Goal: Information Seeking & Learning: Check status

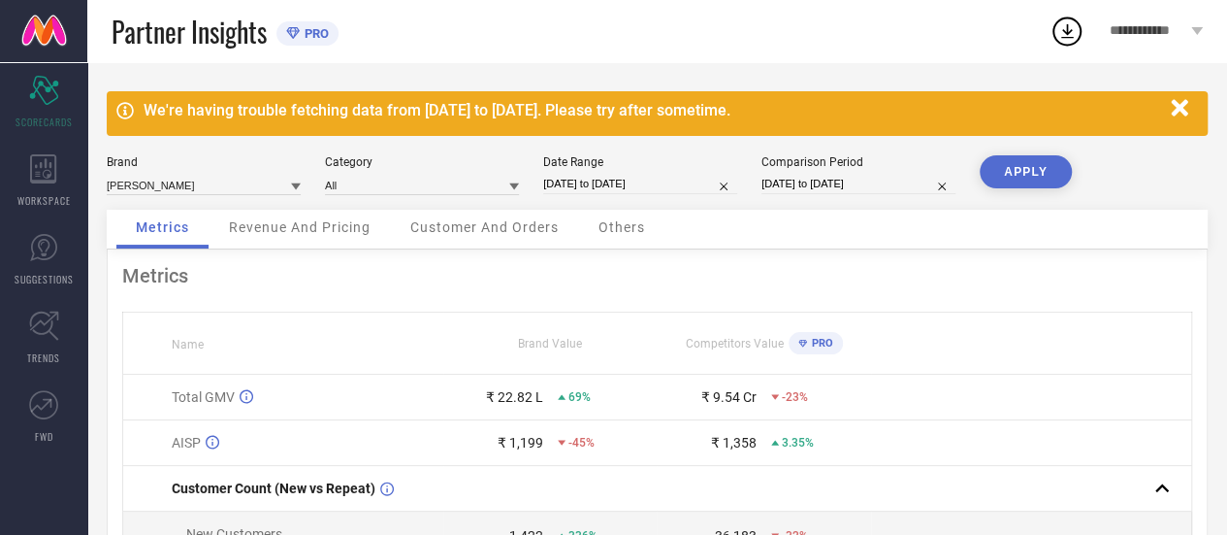
click at [290, 231] on span "Revenue And Pricing" at bounding box center [300, 227] width 142 height 16
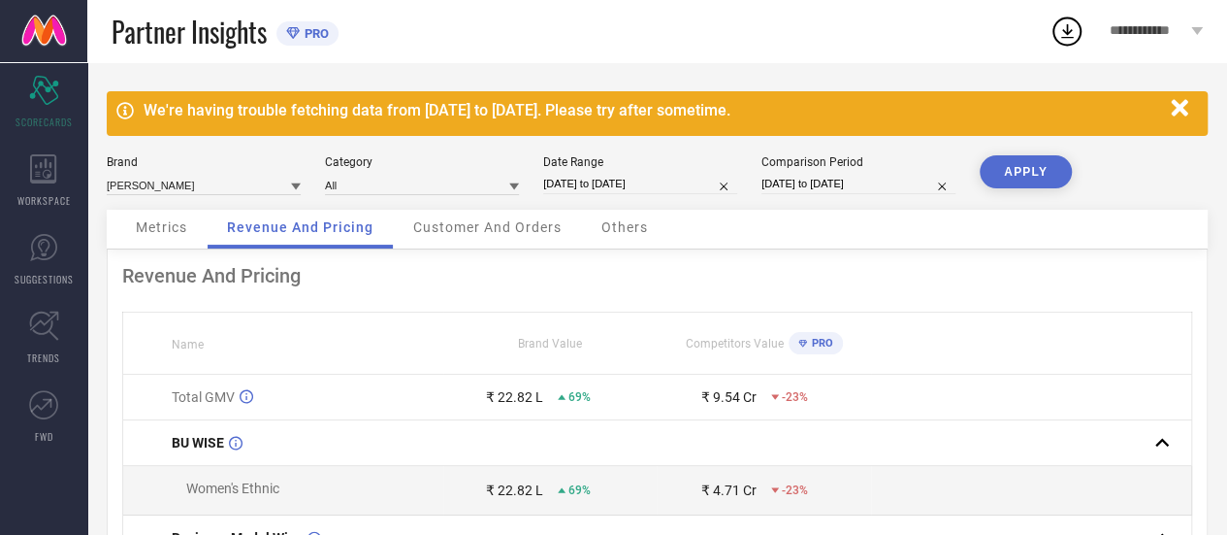
click at [462, 222] on span "Customer And Orders" at bounding box center [487, 227] width 148 height 16
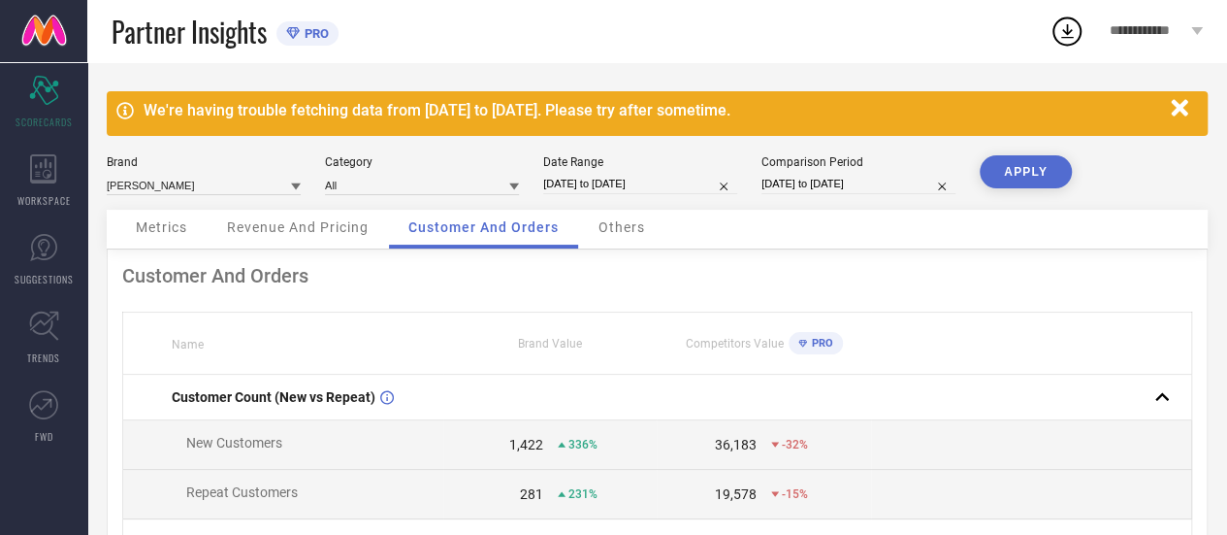
click at [298, 30] on icon at bounding box center [292, 33] width 13 height 12
click at [1137, 26] on span "**********" at bounding box center [1148, 31] width 78 height 16
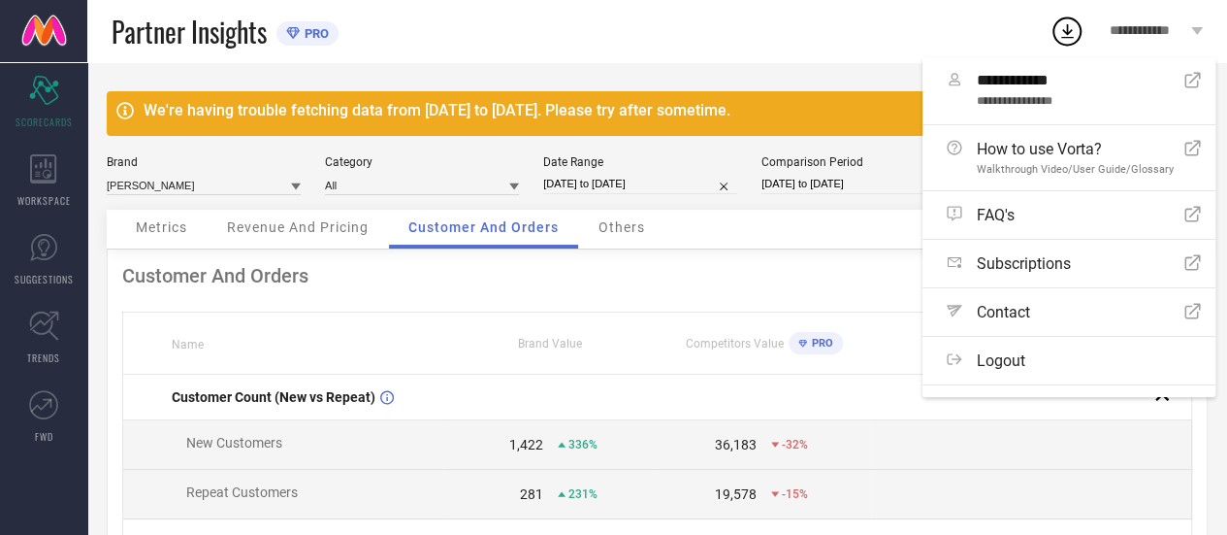
click at [1137, 26] on span "**********" at bounding box center [1148, 31] width 78 height 16
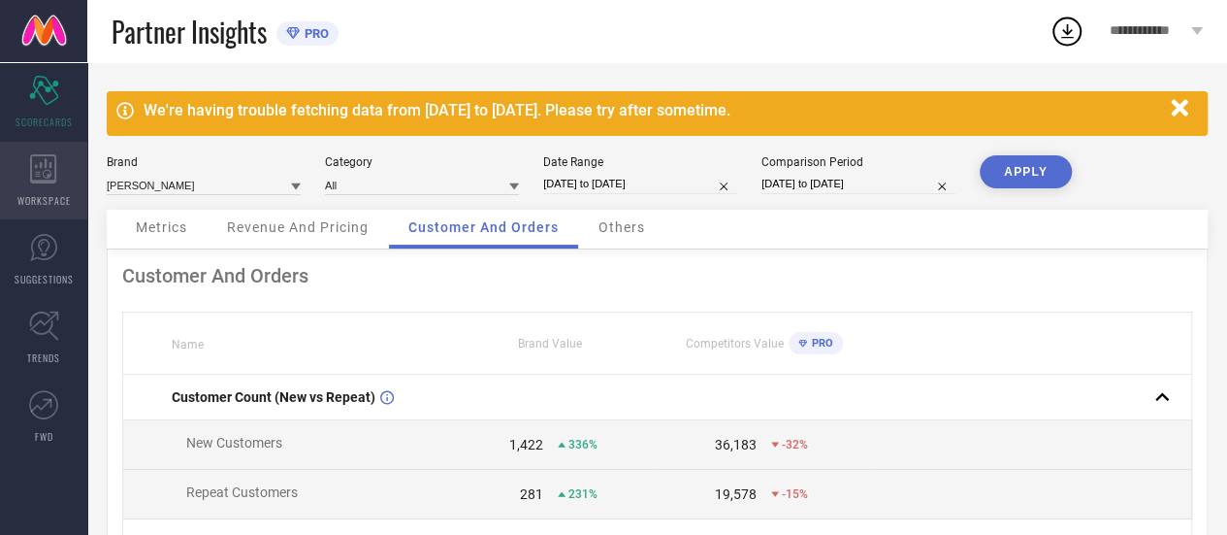
click at [35, 170] on icon at bounding box center [43, 168] width 27 height 29
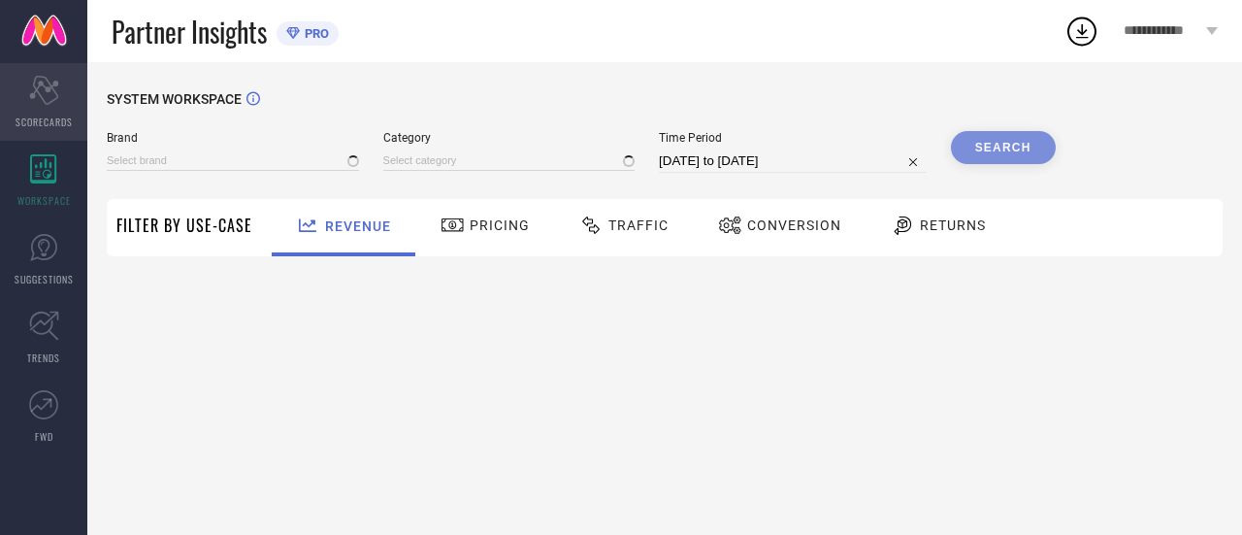
type input "[PERSON_NAME]"
type input "All"
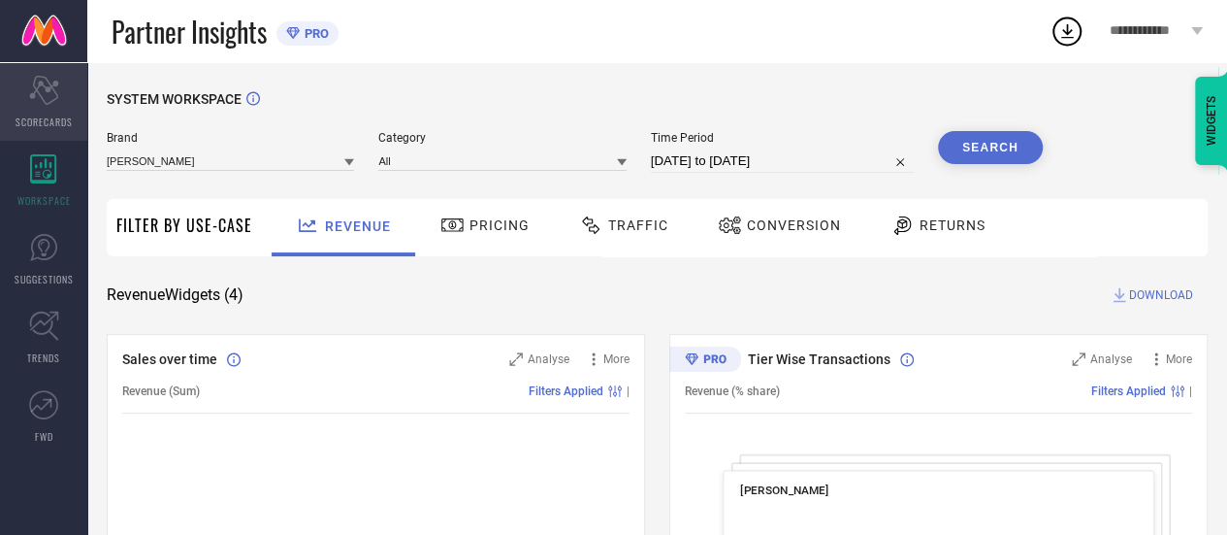
click at [35, 79] on icon "Scorecard" at bounding box center [44, 90] width 30 height 29
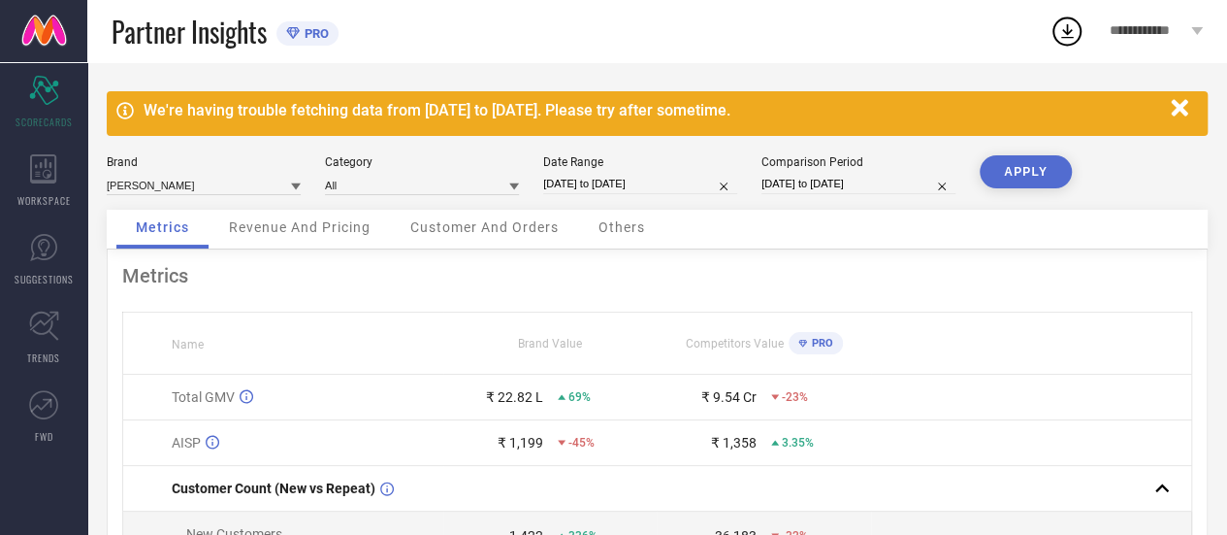
click at [308, 228] on span "Revenue And Pricing" at bounding box center [300, 227] width 142 height 16
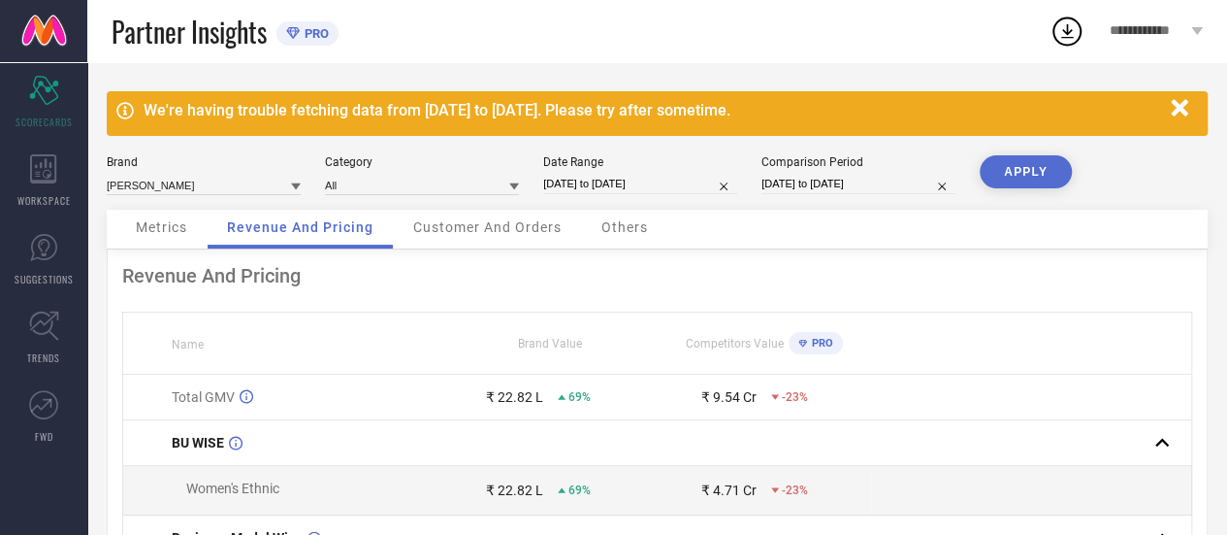
click at [490, 235] on span "Customer And Orders" at bounding box center [487, 227] width 148 height 16
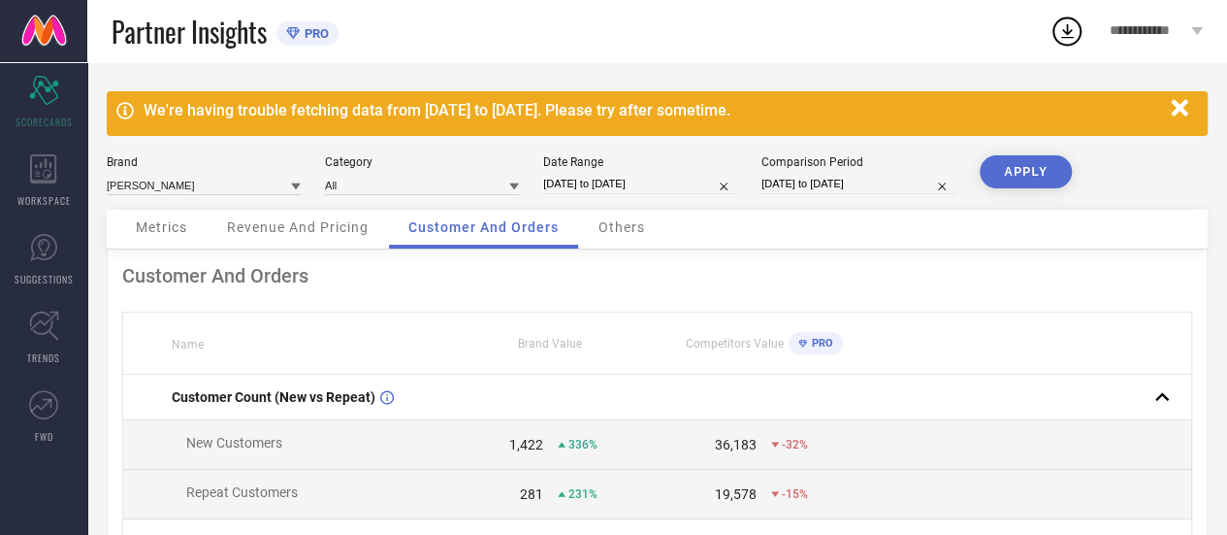
click at [617, 234] on span "Others" at bounding box center [622, 227] width 47 height 16
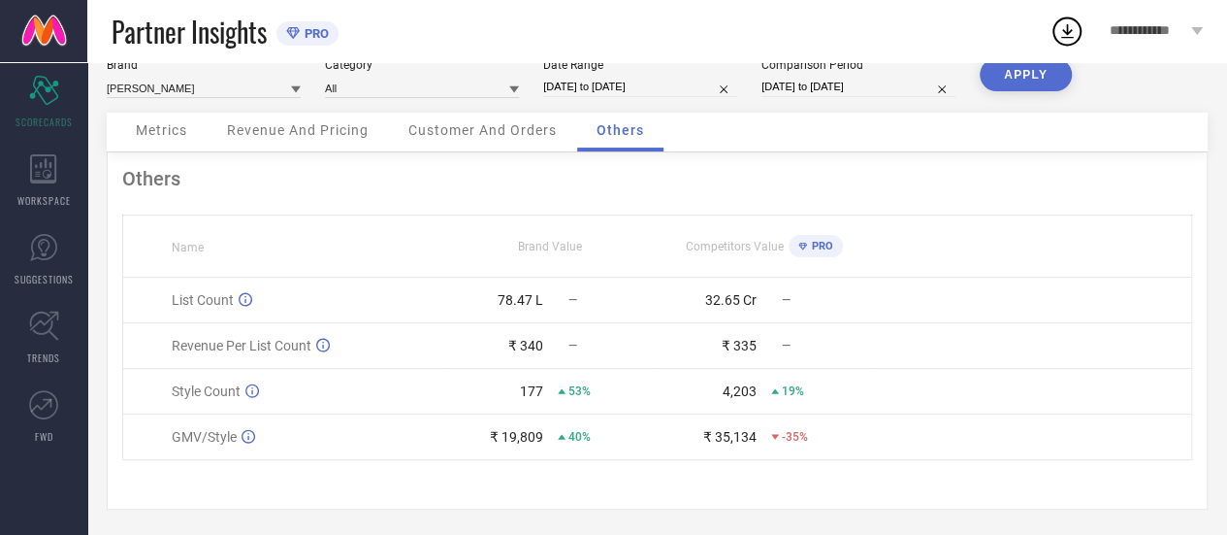
scroll to position [103, 0]
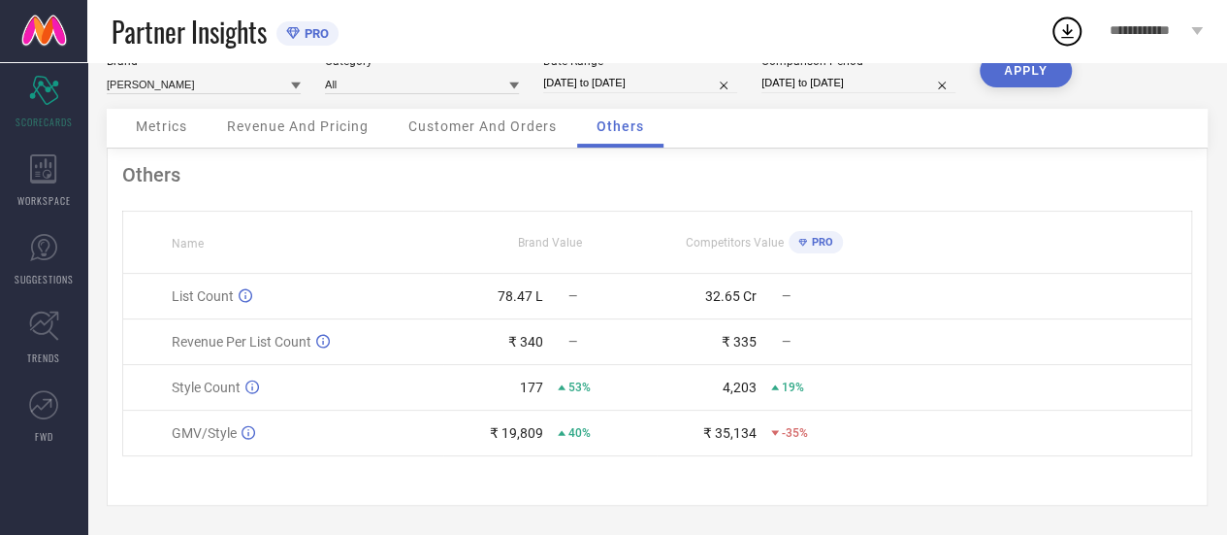
click at [169, 453] on td "GMV/Style" at bounding box center [283, 433] width 321 height 46
click at [536, 466] on div "Others Name Brand Value Competitors Value PRO List Count 78.47 L — 32.65 Cr — R…" at bounding box center [657, 326] width 1101 height 357
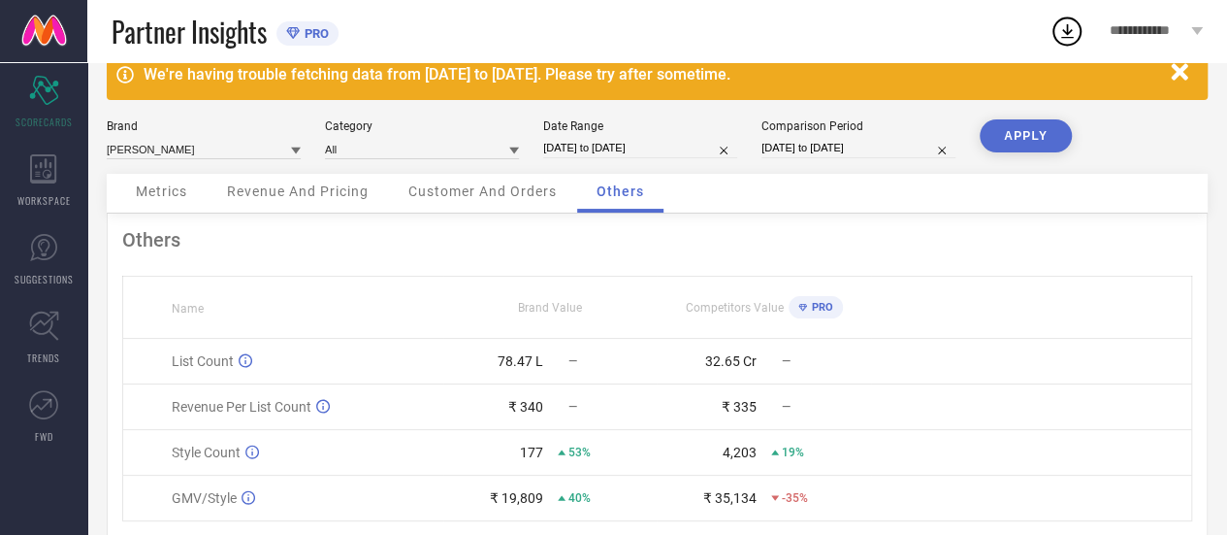
scroll to position [6, 0]
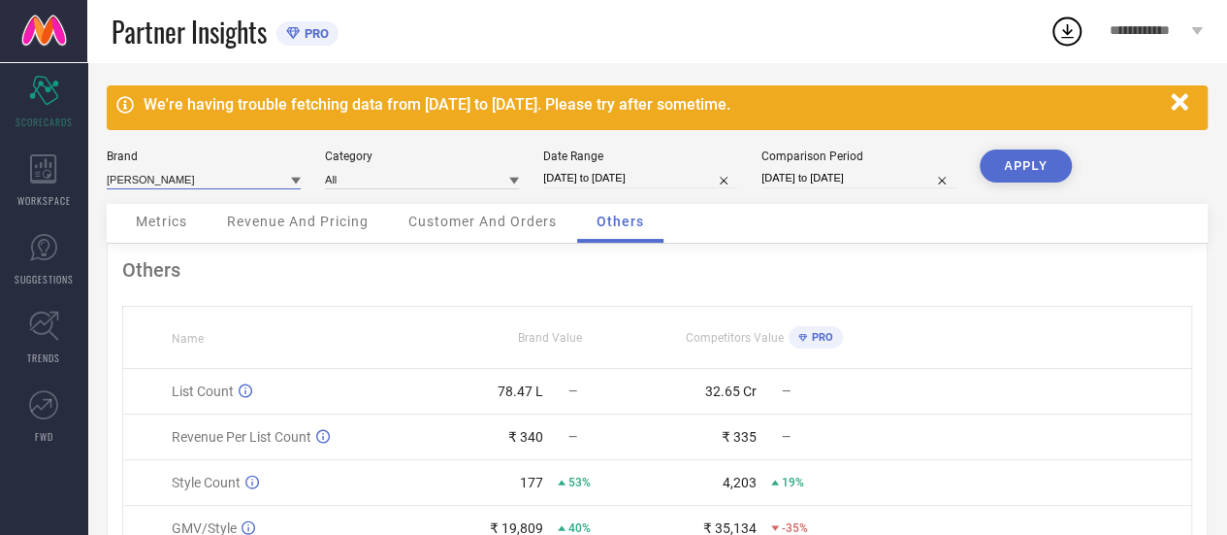
click at [256, 173] on input at bounding box center [204, 179] width 194 height 20
click at [553, 268] on div "Others" at bounding box center [657, 269] width 1070 height 23
click at [41, 166] on icon at bounding box center [43, 168] width 26 height 29
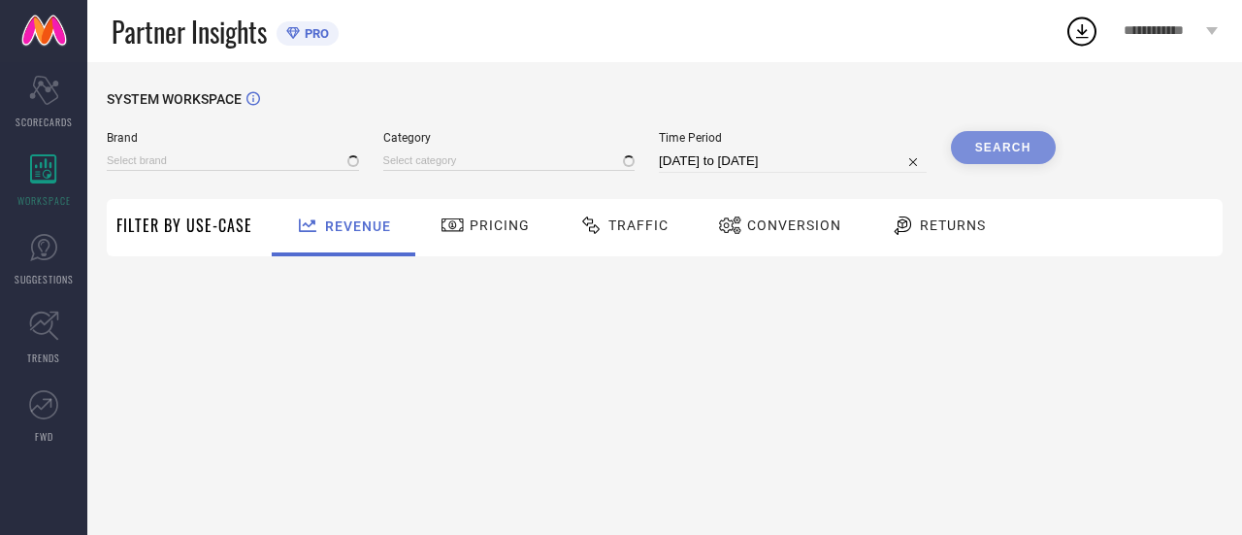
type input "[PERSON_NAME]"
type input "All"
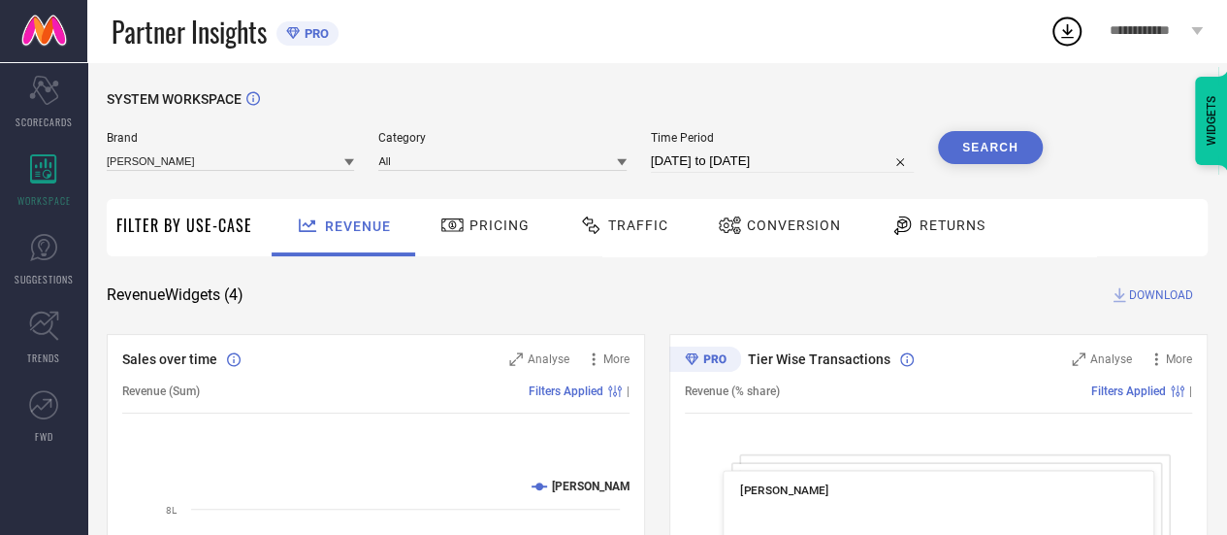
click at [1207, 135] on div "WIDGETS" at bounding box center [1211, 121] width 33 height 88
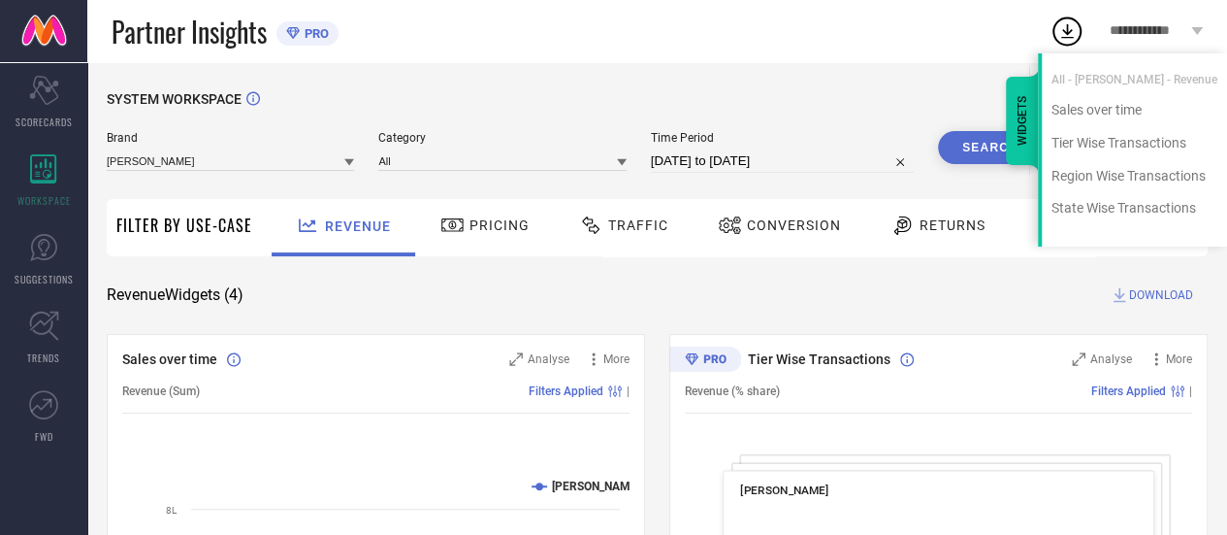
click at [1035, 112] on div "WIDGETS" at bounding box center [1022, 121] width 33 height 88
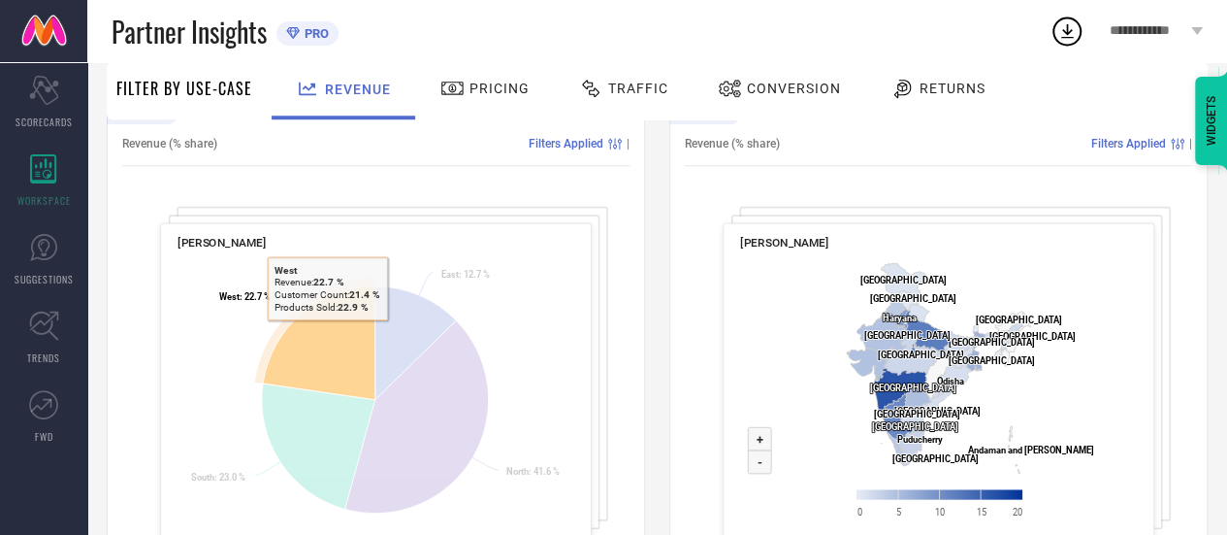
scroll to position [823, 0]
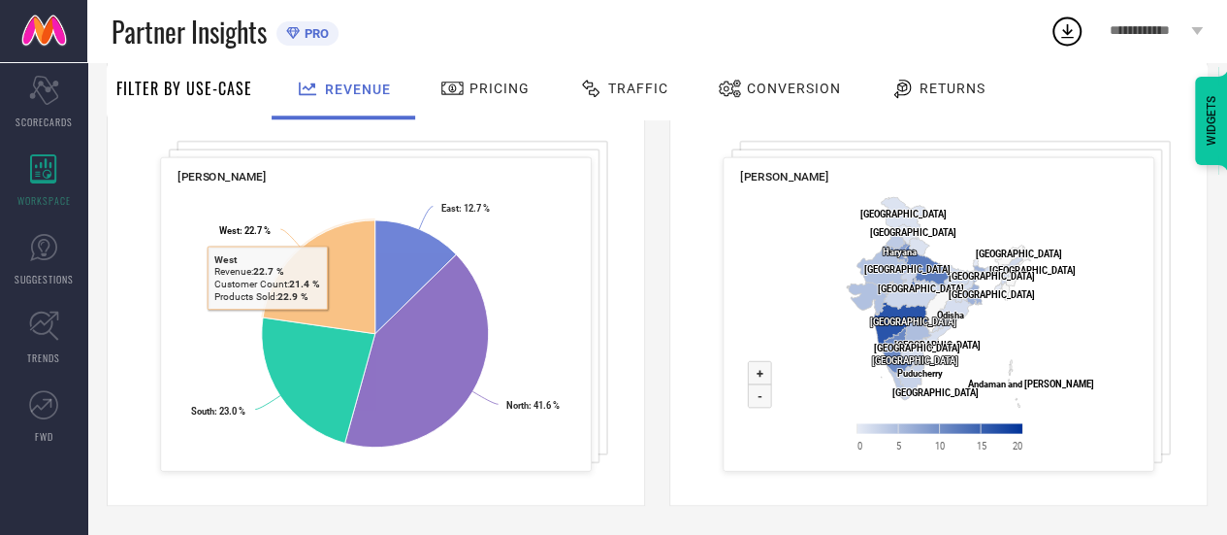
click at [314, 157] on div "[PERSON_NAME] Created with Highcharts 9.3.3 East : 12.7 % ​ East : 12.7 % North…" at bounding box center [376, 314] width 432 height 314
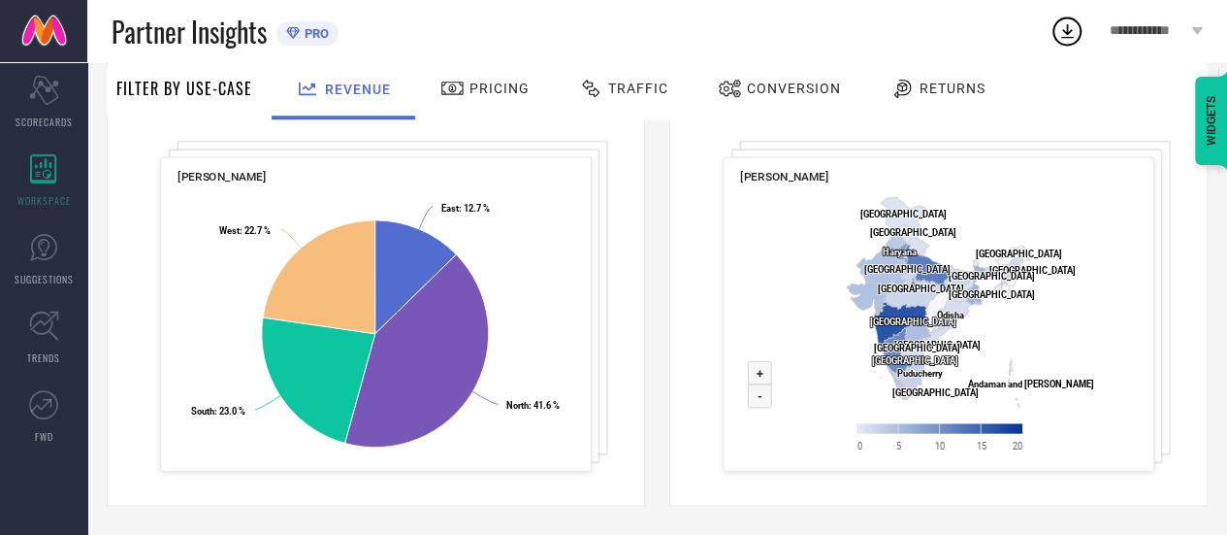
click at [510, 93] on span "Pricing" at bounding box center [500, 89] width 60 height 16
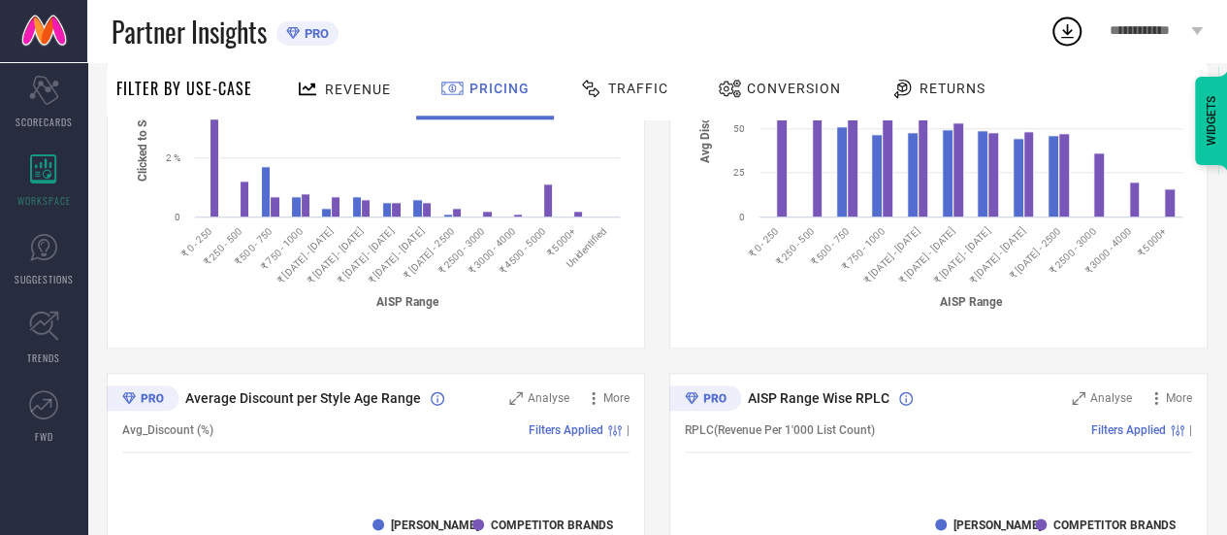
scroll to position [944, 0]
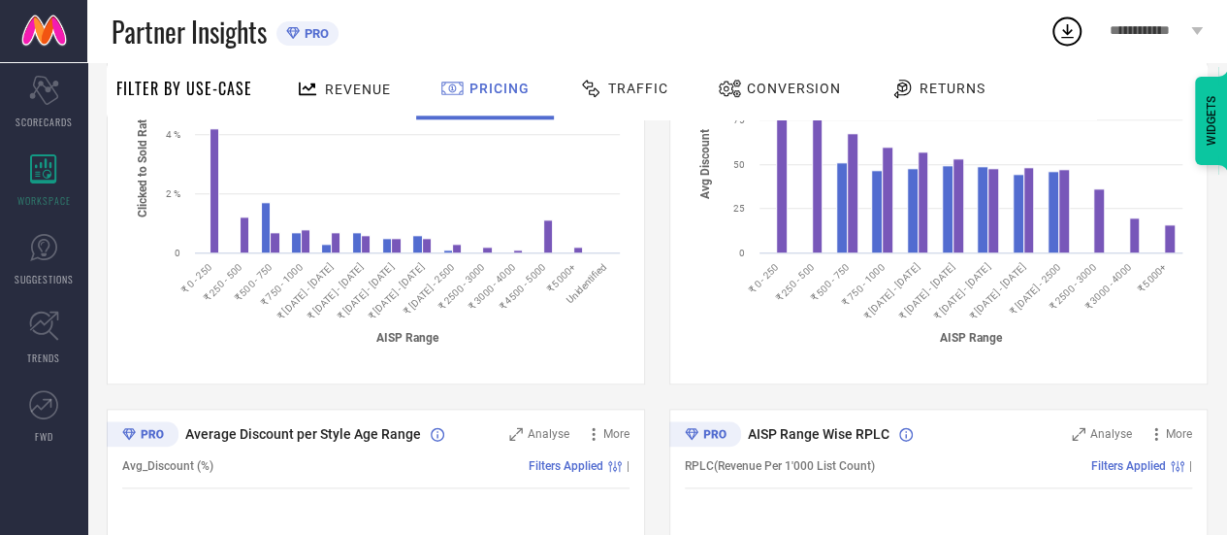
click at [1213, 140] on div "WIDGETS" at bounding box center [1211, 121] width 33 height 88
click at [853, 371] on div "Created with Highcharts 9.3.3 AISP Range Avg Discount [PERSON_NAME] COMPETITOR …" at bounding box center [938, 193] width 507 height 370
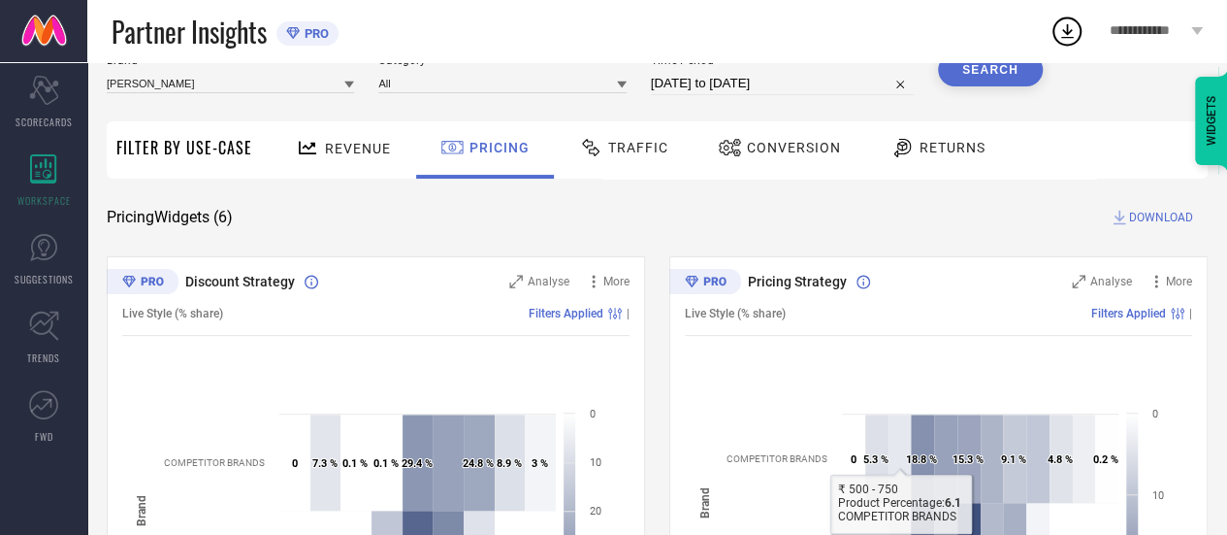
scroll to position [0, 0]
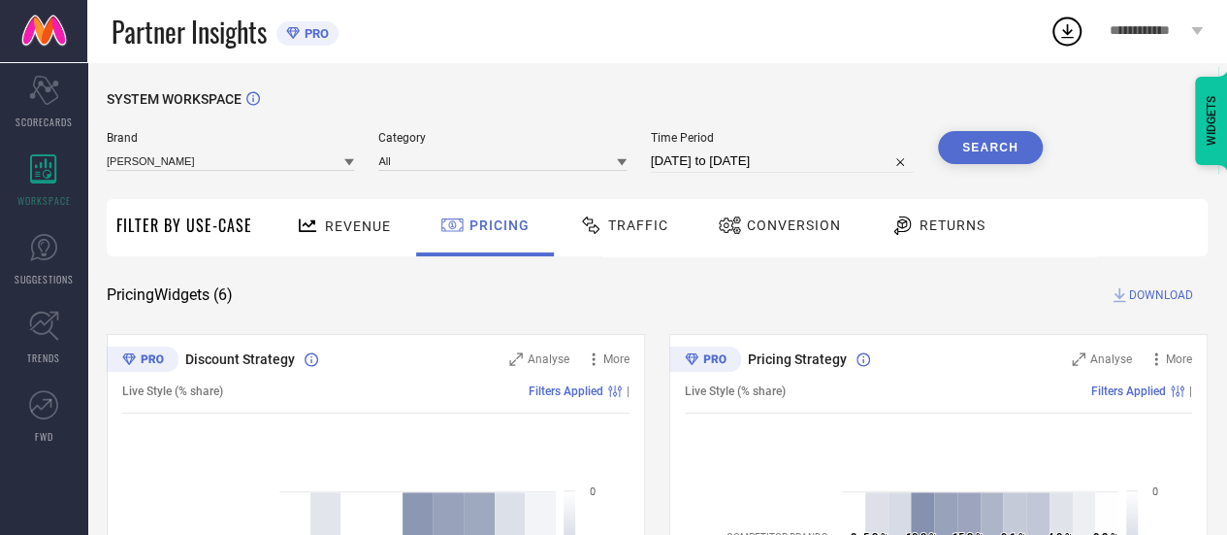
click at [894, 229] on icon at bounding box center [902, 225] width 17 height 18
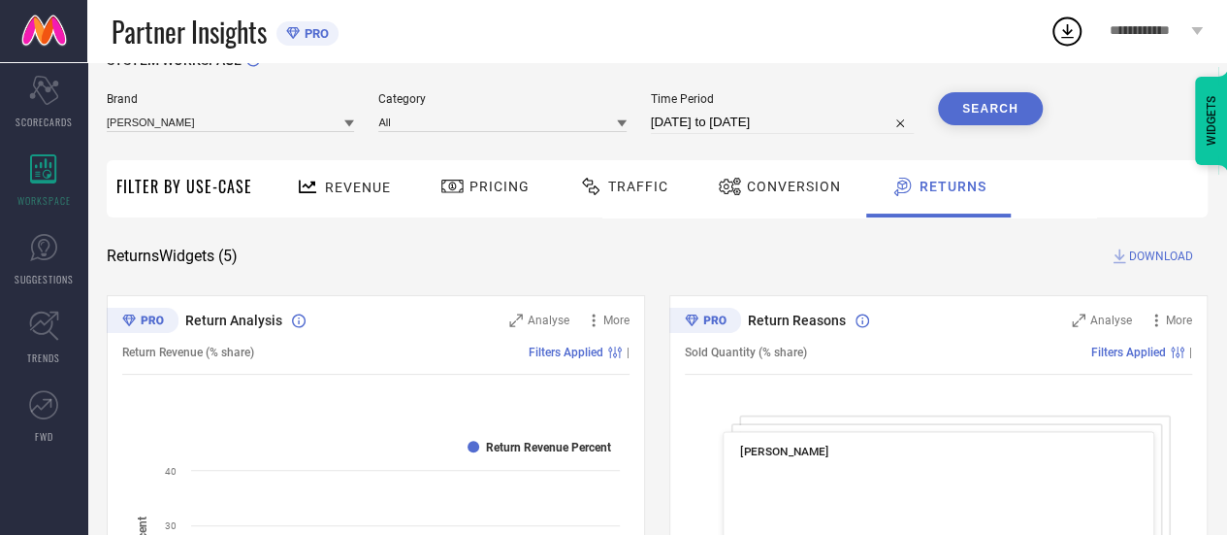
scroll to position [194, 0]
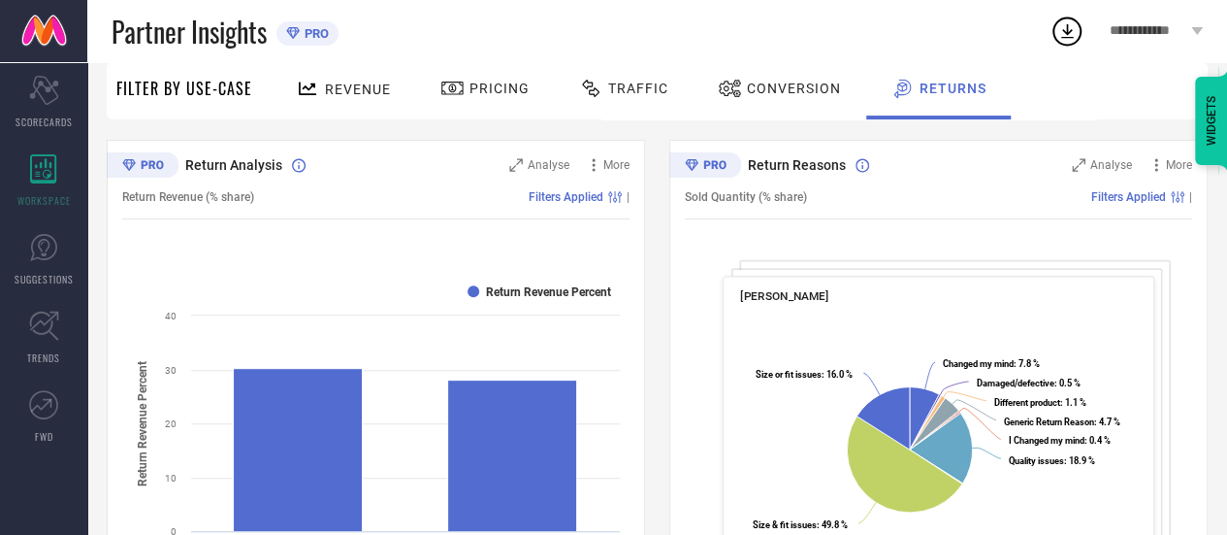
click at [1206, 125] on div "WIDGETS" at bounding box center [1211, 121] width 33 height 88
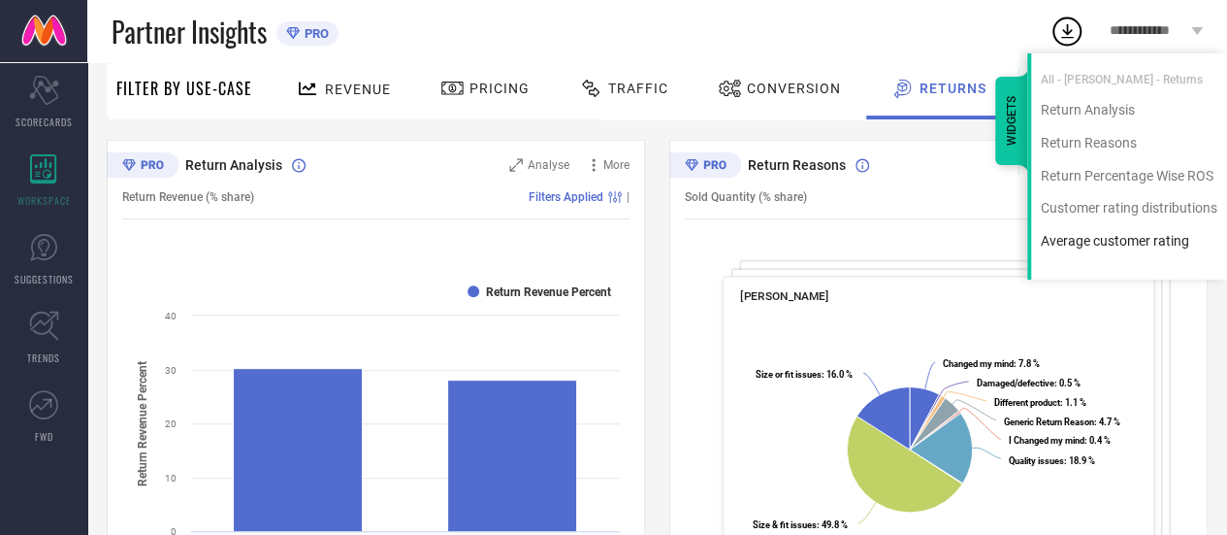
click at [1118, 240] on div "Average customer rating" at bounding box center [1129, 241] width 196 height 18
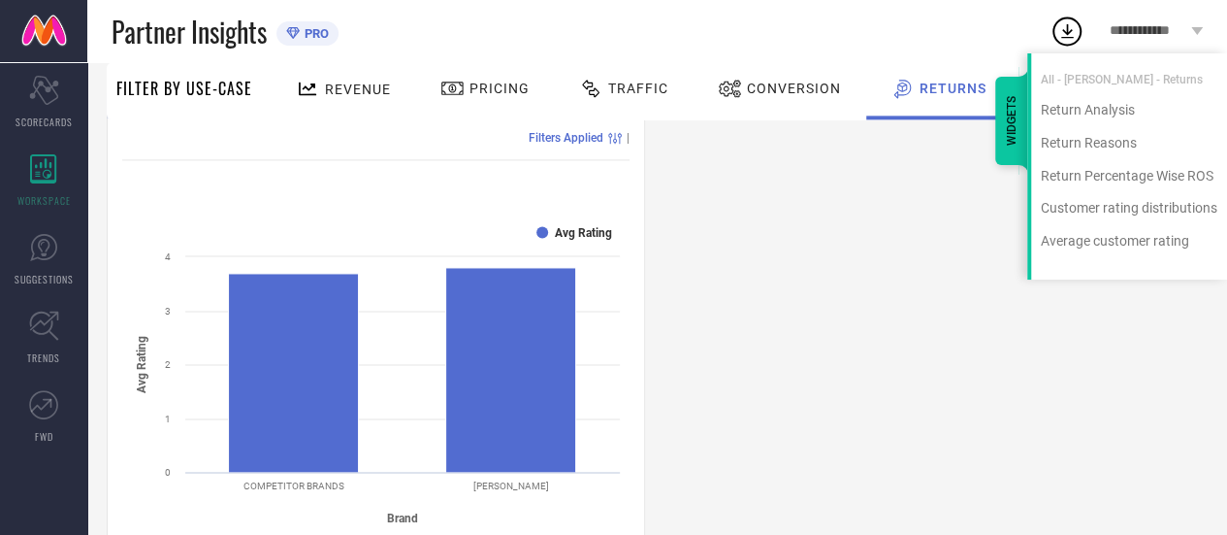
scroll to position [1281, 0]
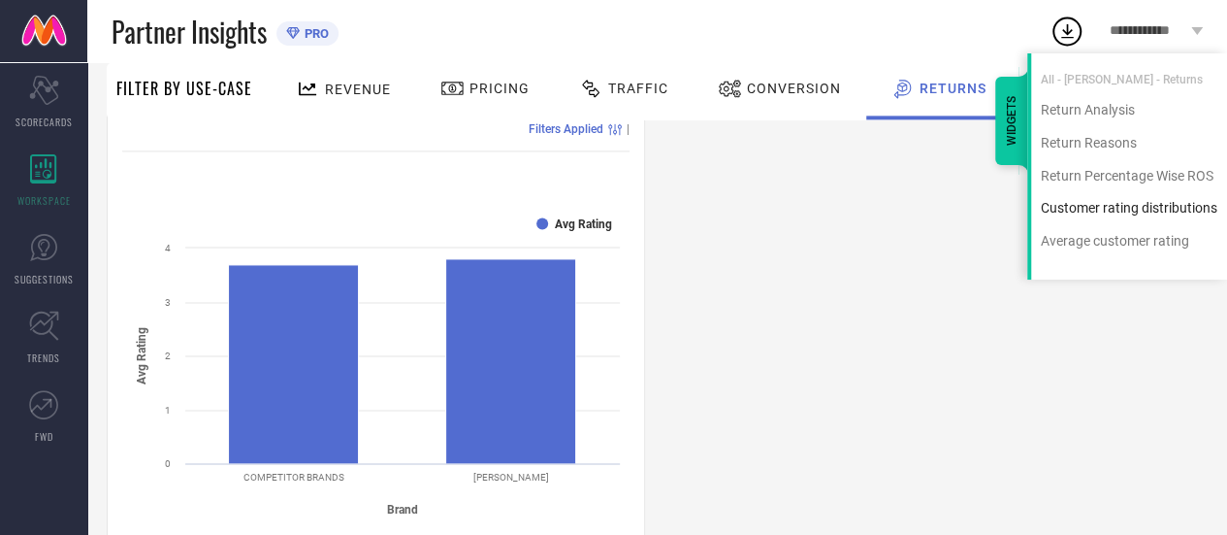
click at [1087, 203] on div "Customer rating distributions" at bounding box center [1129, 208] width 196 height 18
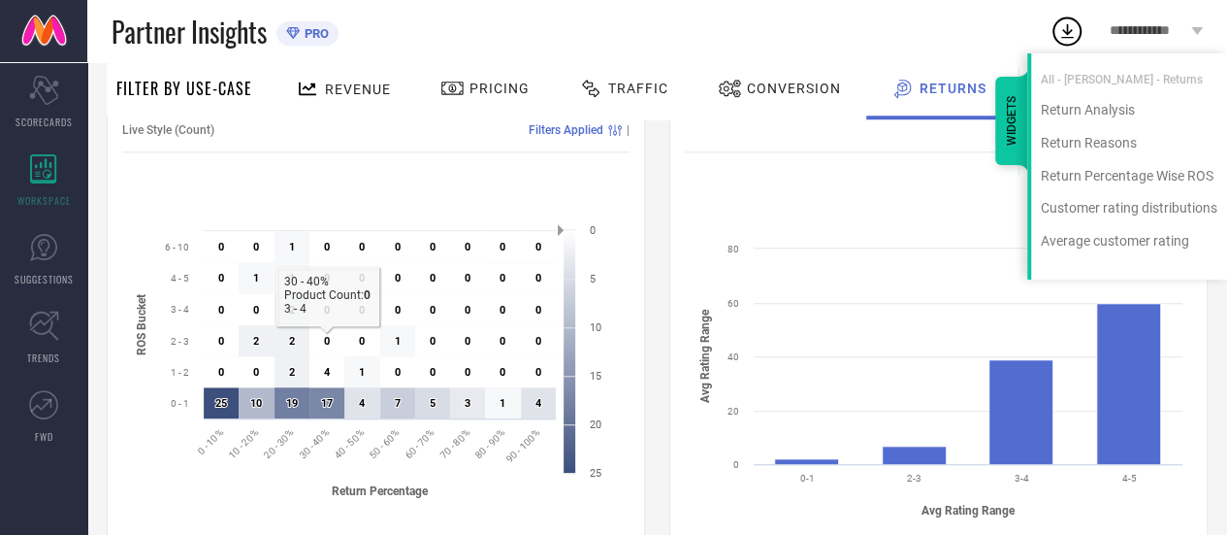
scroll to position [673, 0]
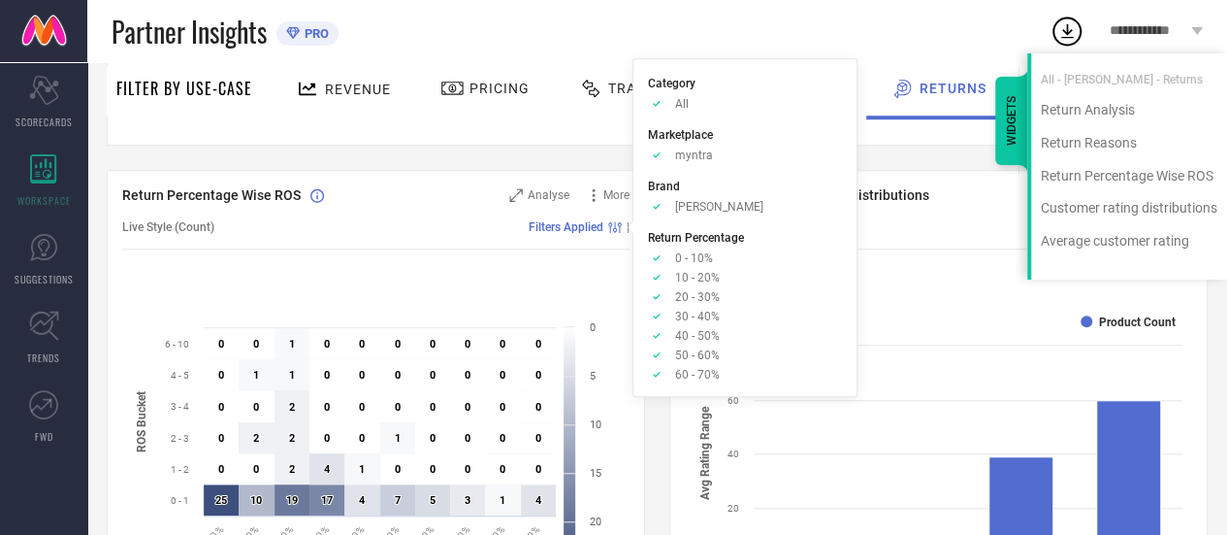
click at [551, 217] on div "Live Style (Count) Filters Applied |" at bounding box center [375, 227] width 507 height 45
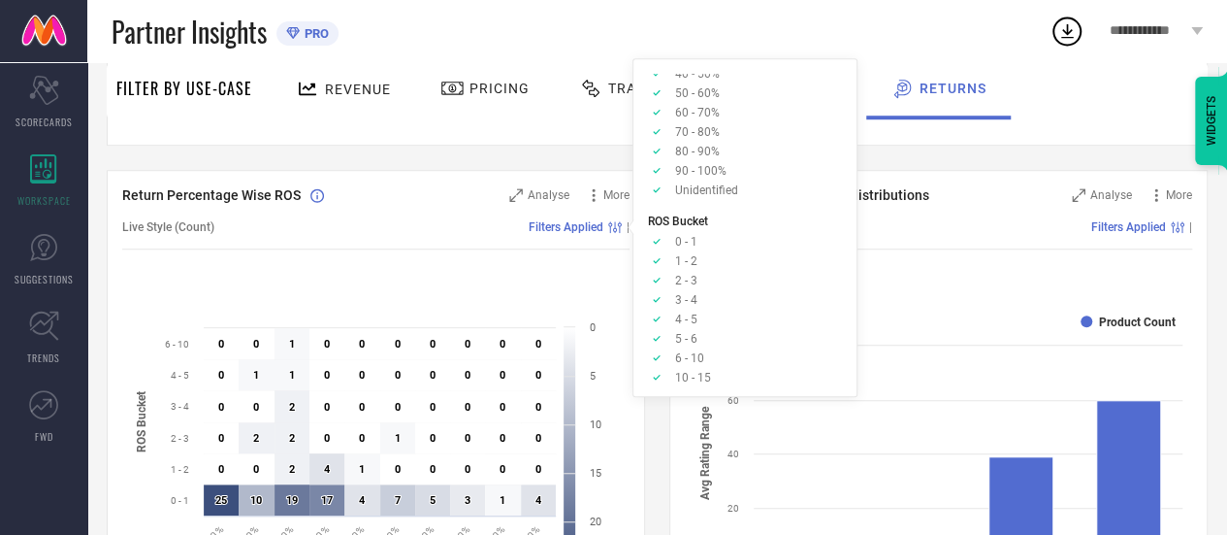
scroll to position [307, 0]
click at [502, 278] on div "Created with Highcharts 9.3.3 Return Percentage ROS Bucket 25 ​ 25 0 ​ 0 0 ​ 0 …" at bounding box center [375, 463] width 507 height 370
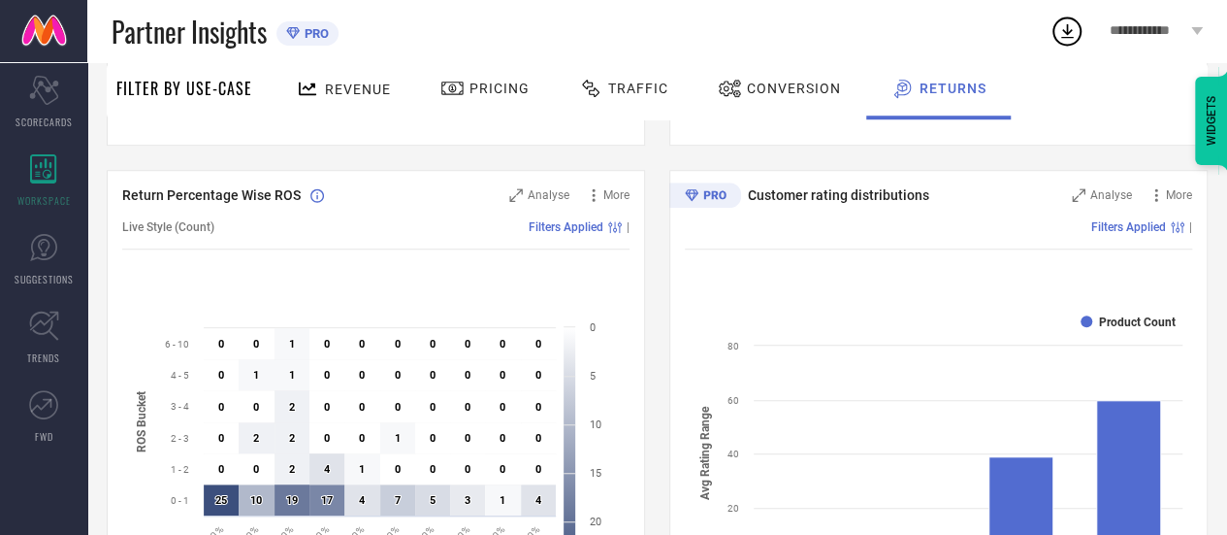
click at [1221, 122] on div "WIDGETS" at bounding box center [1211, 121] width 33 height 88
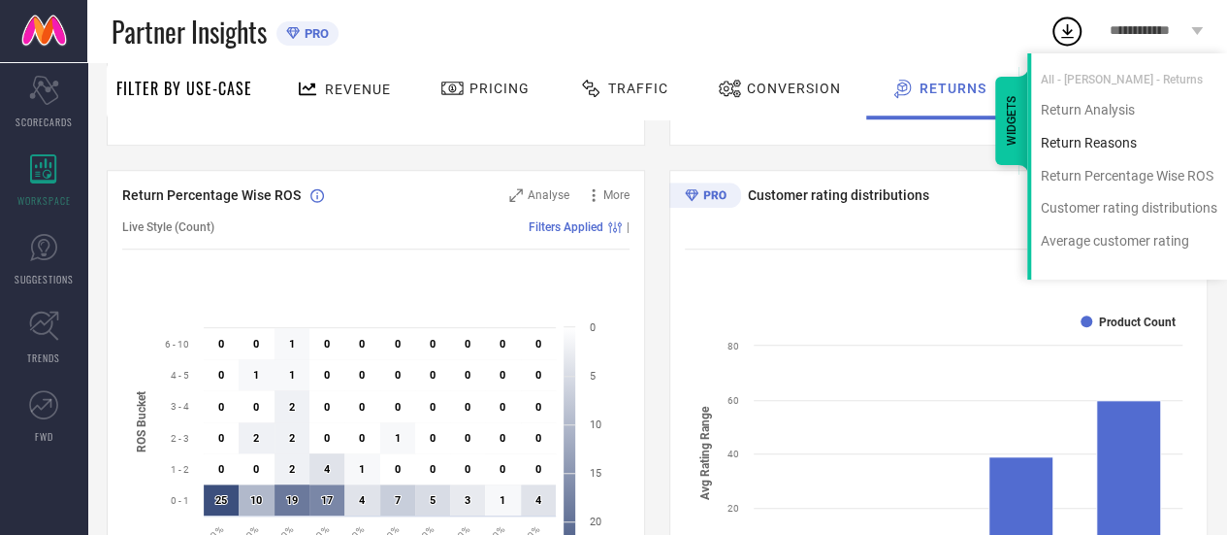
click at [1086, 141] on div "Return Reasons" at bounding box center [1129, 143] width 196 height 18
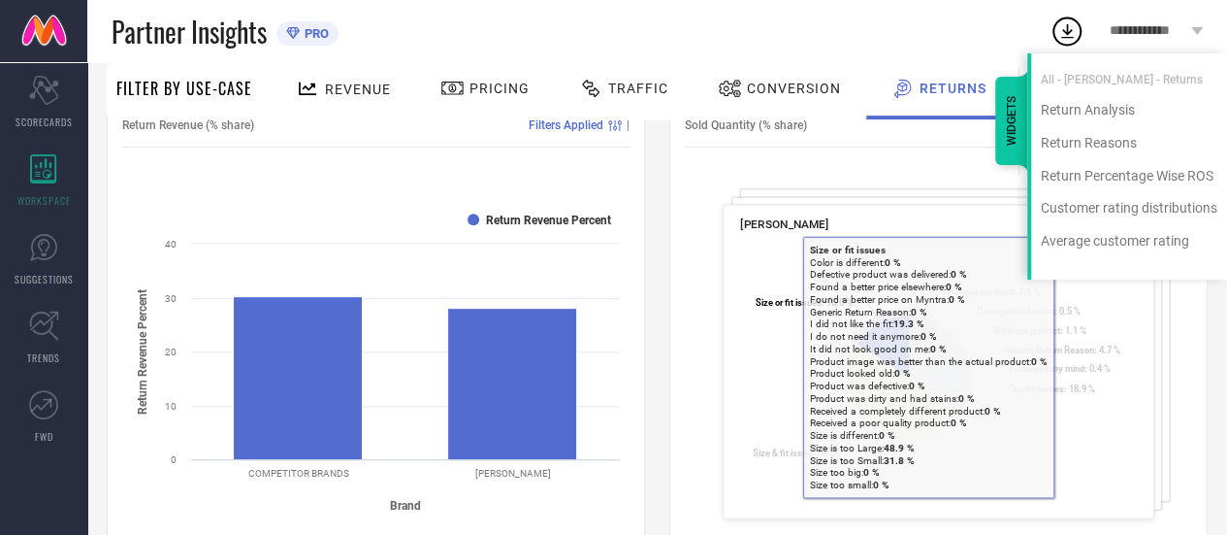
scroll to position [262, 0]
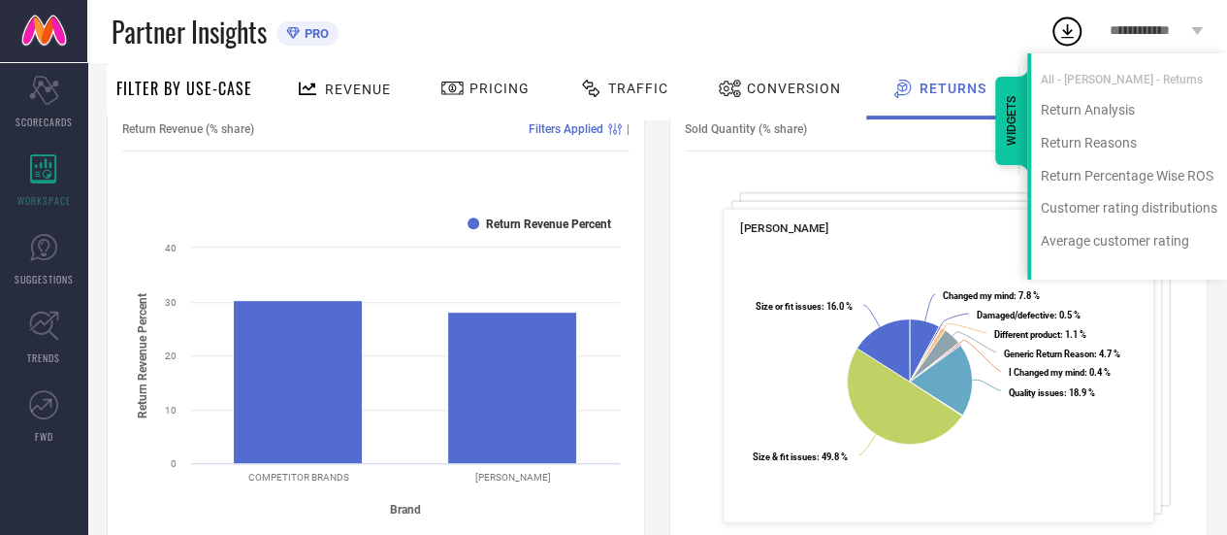
click at [1008, 119] on div "WIDGETS" at bounding box center [1011, 121] width 33 height 88
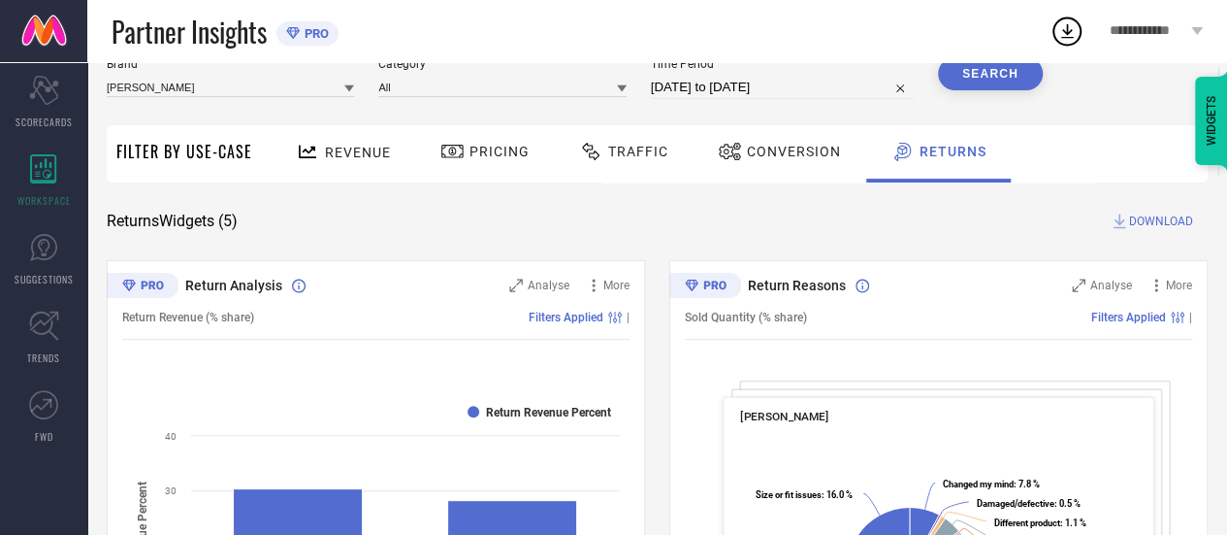
scroll to position [68, 0]
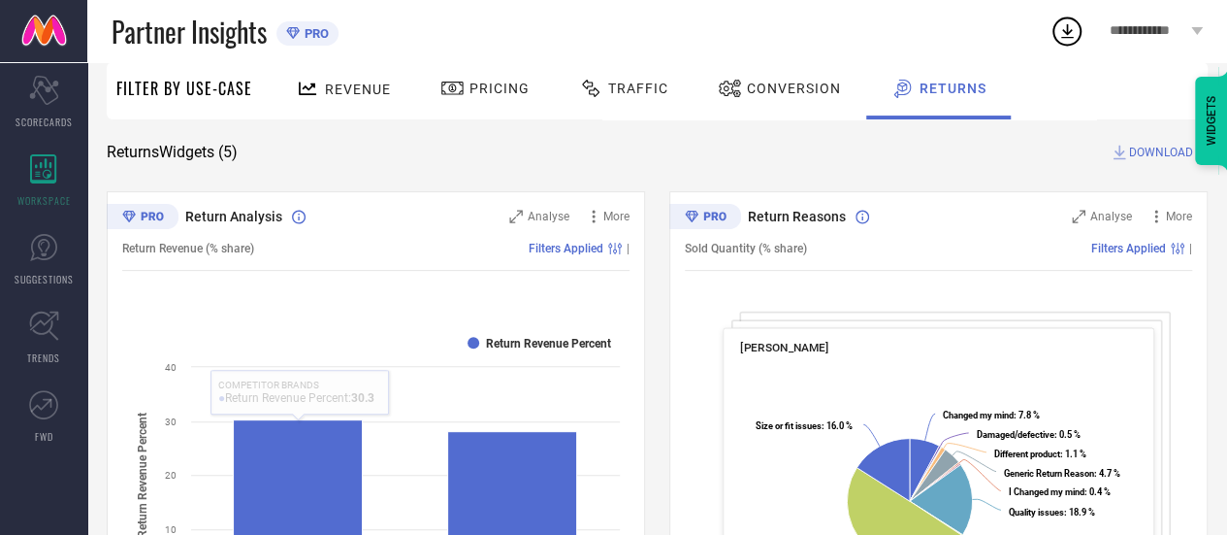
scroll to position [0, 0]
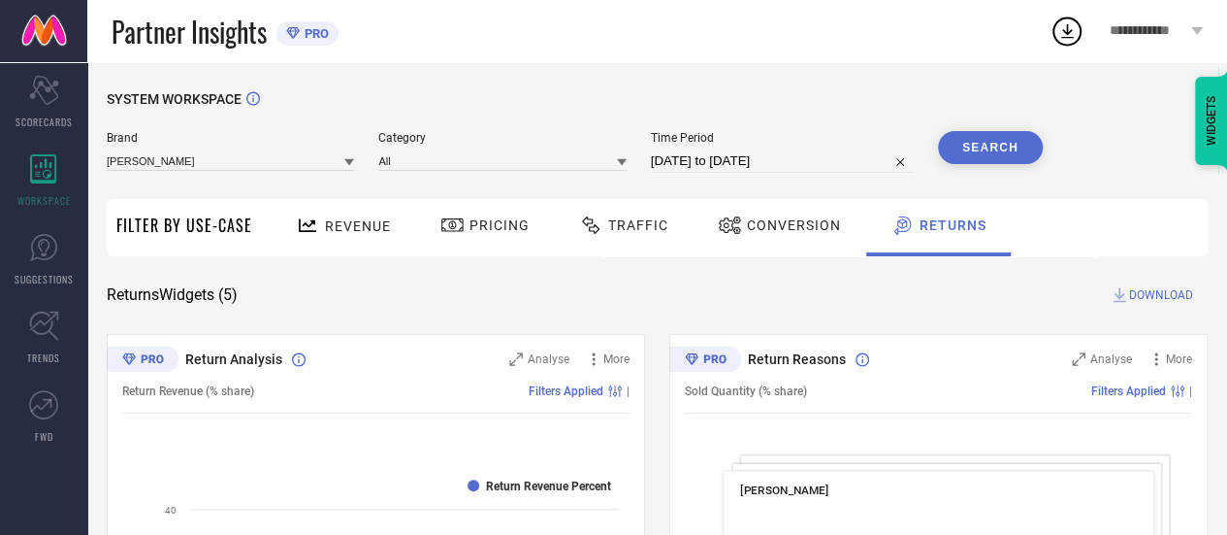
click at [797, 218] on span "Conversion" at bounding box center [794, 225] width 94 height 16
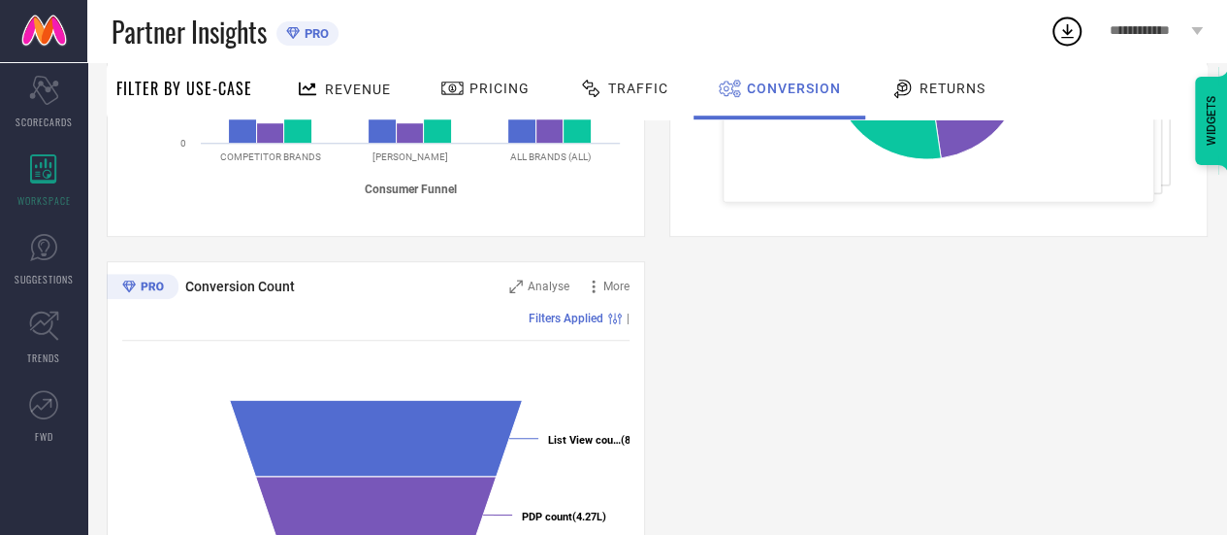
scroll to position [435, 0]
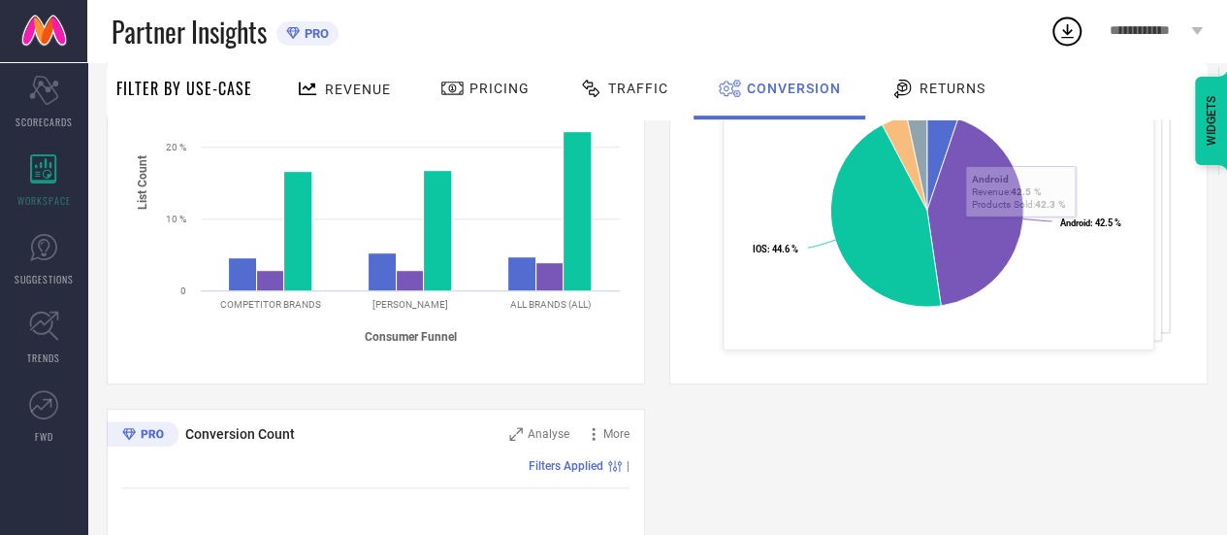
click at [1220, 119] on div "WIDGETS" at bounding box center [1211, 121] width 33 height 88
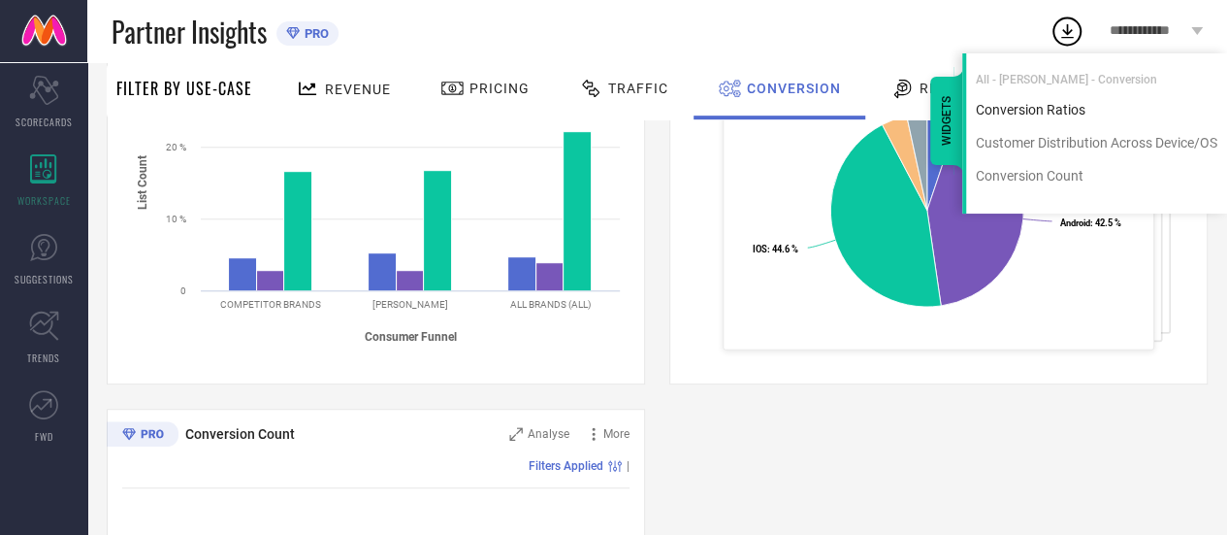
click at [1039, 112] on div "Conversion Ratios" at bounding box center [1096, 110] width 261 height 18
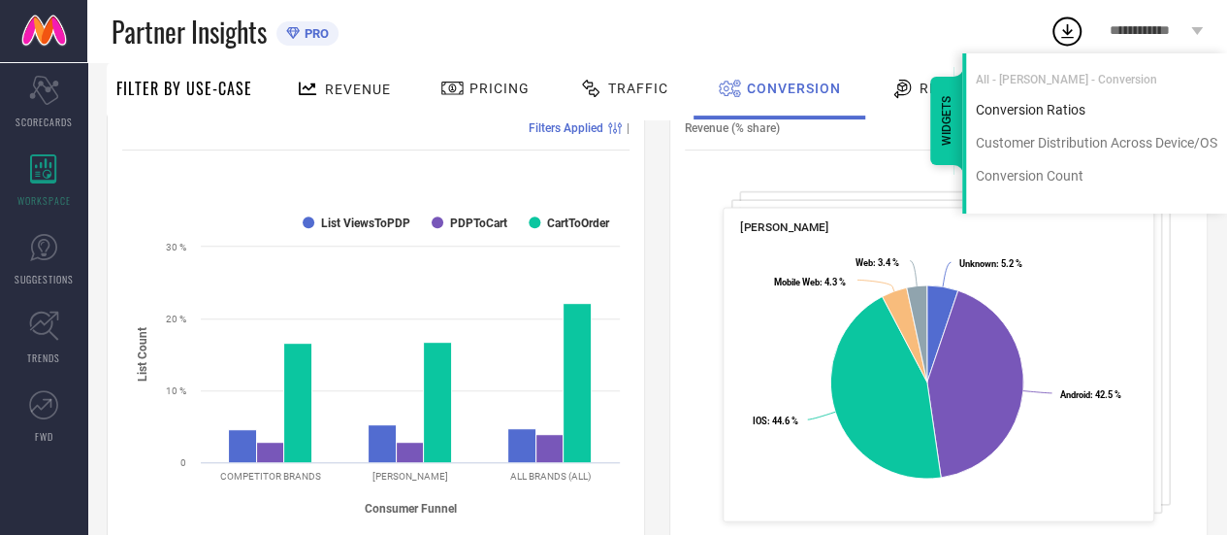
scroll to position [262, 0]
click at [1039, 112] on div "Conversion Ratios" at bounding box center [1096, 110] width 261 height 18
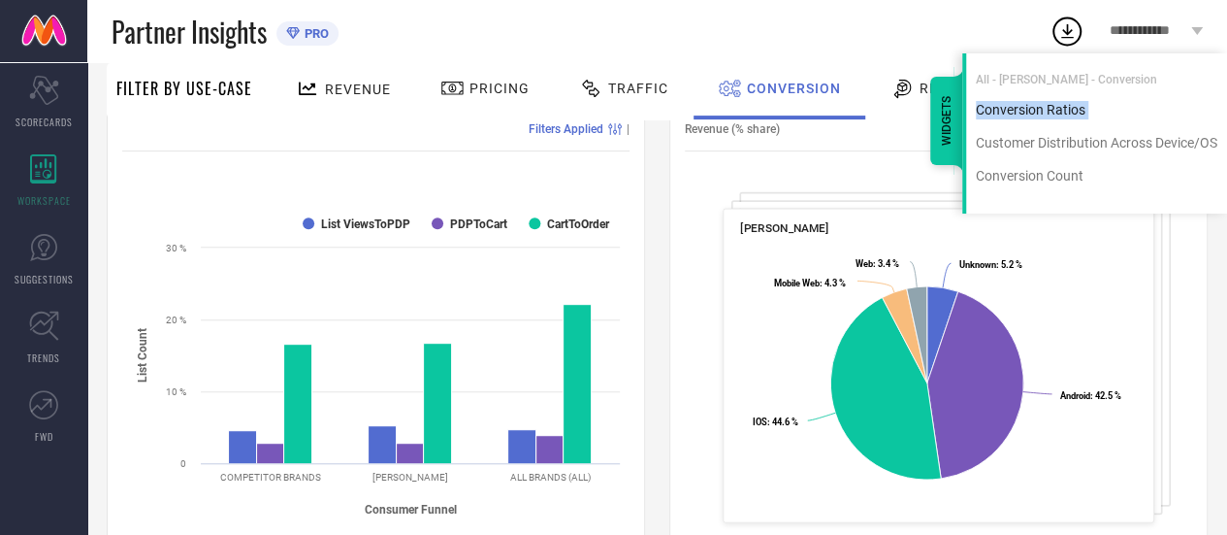
click at [1039, 112] on div "Conversion Ratios" at bounding box center [1096, 110] width 261 height 18
click at [675, 181] on div "Customer Distribution Across Device/OS Analyse More Revenue (% share) Filters A…" at bounding box center [938, 314] width 538 height 485
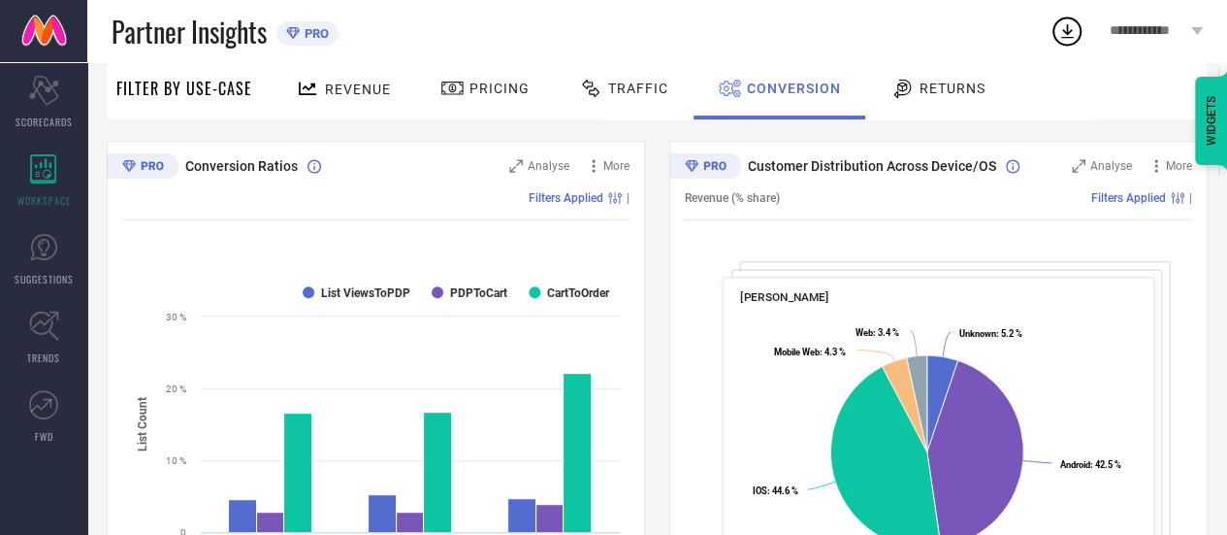
scroll to position [165, 0]
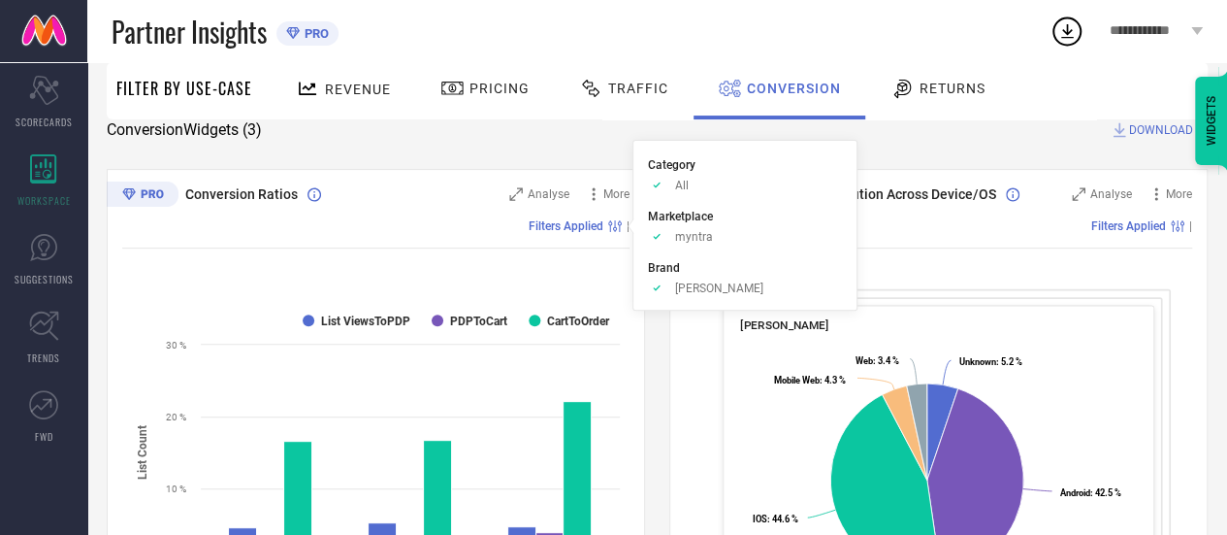
click at [577, 225] on span "Filters Applied" at bounding box center [566, 226] width 75 height 14
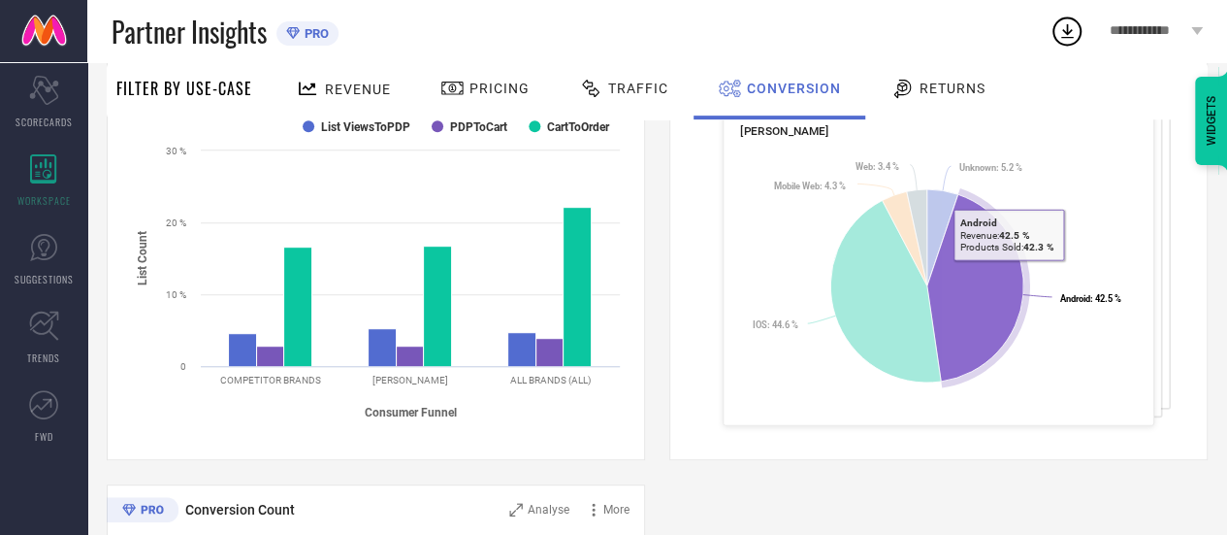
scroll to position [0, 0]
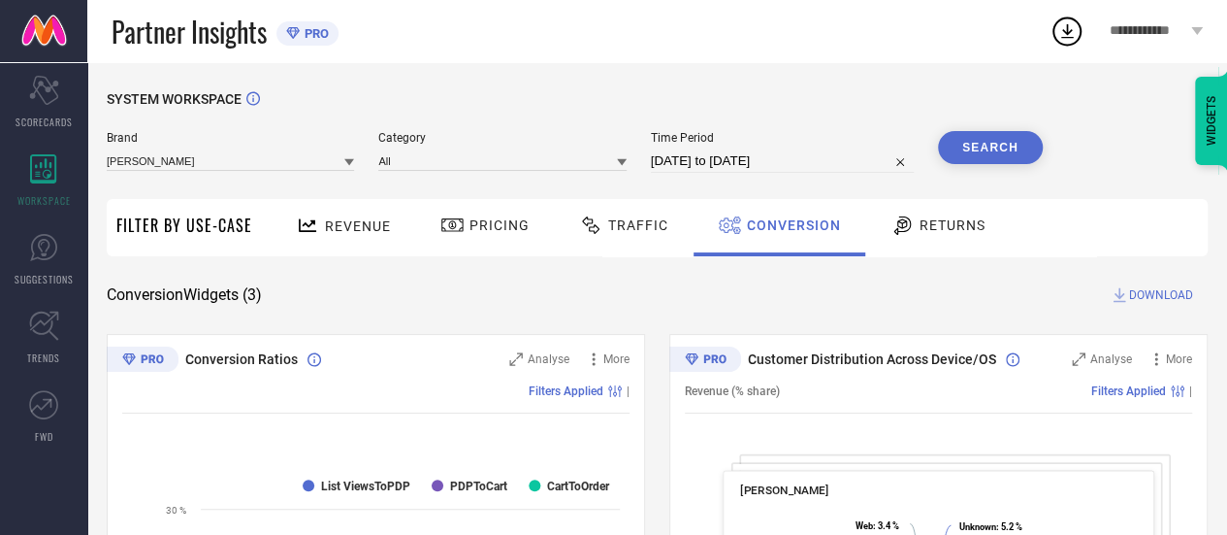
click at [508, 229] on span "Pricing" at bounding box center [500, 225] width 60 height 16
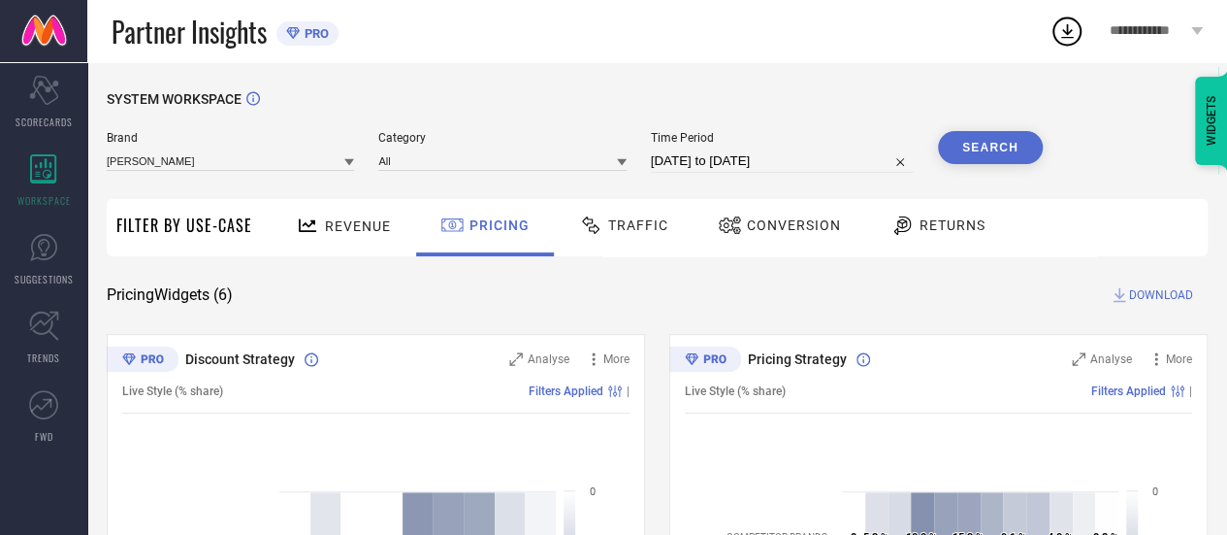
click at [1198, 127] on div "WIDGETS" at bounding box center [1211, 121] width 33 height 88
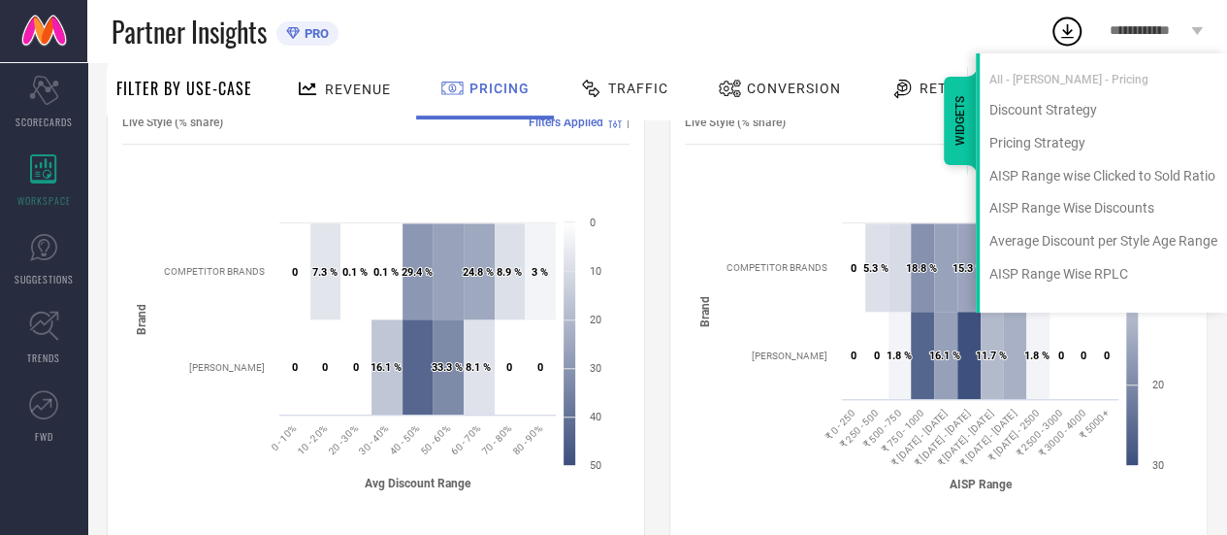
scroll to position [291, 0]
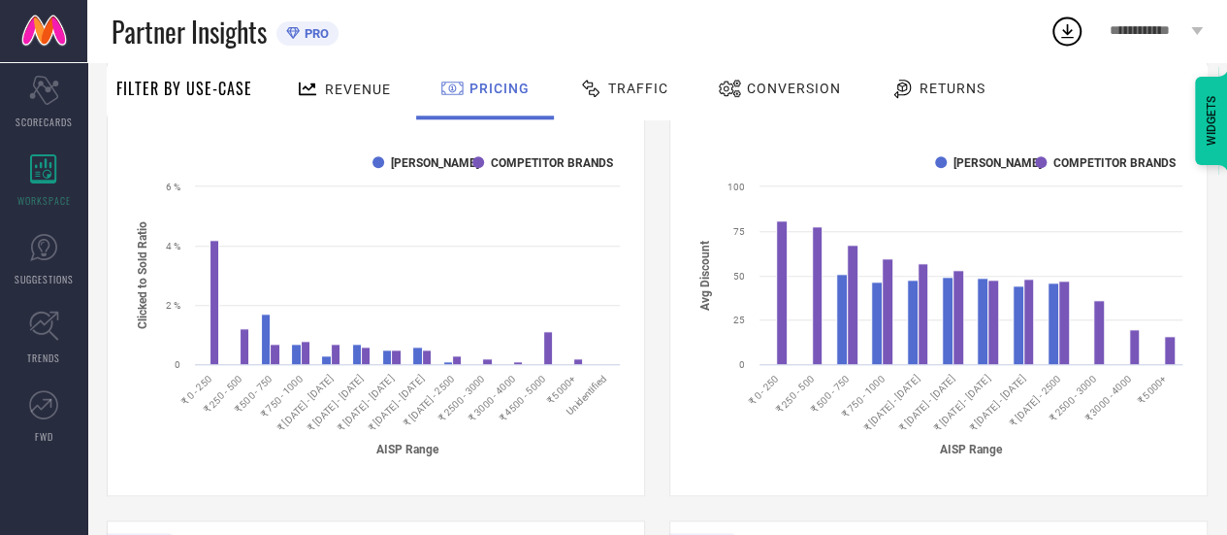
scroll to position [776, 0]
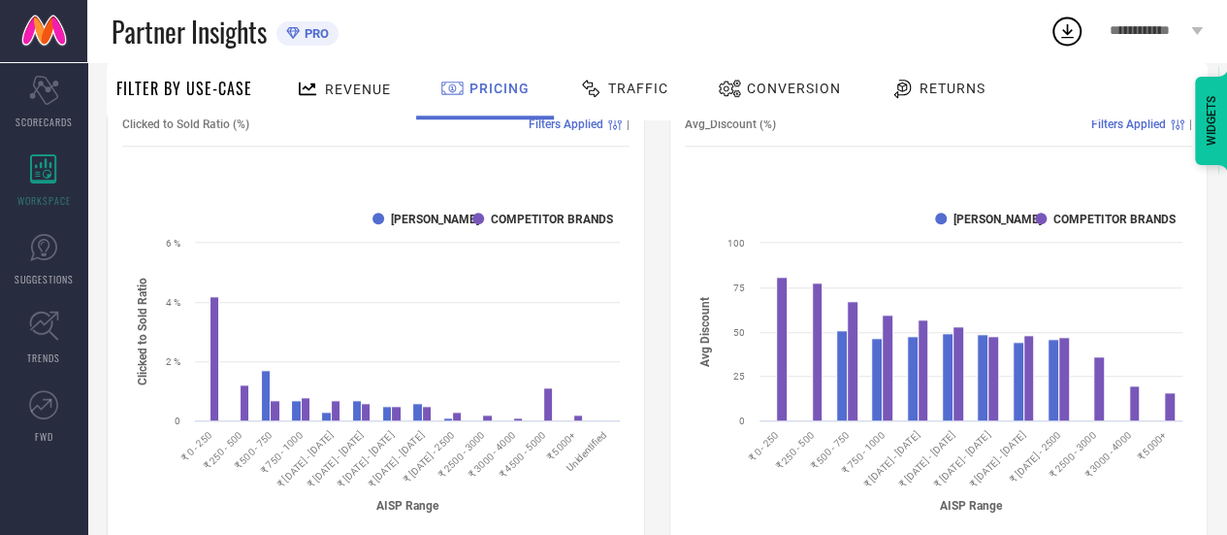
click at [673, 240] on div "AISP Range Wise Discounts Analyse More Avg_Discount (%) Filters Applied | Creat…" at bounding box center [938, 309] width 538 height 485
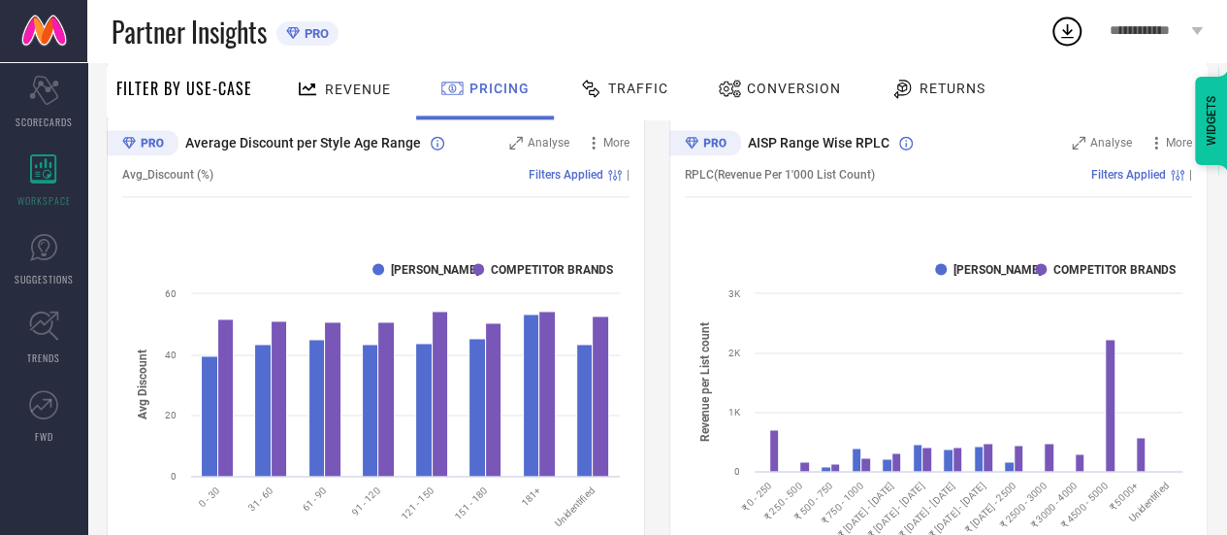
scroll to position [1332, 0]
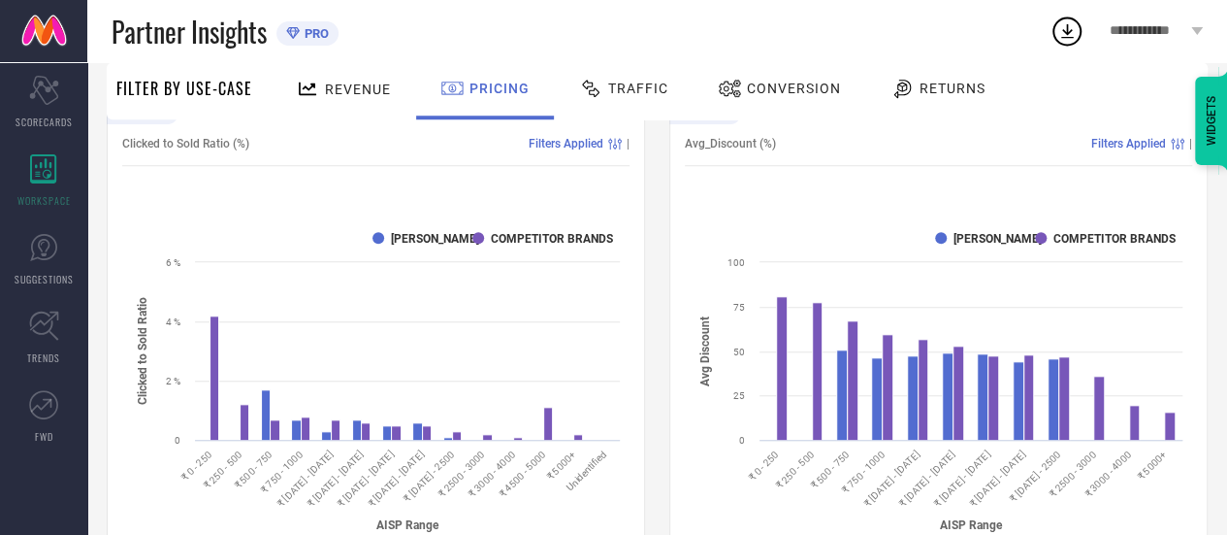
scroll to position [653, 0]
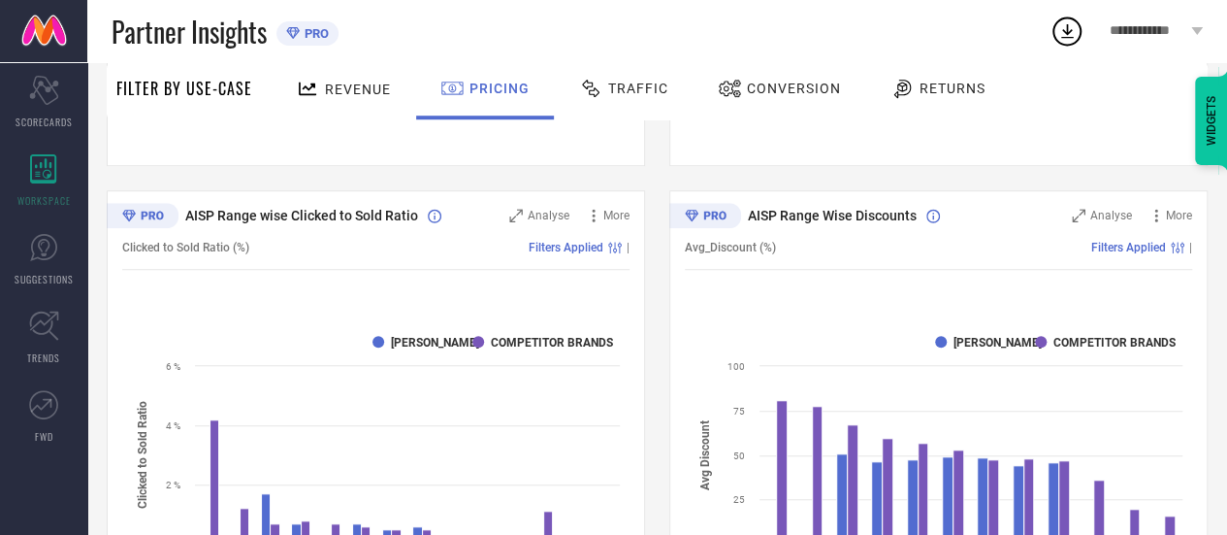
click at [373, 88] on span "Revenue" at bounding box center [358, 89] width 66 height 16
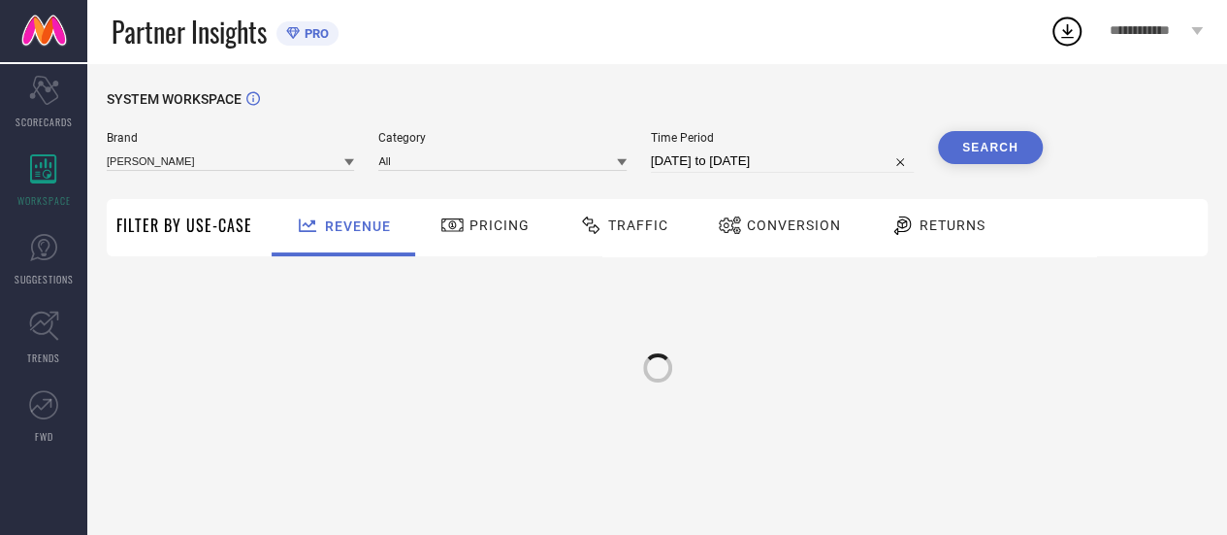
scroll to position [0, 0]
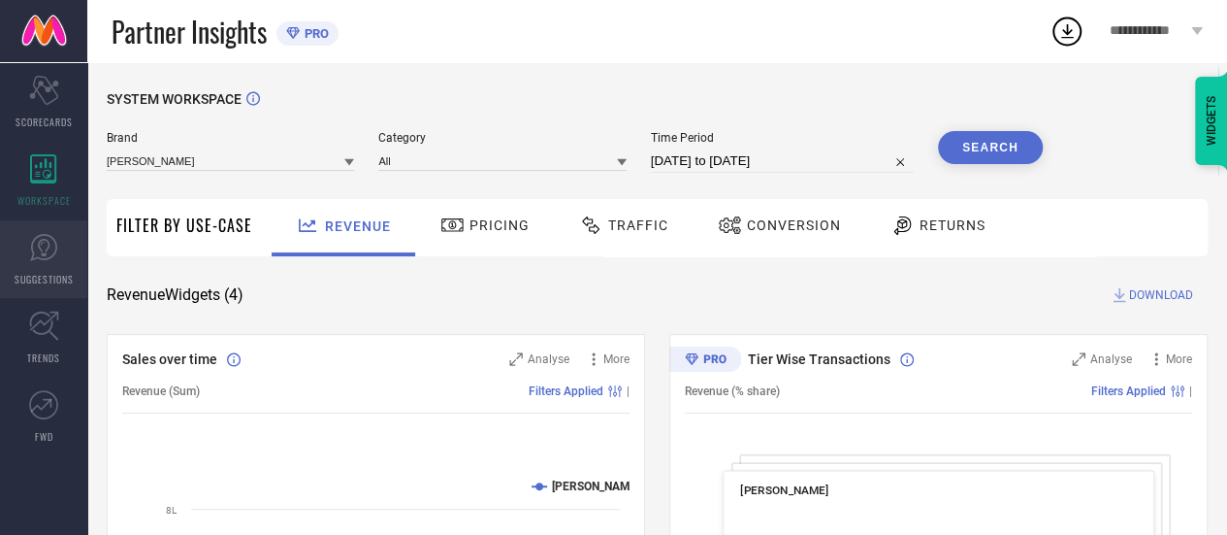
click at [37, 259] on icon at bounding box center [43, 247] width 29 height 29
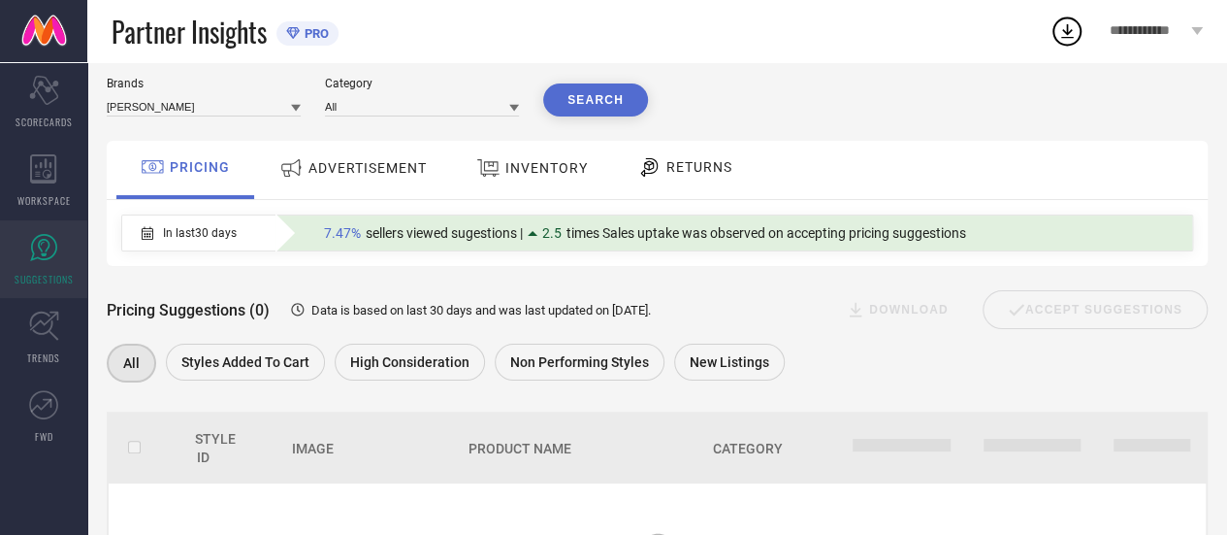
scroll to position [51, 0]
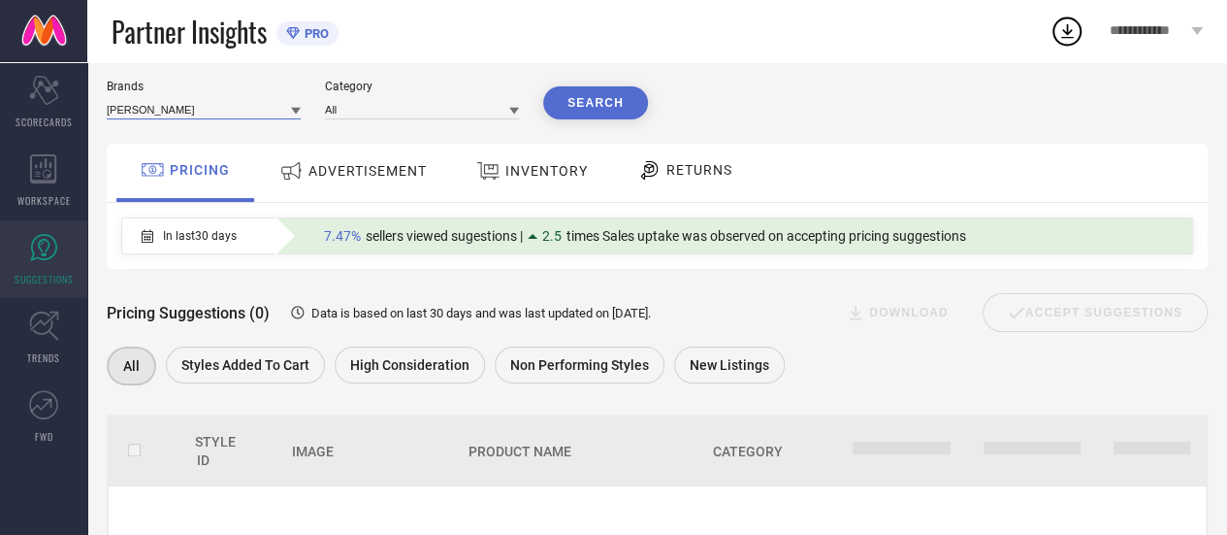
click at [228, 112] on input at bounding box center [204, 109] width 194 height 20
click at [566, 104] on button "Search" at bounding box center [595, 102] width 105 height 33
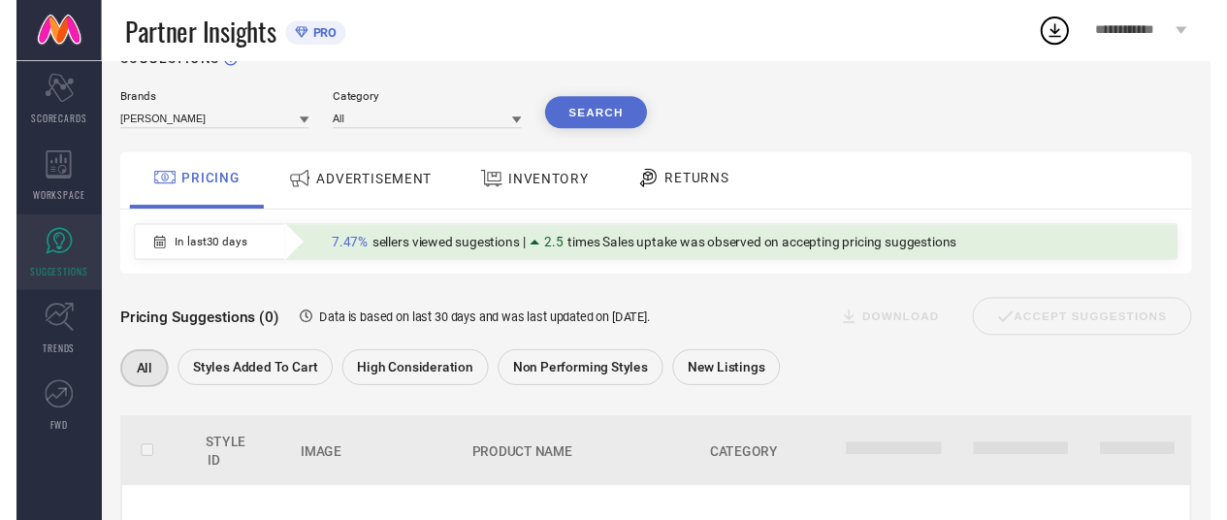
scroll to position [0, 0]
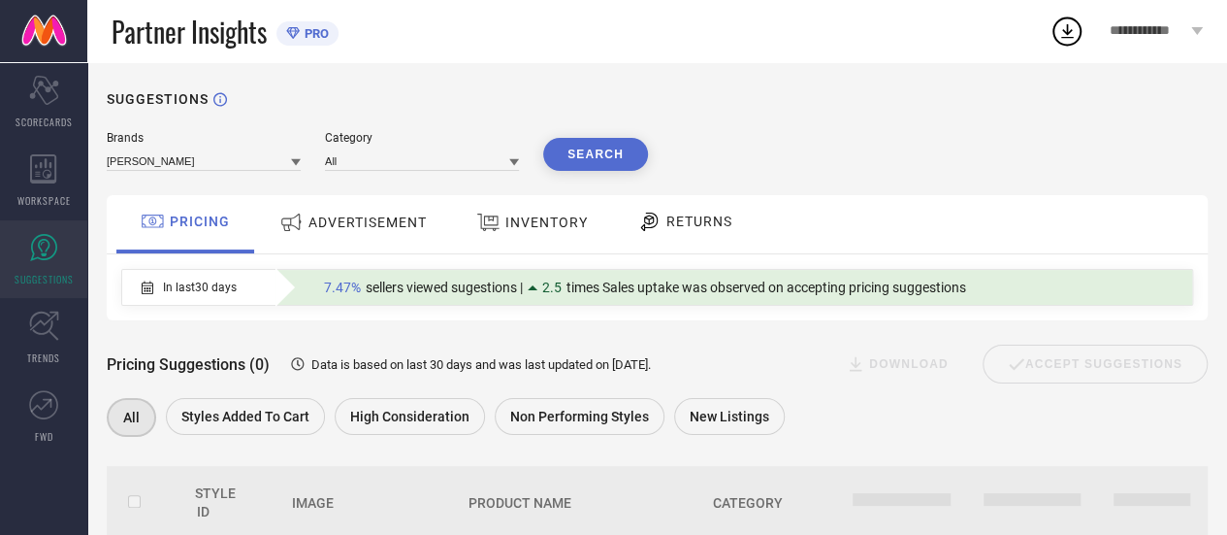
click at [355, 223] on span "ADVERTISEMENT" at bounding box center [367, 222] width 118 height 16
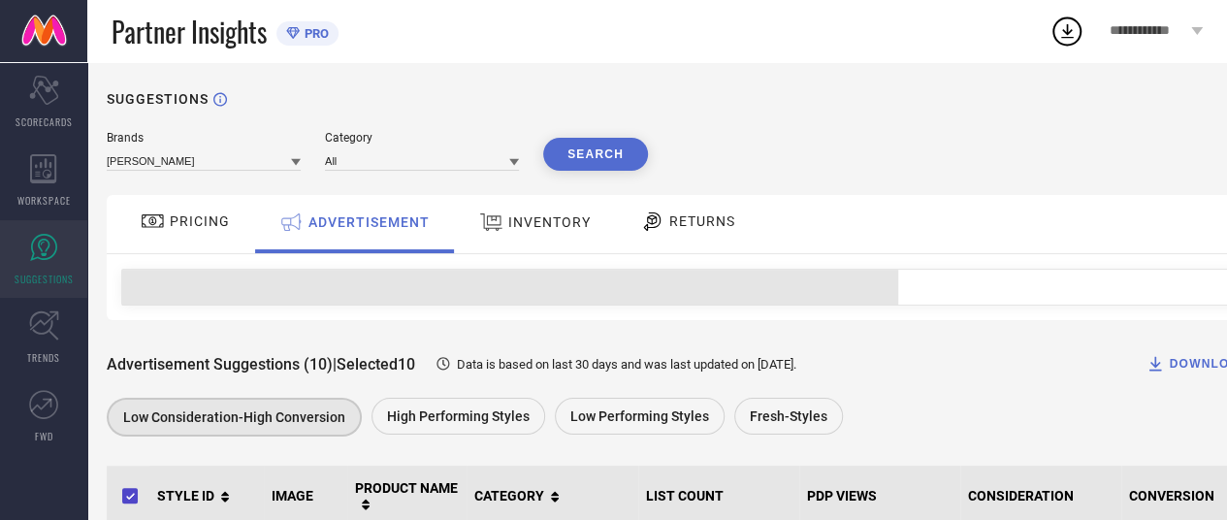
scroll to position [291, 0]
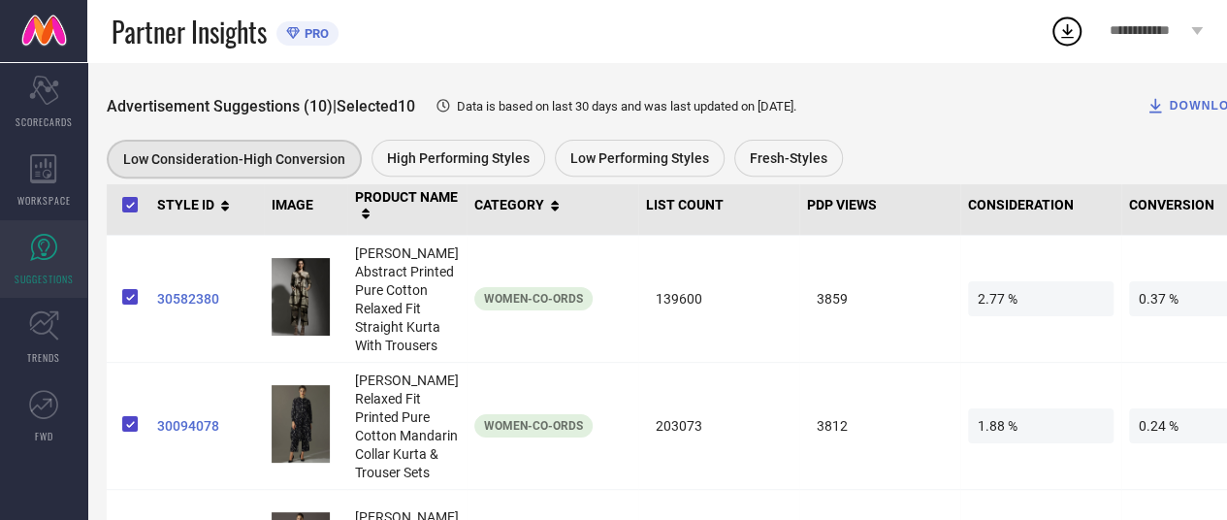
click at [452, 108] on icon at bounding box center [443, 105] width 17 height 17
click at [925, 123] on div "Advertisement Suggestions (10) | Selected 10 Data is based on last 30 days and …" at bounding box center [695, 105] width 1176 height 39
click at [957, 160] on div "Low Consideration-High Conversion High Performing Styles Low Performing Styles …" at bounding box center [685, 162] width 1156 height 44
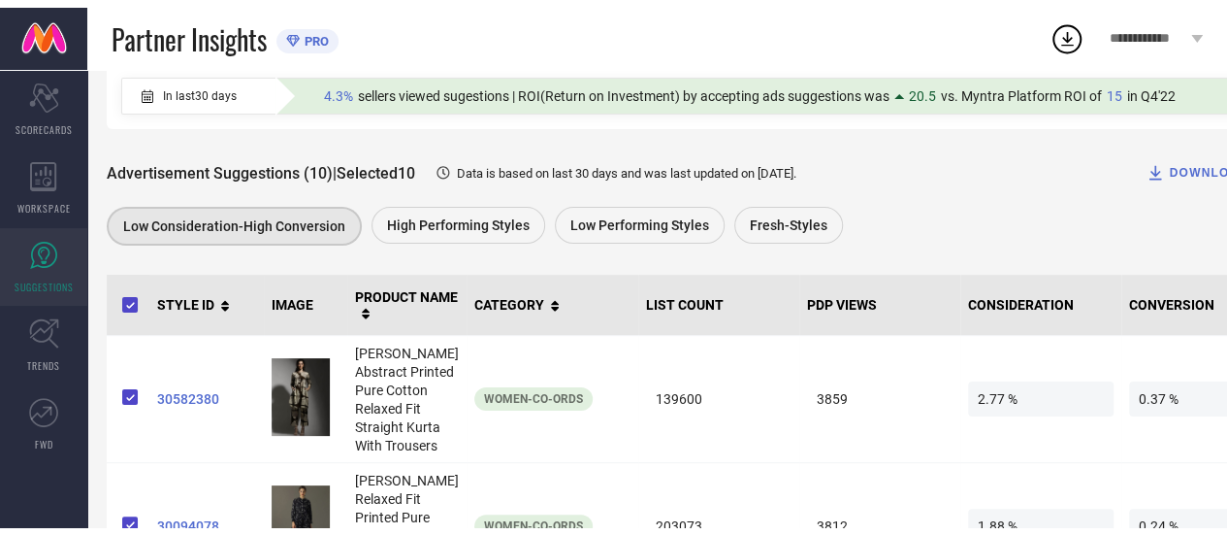
scroll to position [0, 0]
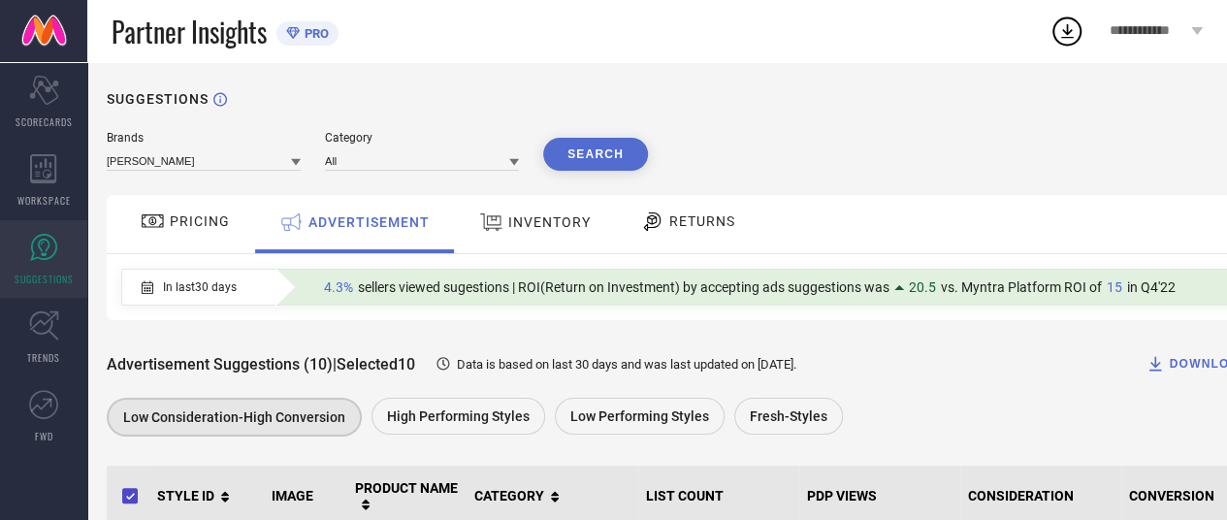
click at [518, 233] on div "INVENTORY" at bounding box center [534, 222] width 121 height 35
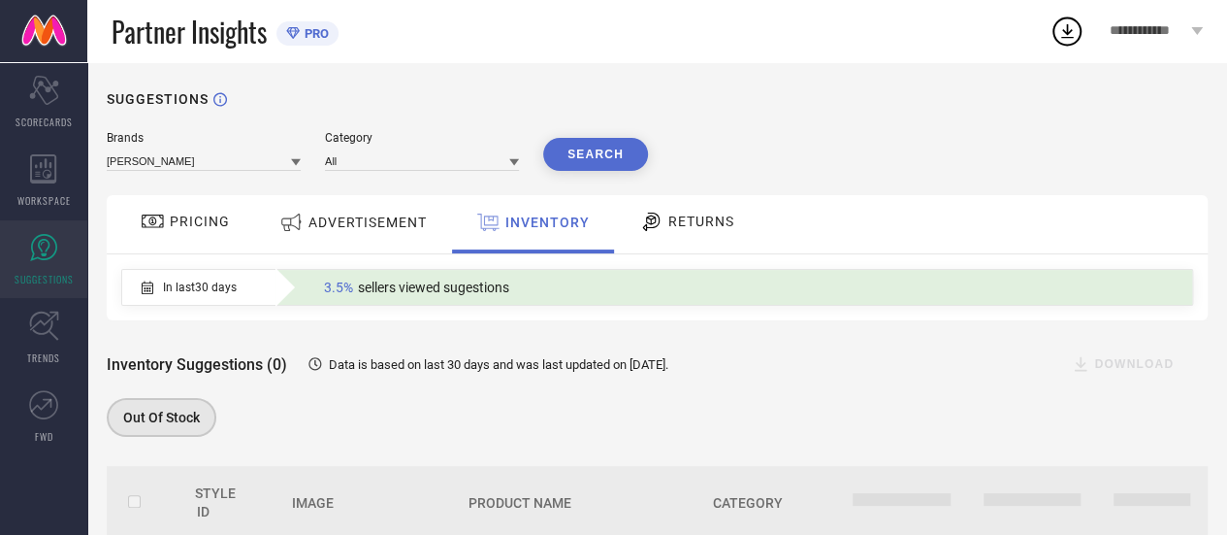
click at [668, 219] on span "RETURNS" at bounding box center [701, 221] width 66 height 16
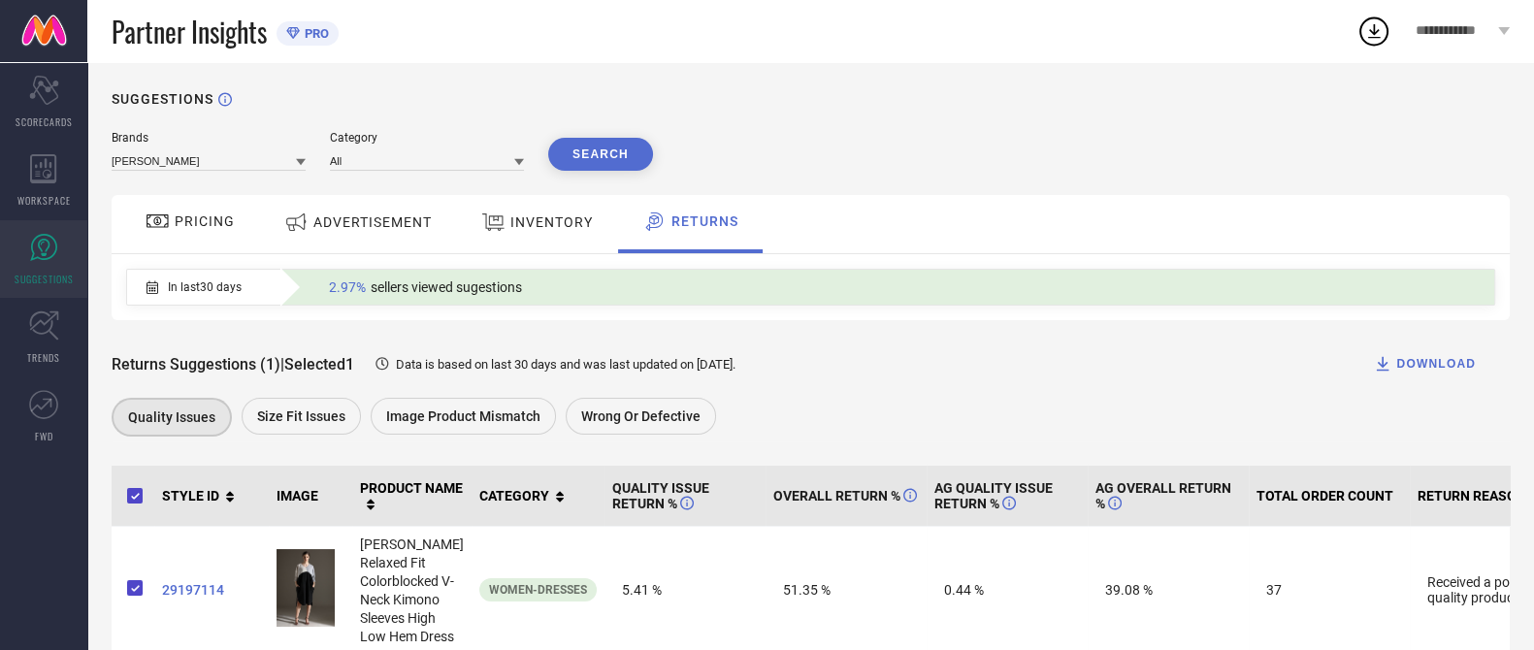
click at [1055, 435] on div "Quality issues Size fit issues Image product mismatch Wrong or Defective" at bounding box center [801, 420] width 1379 height 44
click at [961, 367] on div "Returns Suggestions (1) | Selected 1 Data is based on last 30 days and was last…" at bounding box center [811, 363] width 1398 height 39
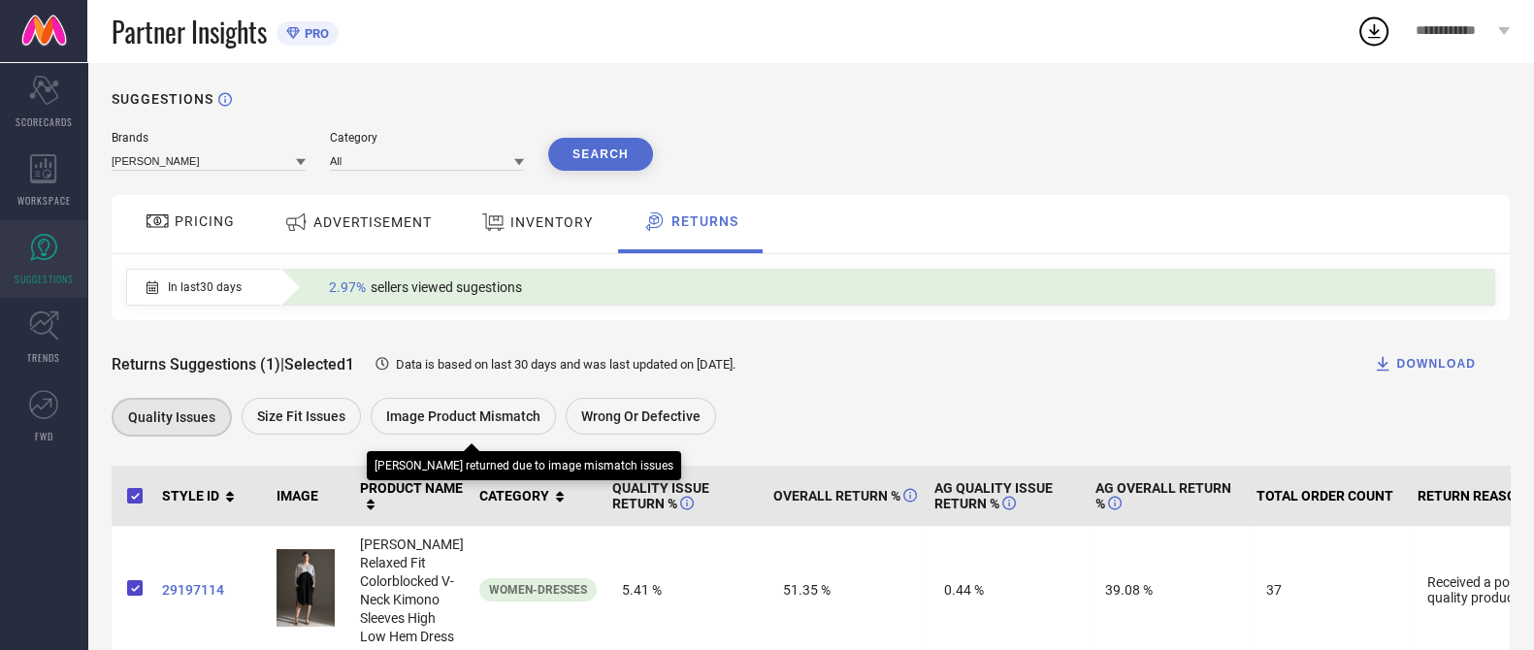
click at [515, 400] on div "Image product mismatch" at bounding box center [463, 416] width 185 height 37
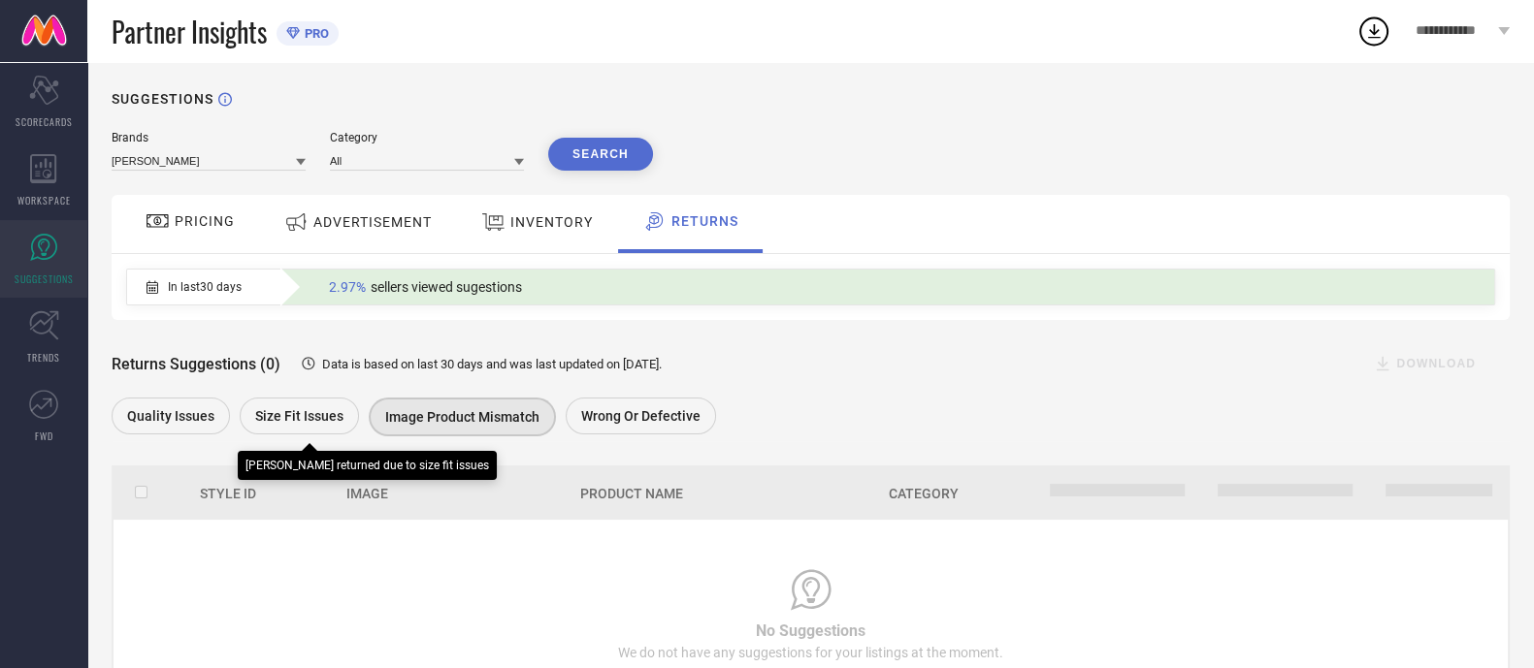
click at [246, 404] on div "Size fit issues" at bounding box center [299, 416] width 119 height 37
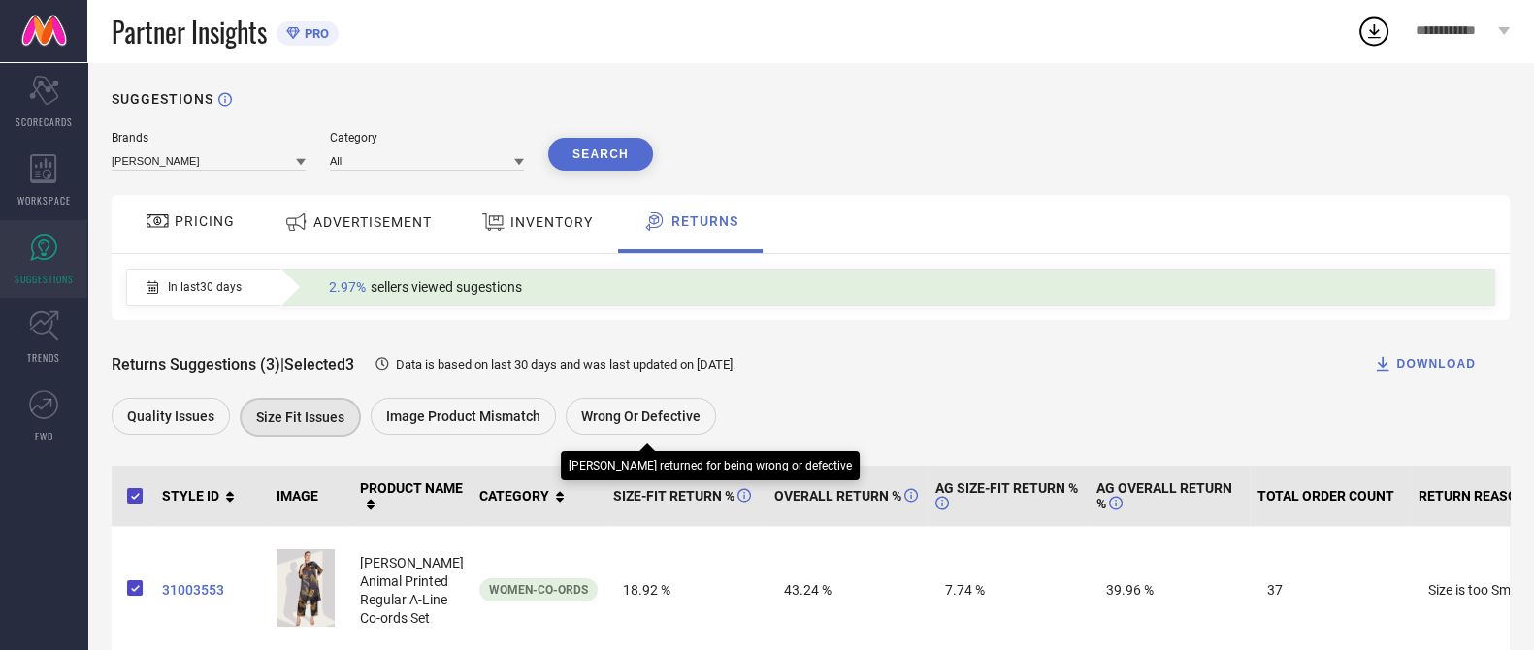
click at [615, 409] on span "Wrong or Defective" at bounding box center [640, 416] width 119 height 16
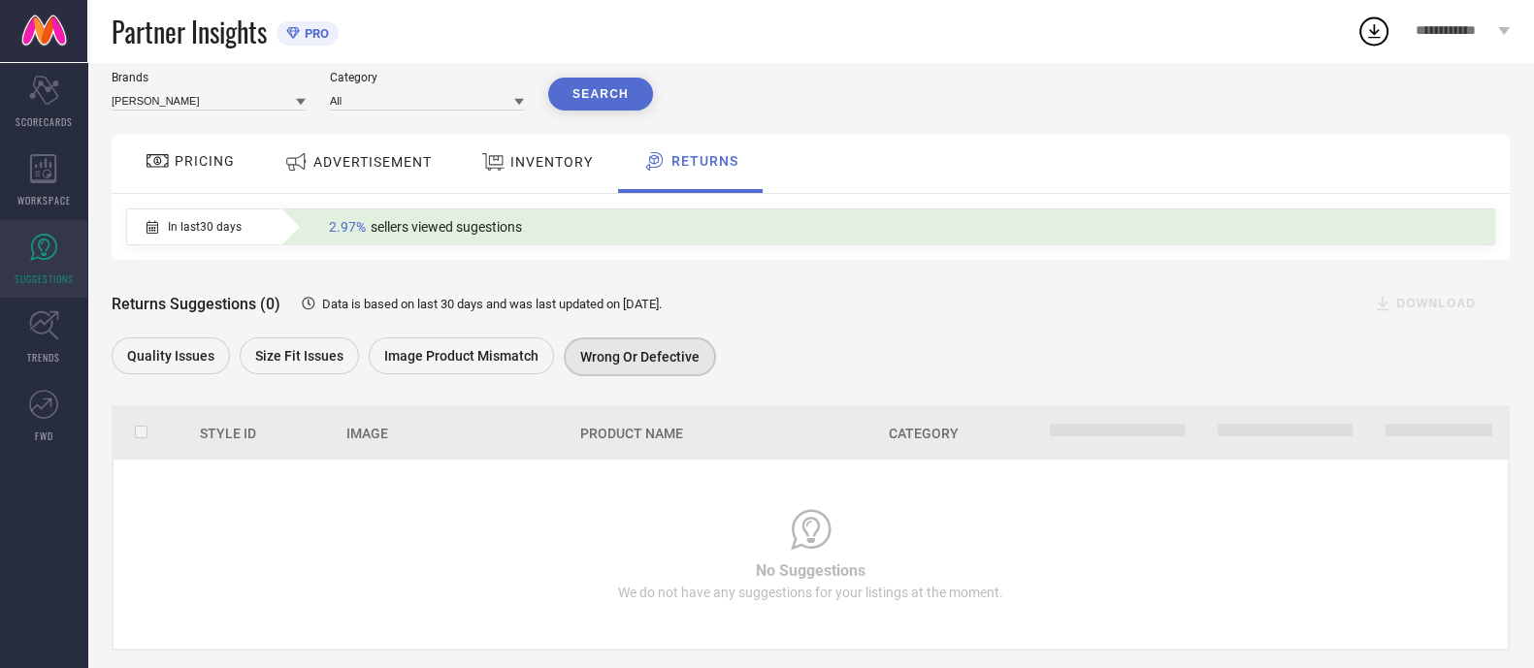
scroll to position [92, 0]
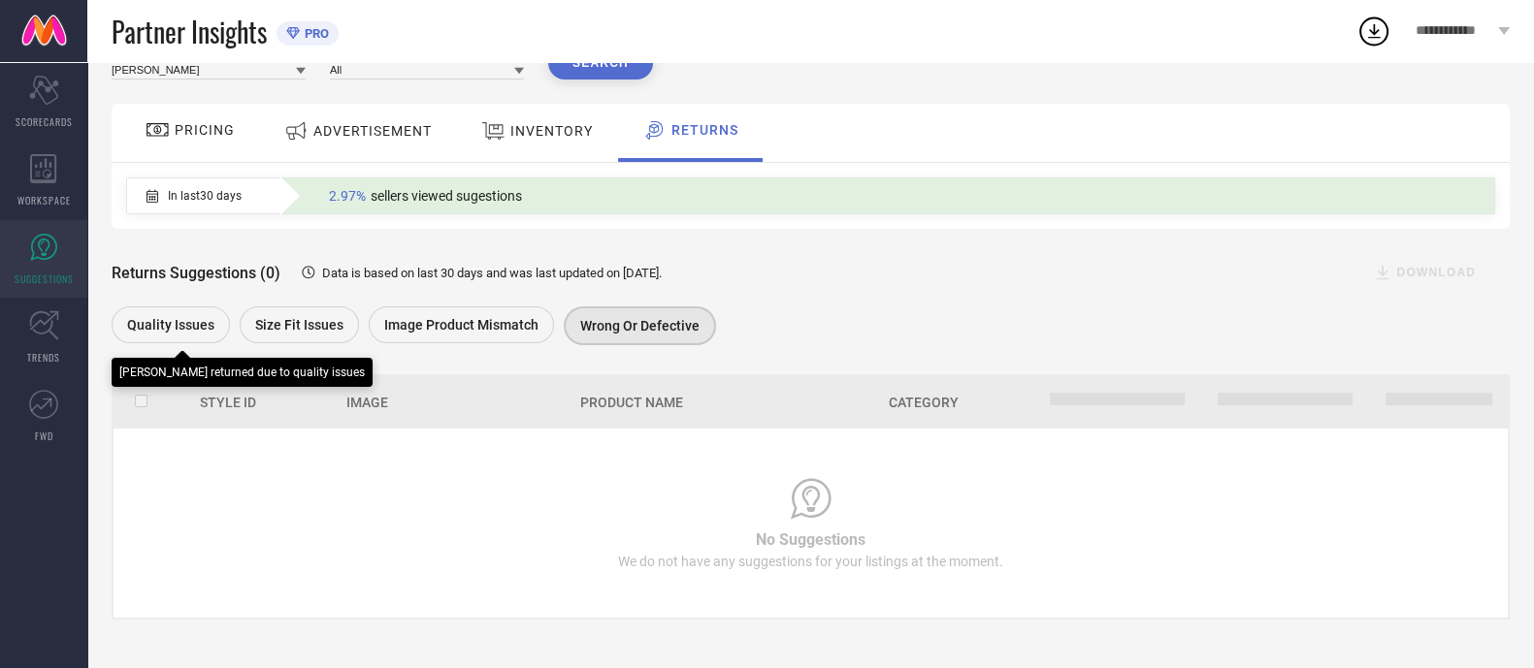
click at [181, 312] on div "Quality issues" at bounding box center [171, 325] width 118 height 37
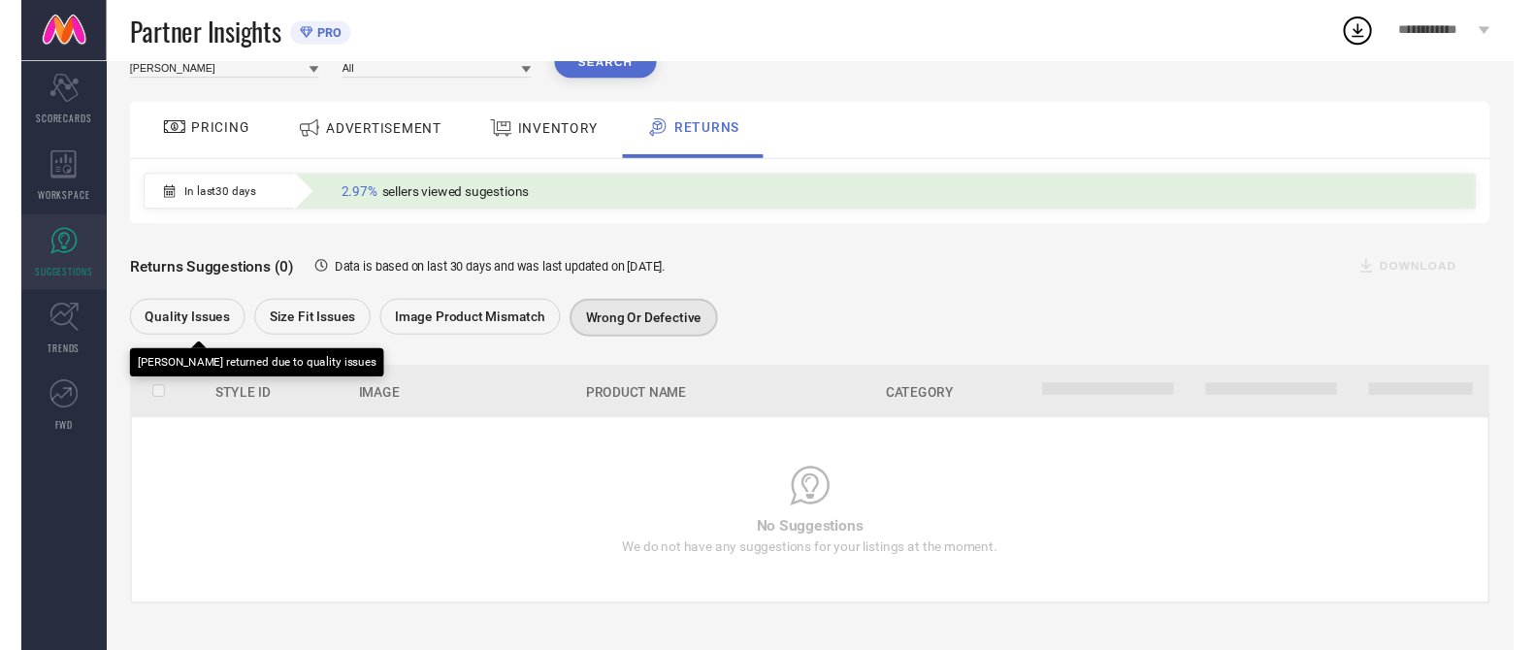
scroll to position [0, 0]
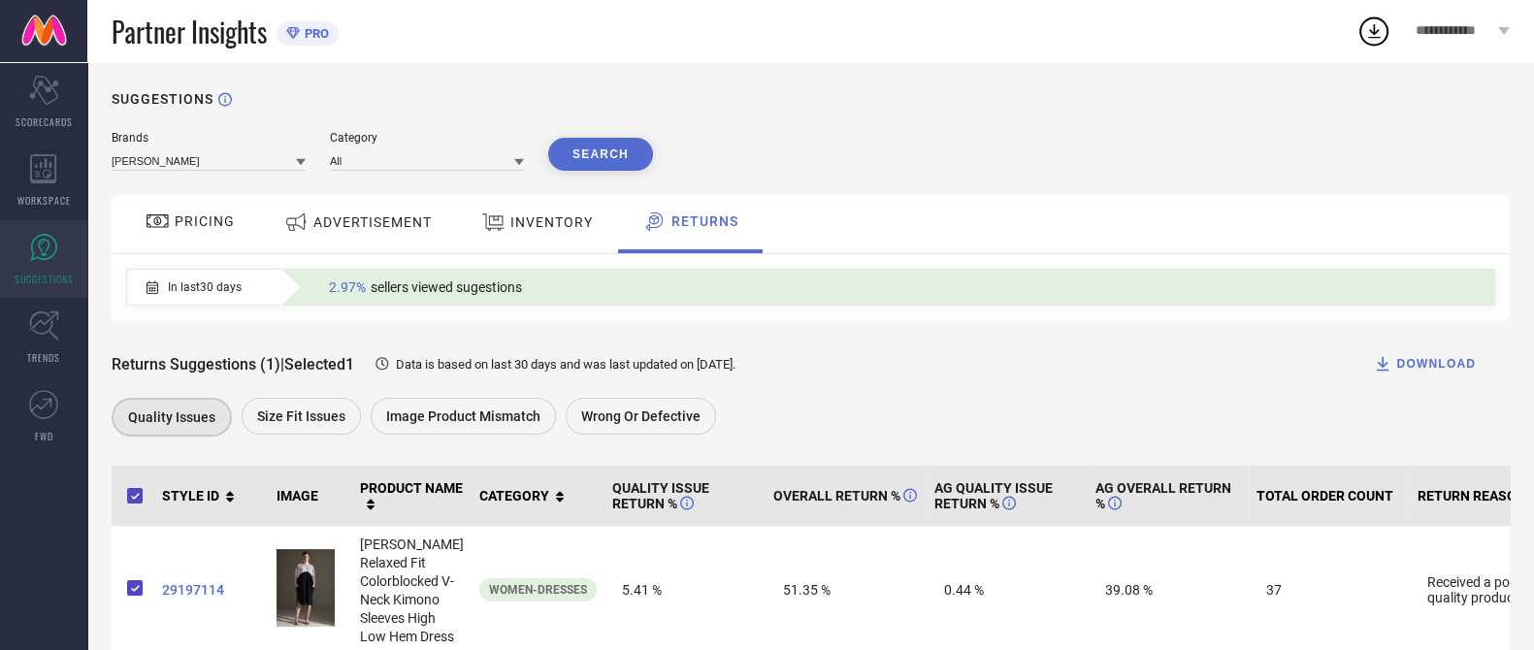
click at [554, 227] on span "INVENTORY" at bounding box center [551, 222] width 82 height 16
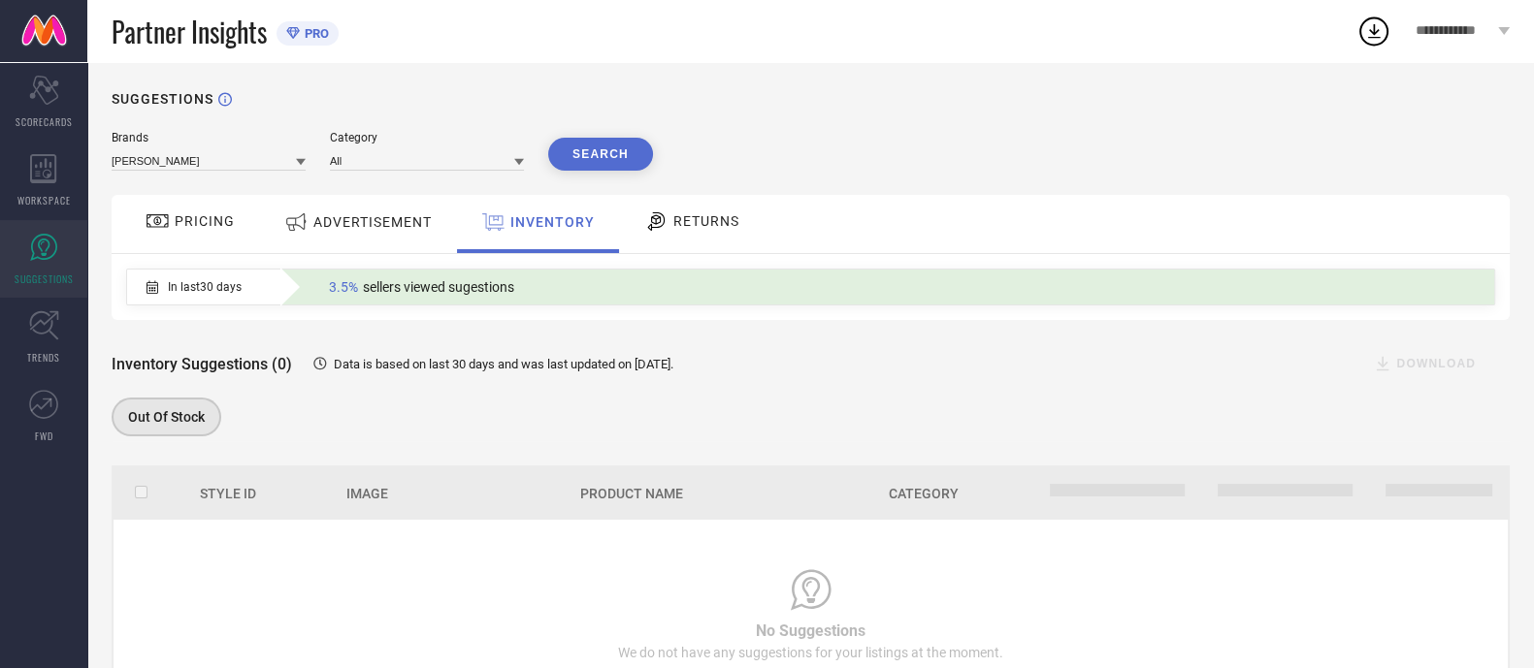
click at [339, 243] on div "ADVERTISEMENT" at bounding box center [358, 224] width 196 height 58
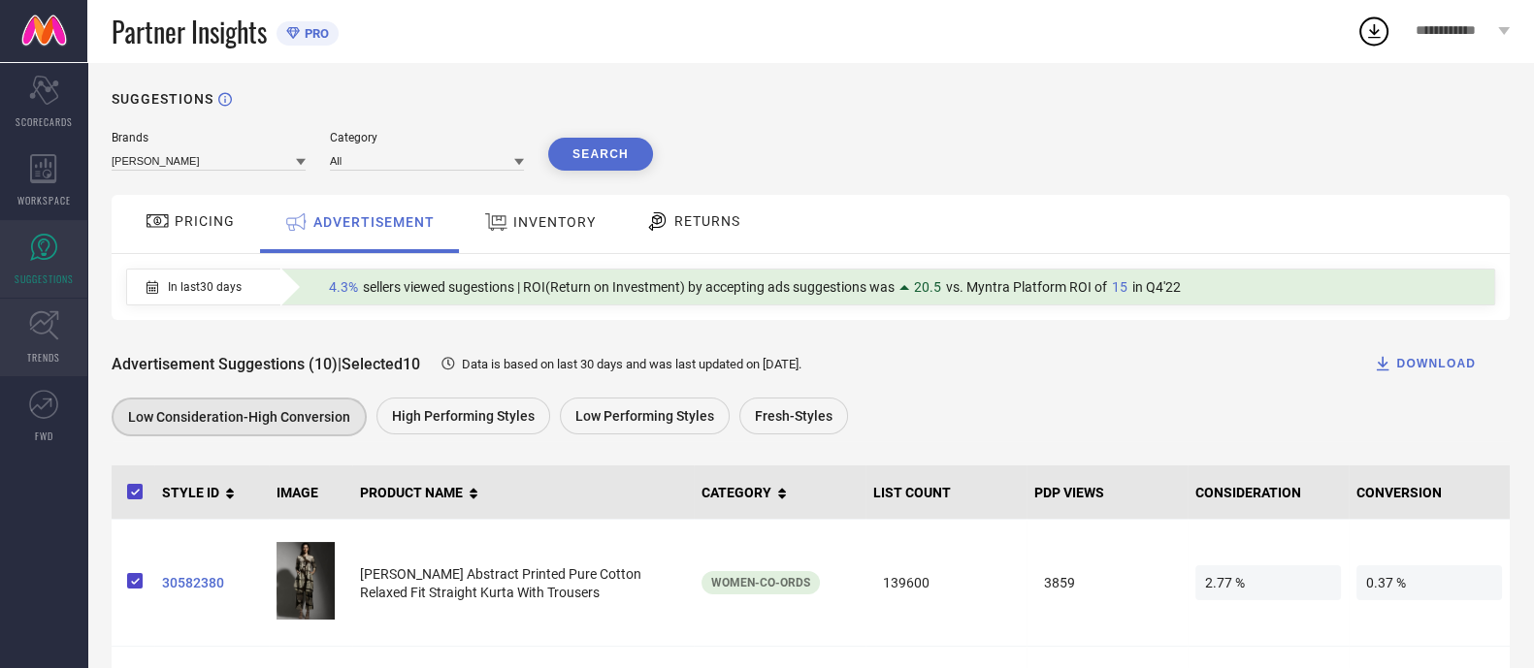
click at [29, 347] on link "TRENDS" at bounding box center [43, 338] width 87 height 78
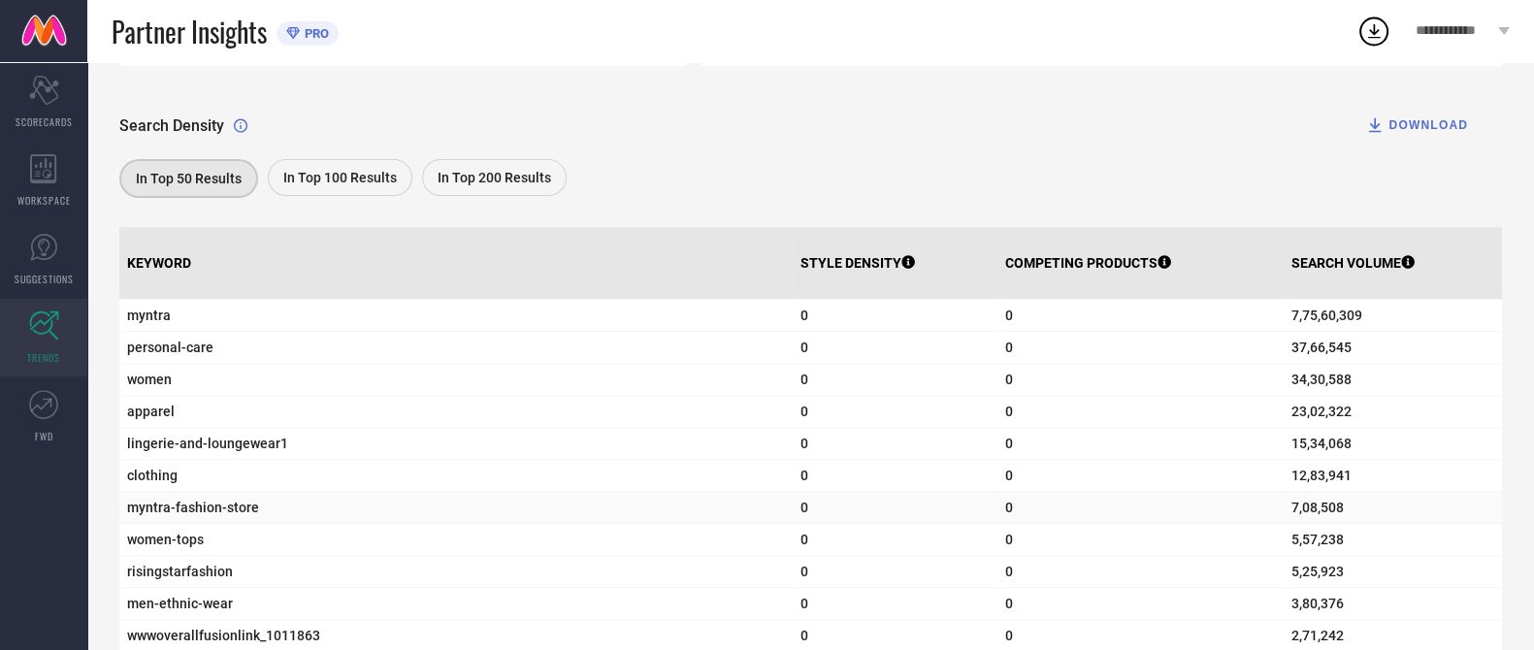
scroll to position [606, 0]
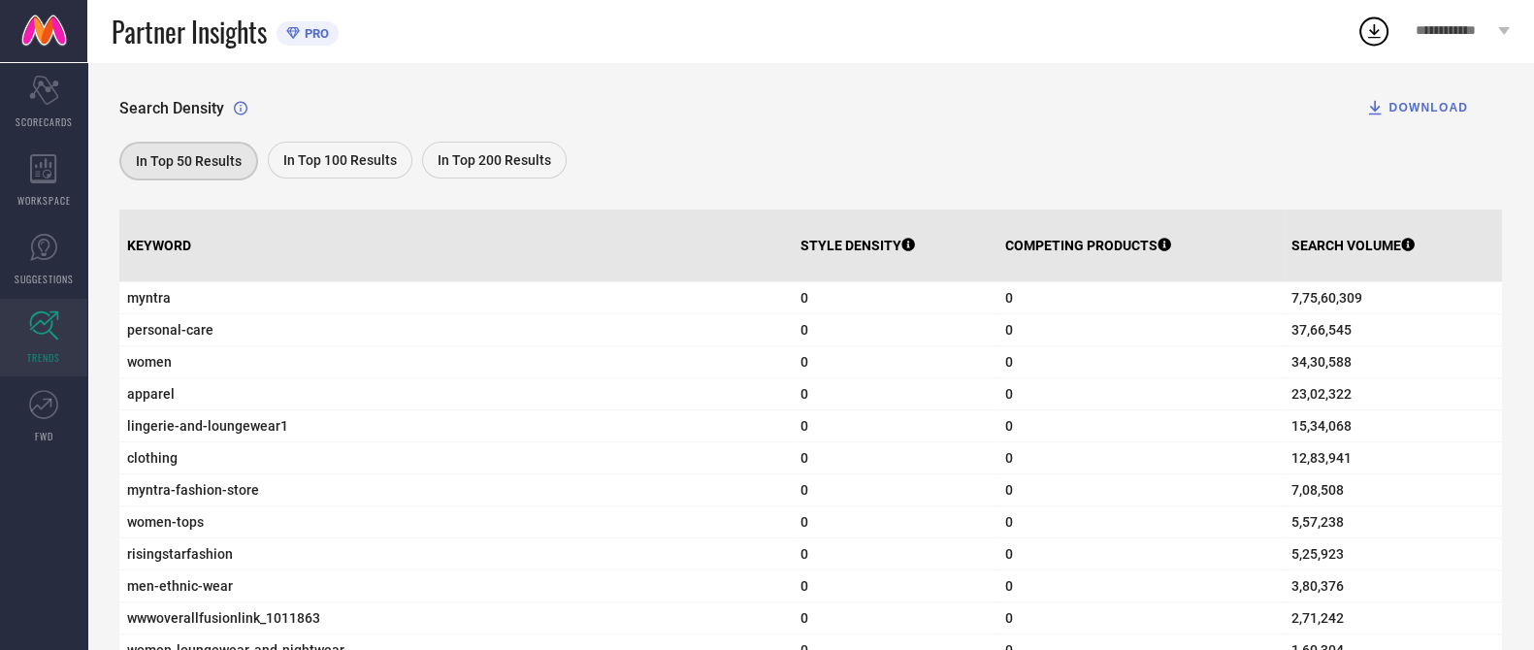
click at [307, 159] on span "In Top 100 Results" at bounding box center [340, 160] width 114 height 16
click at [222, 162] on span "In Top 50 Results" at bounding box center [188, 160] width 106 height 16
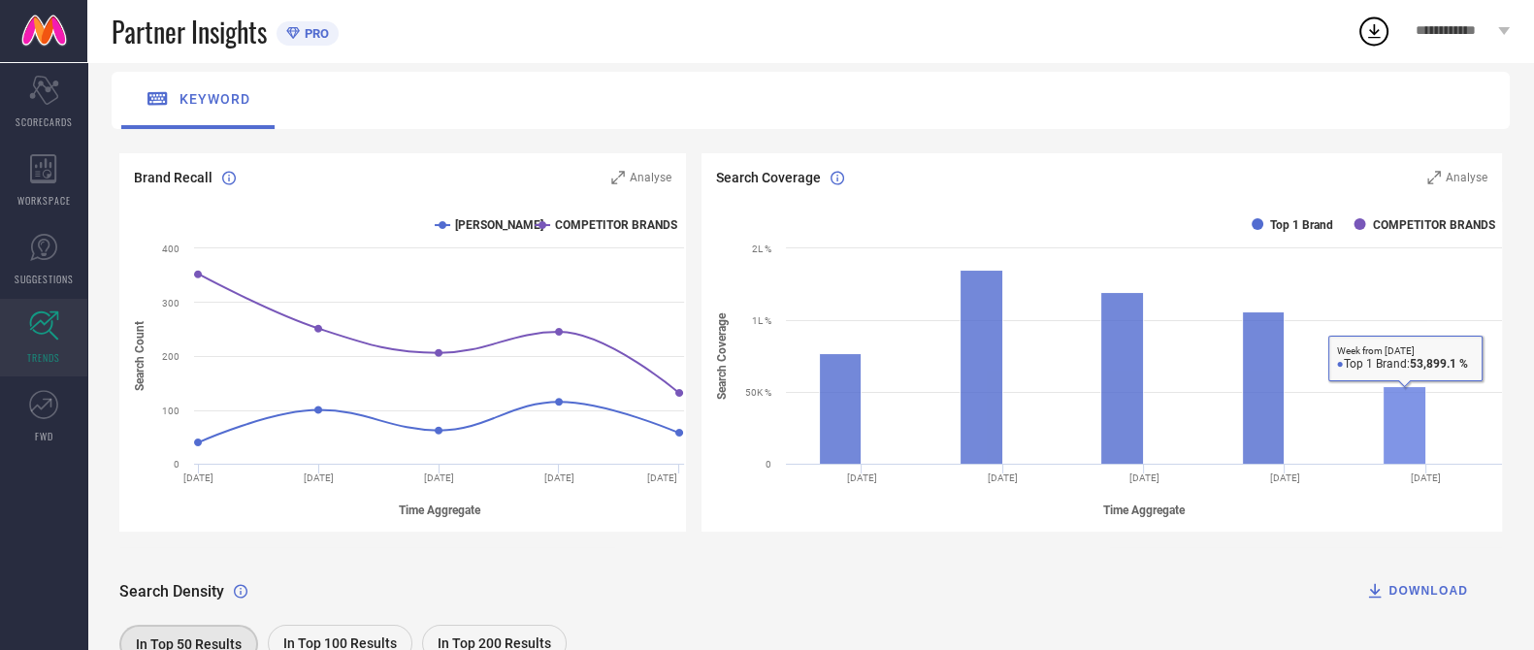
scroll to position [120, 0]
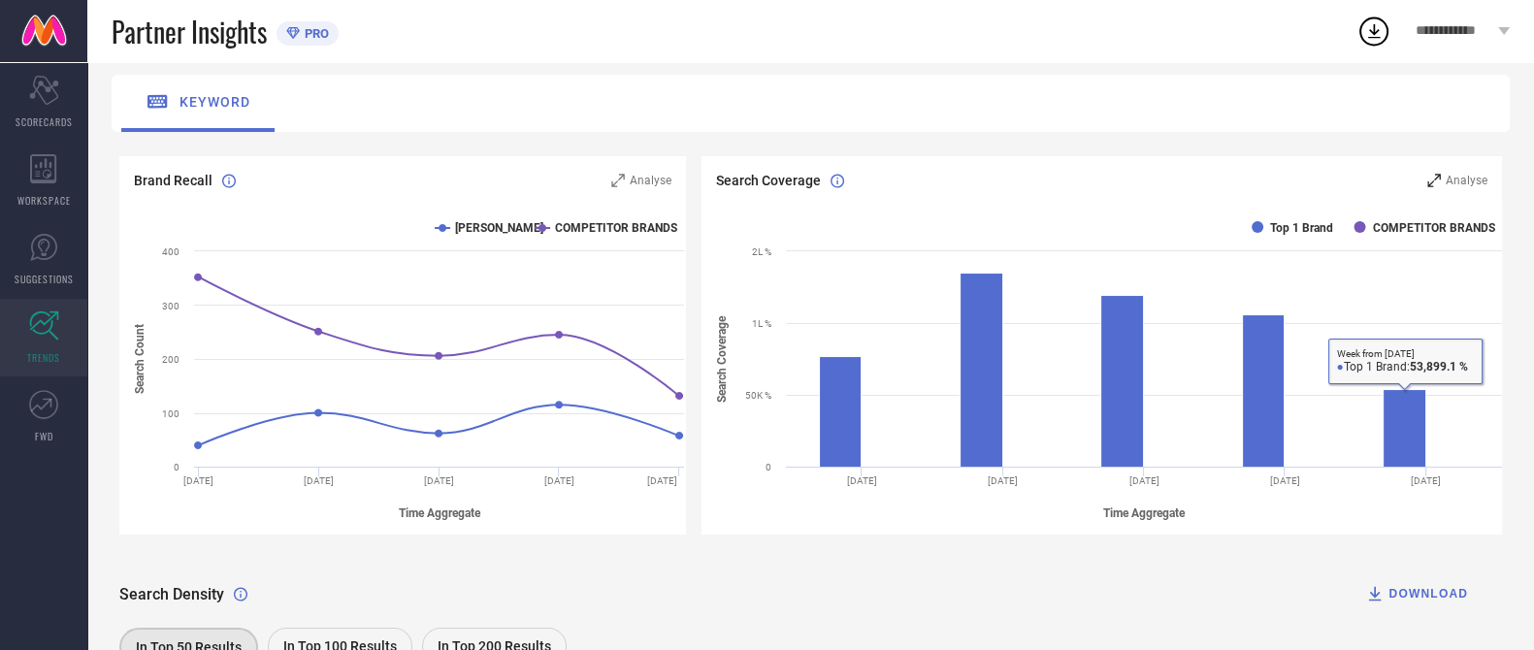
click at [1241, 181] on icon at bounding box center [1434, 181] width 14 height 14
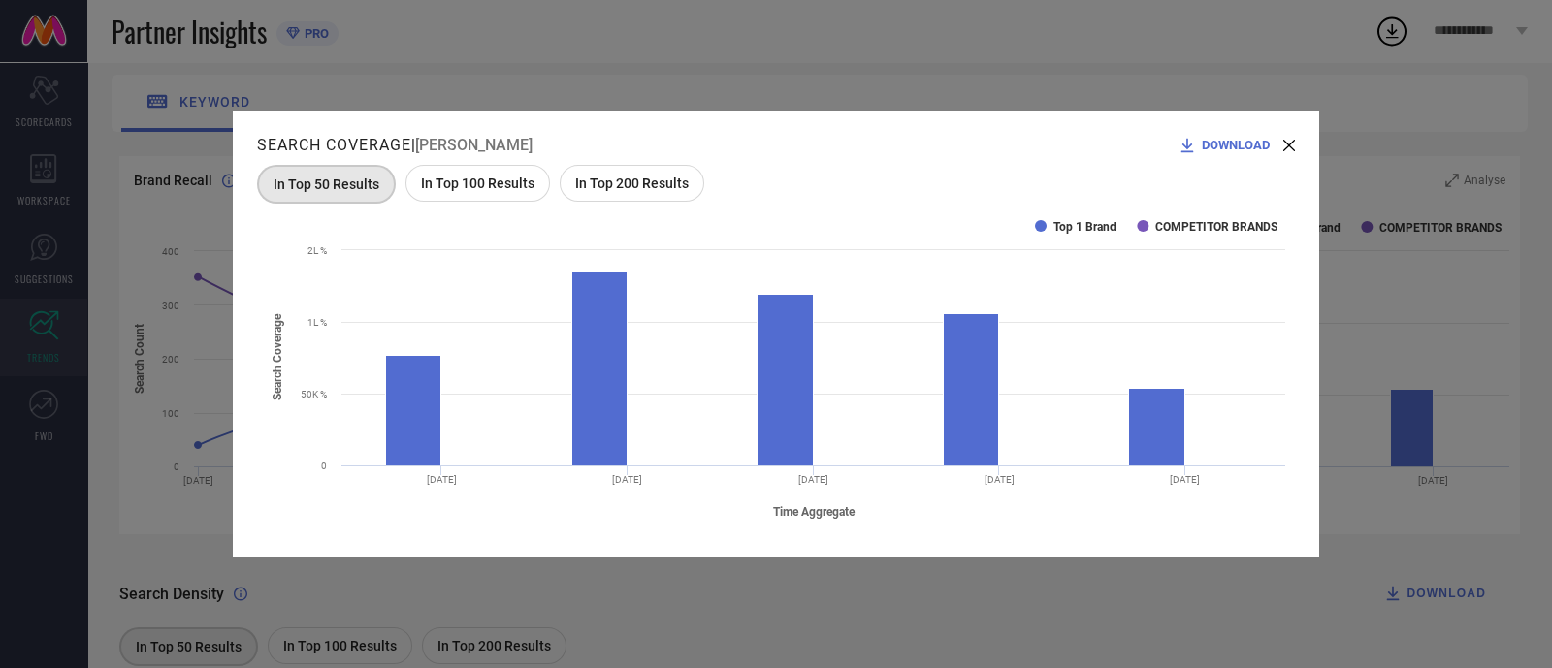
click at [501, 183] on span "In Top 100 Results" at bounding box center [478, 184] width 114 height 16
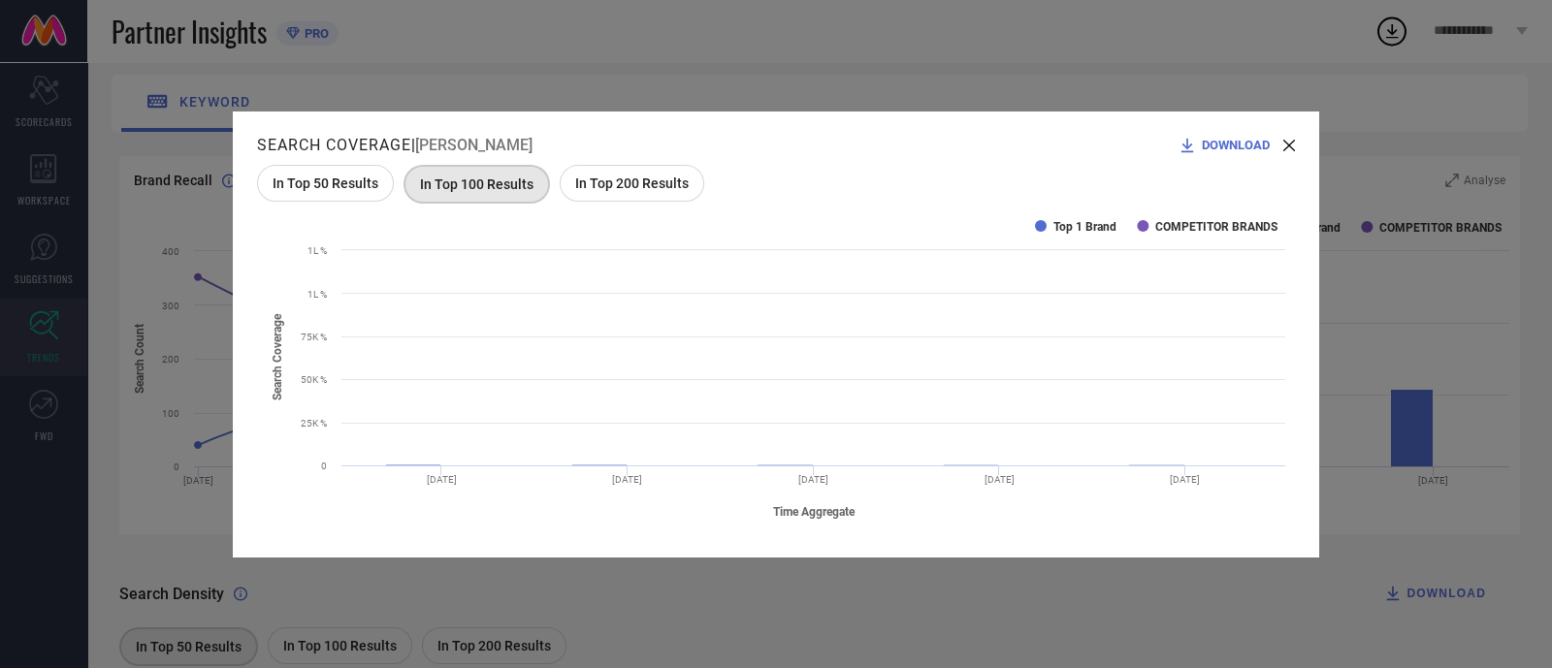
click at [1234, 147] on span "DOWNLOAD" at bounding box center [1236, 145] width 68 height 15
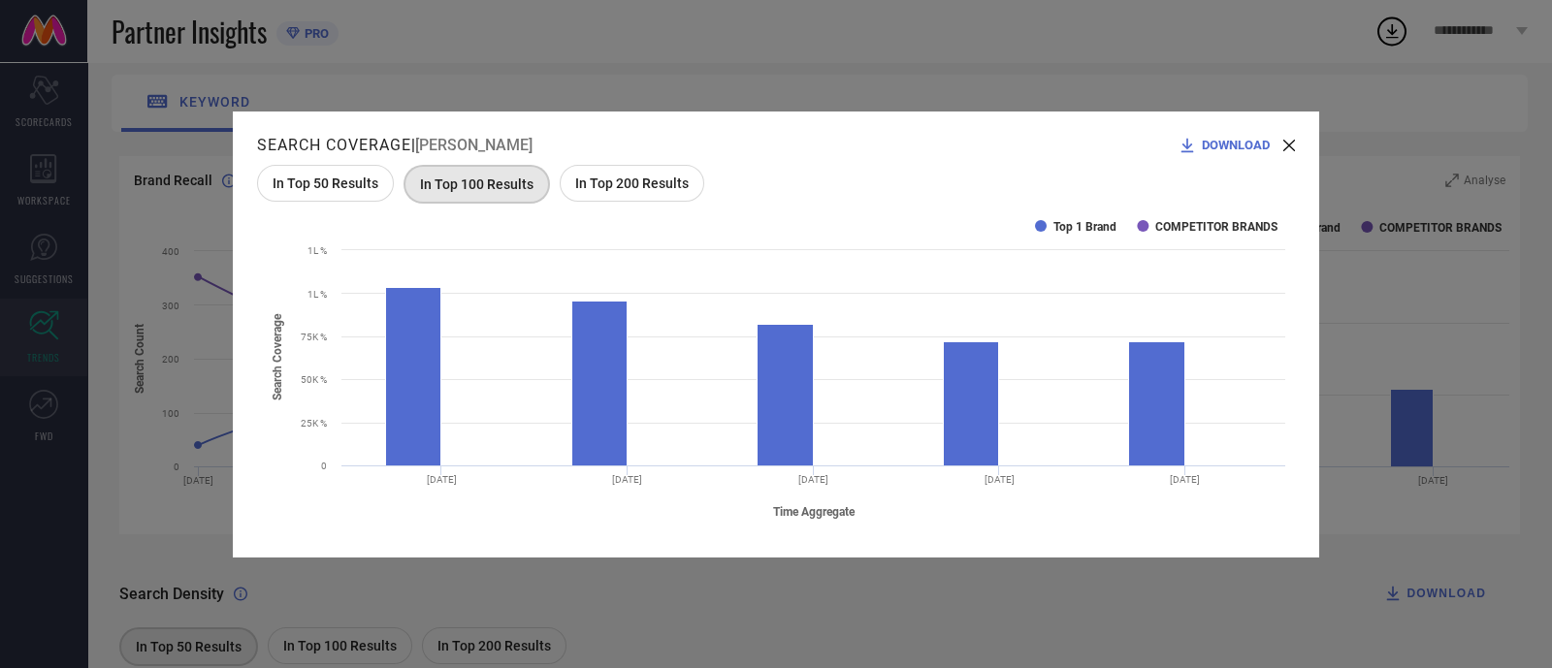
click at [1241, 148] on icon at bounding box center [1289, 146] width 12 height 12
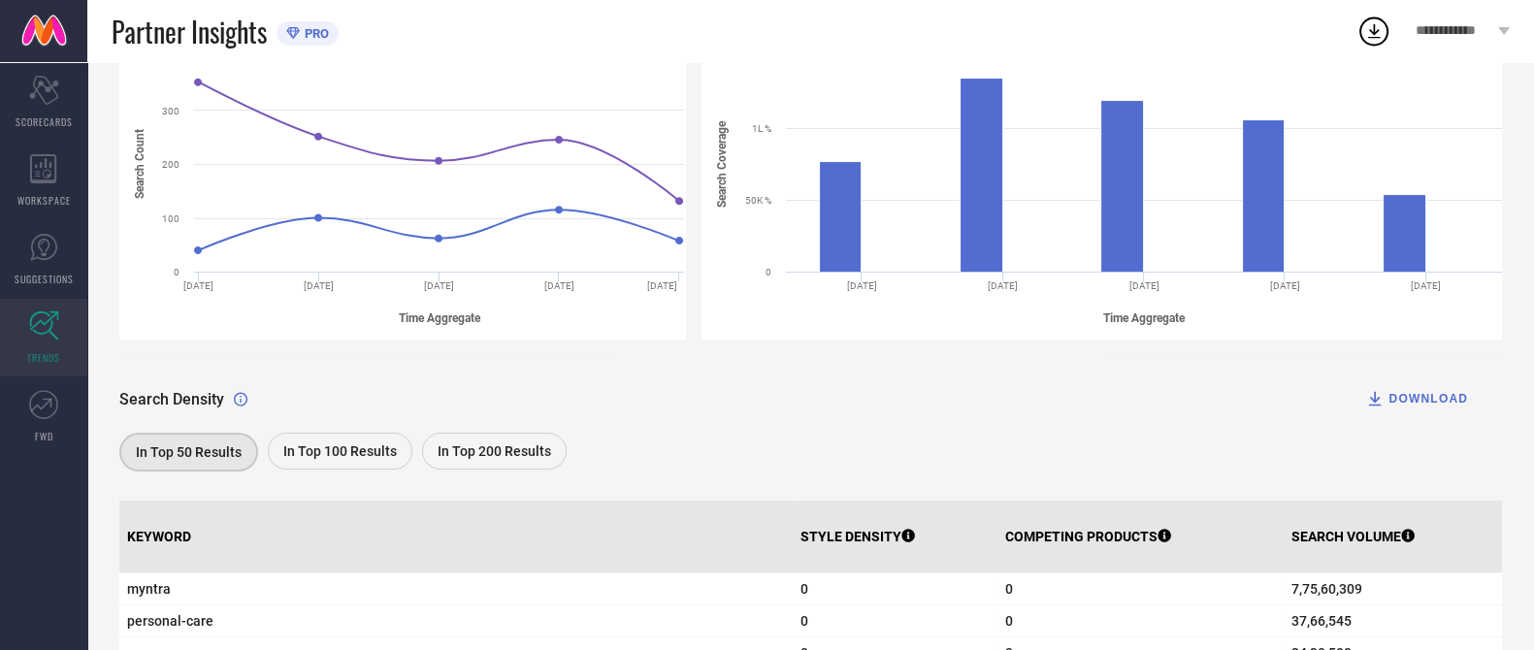
scroll to position [606, 0]
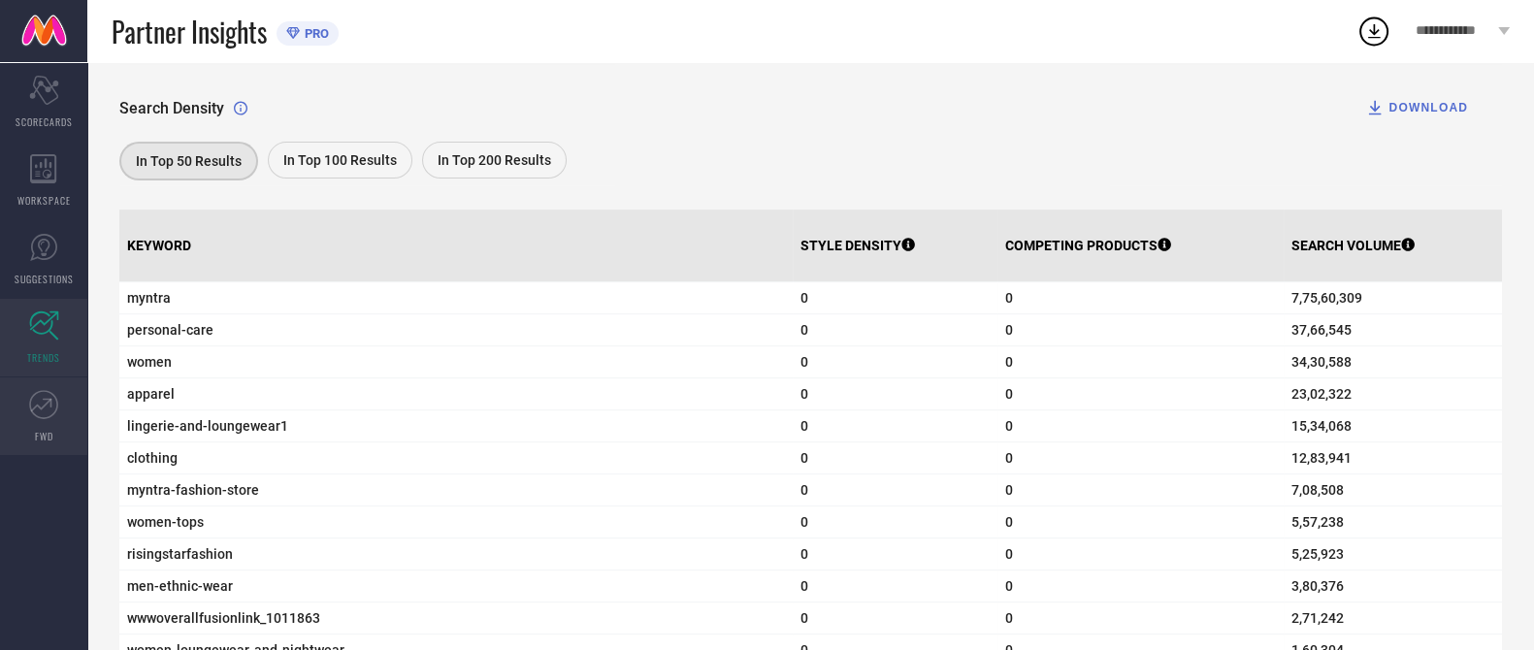
click at [27, 422] on link "FWD" at bounding box center [43, 416] width 87 height 78
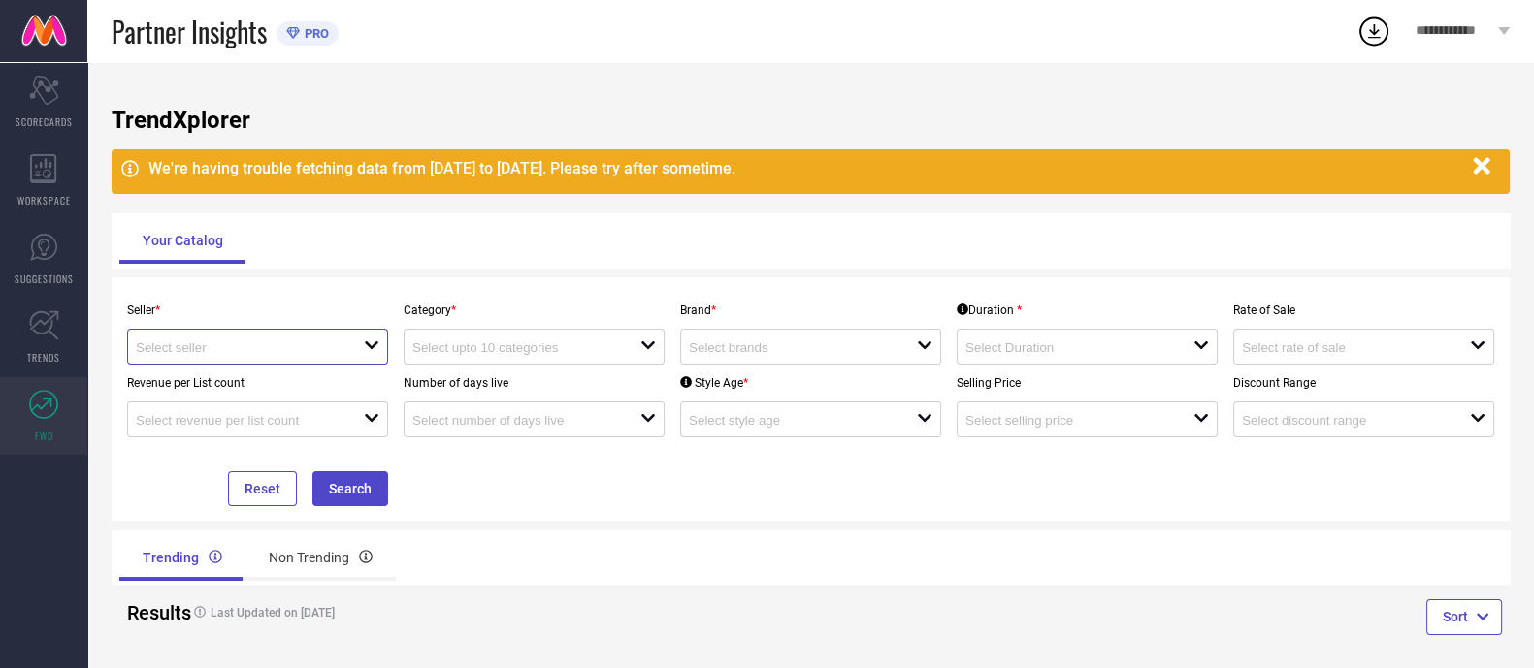
click at [307, 350] on input at bounding box center [239, 348] width 206 height 15
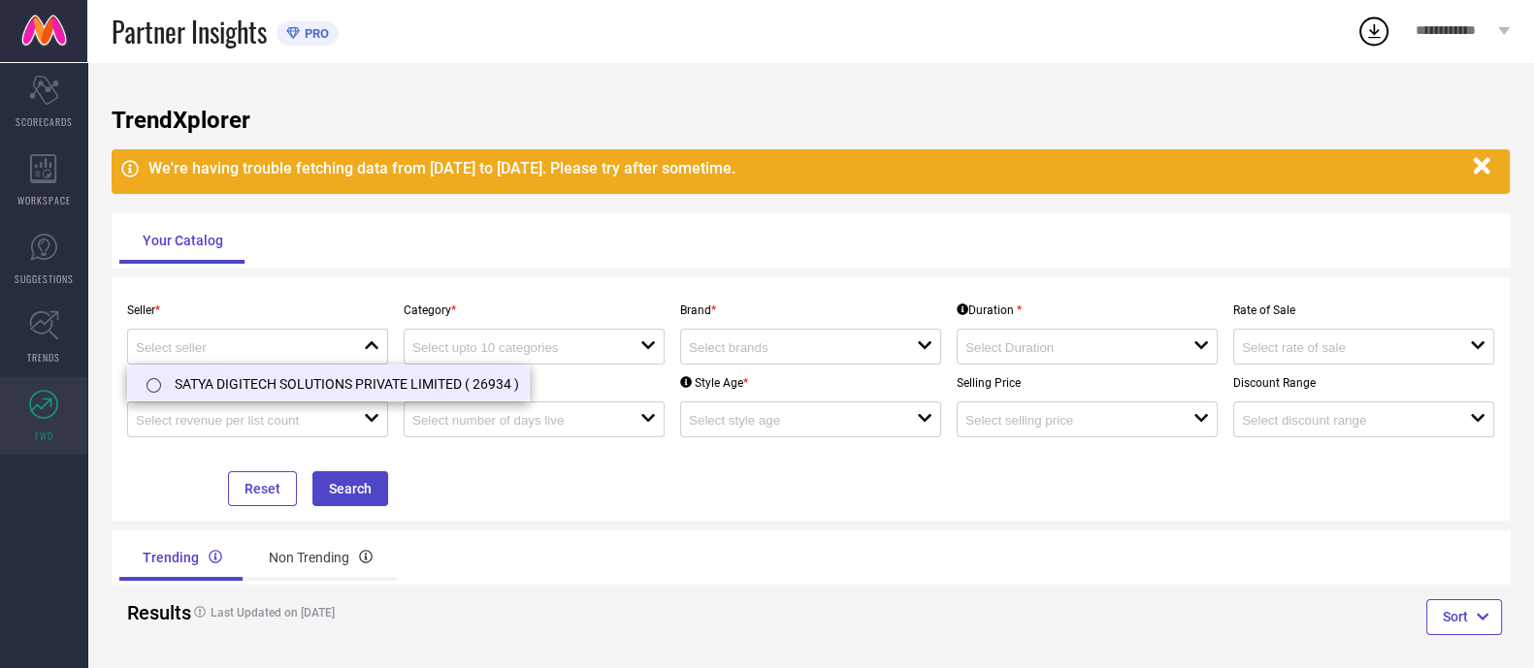
click at [282, 387] on li "SATYA DIGITECH SOLUTIONS PRIVATE LIMITED ( 26934 )" at bounding box center [328, 383] width 401 height 35
type input "SATYA DIGITECH SOLUTIONS PRIVATE LIMITED ( 26934 )"
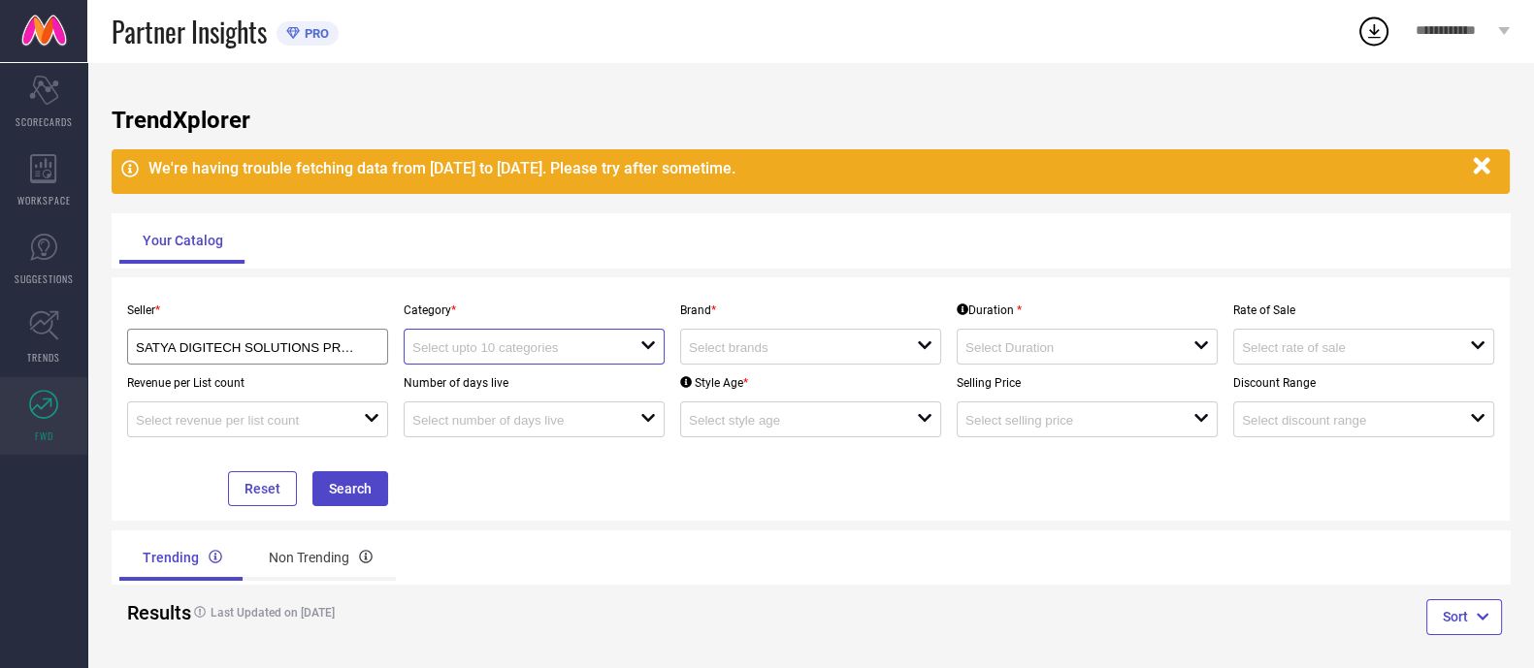
click at [576, 348] on input at bounding box center [515, 348] width 206 height 15
click at [511, 484] on div "Seller * SATYA DIGITECH SOLUTIONS PRIVATE LIMITED ( 26934 ) Category * close Br…" at bounding box center [810, 399] width 1382 height 214
click at [338, 493] on button "Search" at bounding box center [350, 488] width 76 height 35
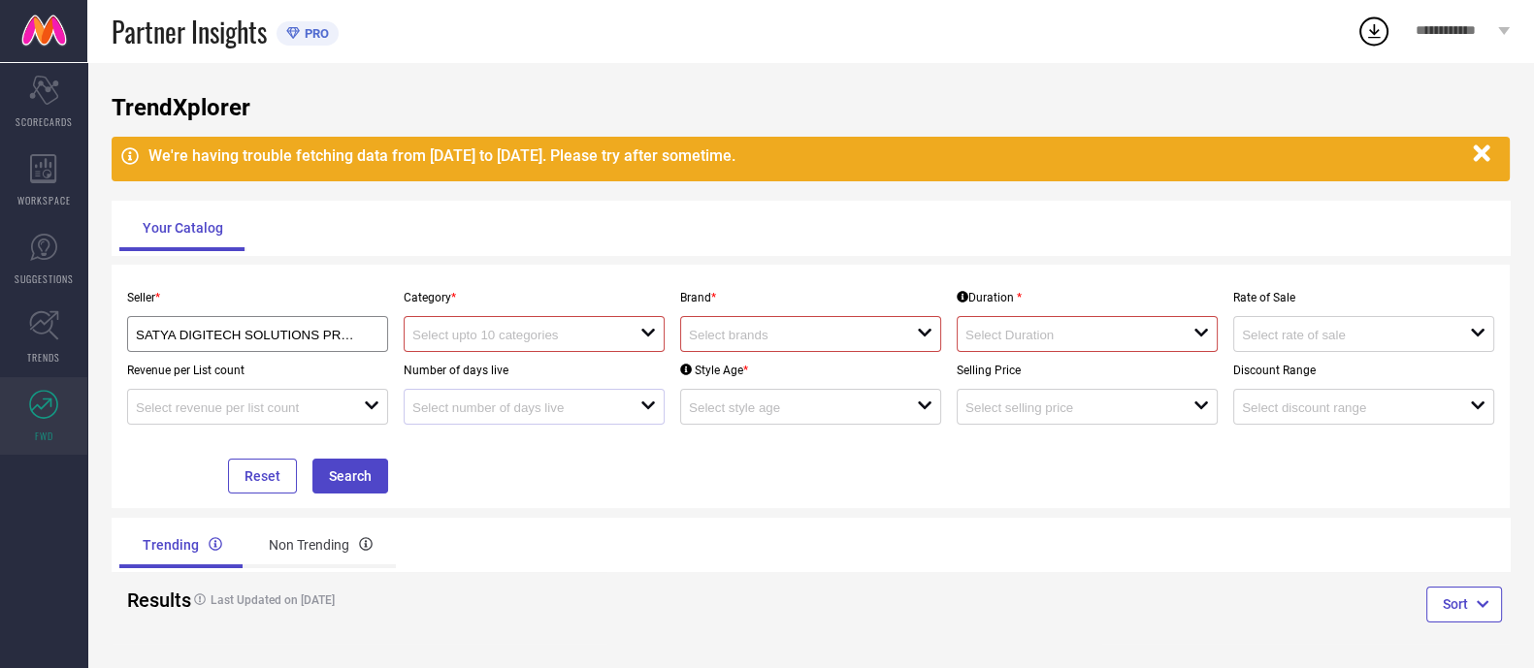
scroll to position [16, 0]
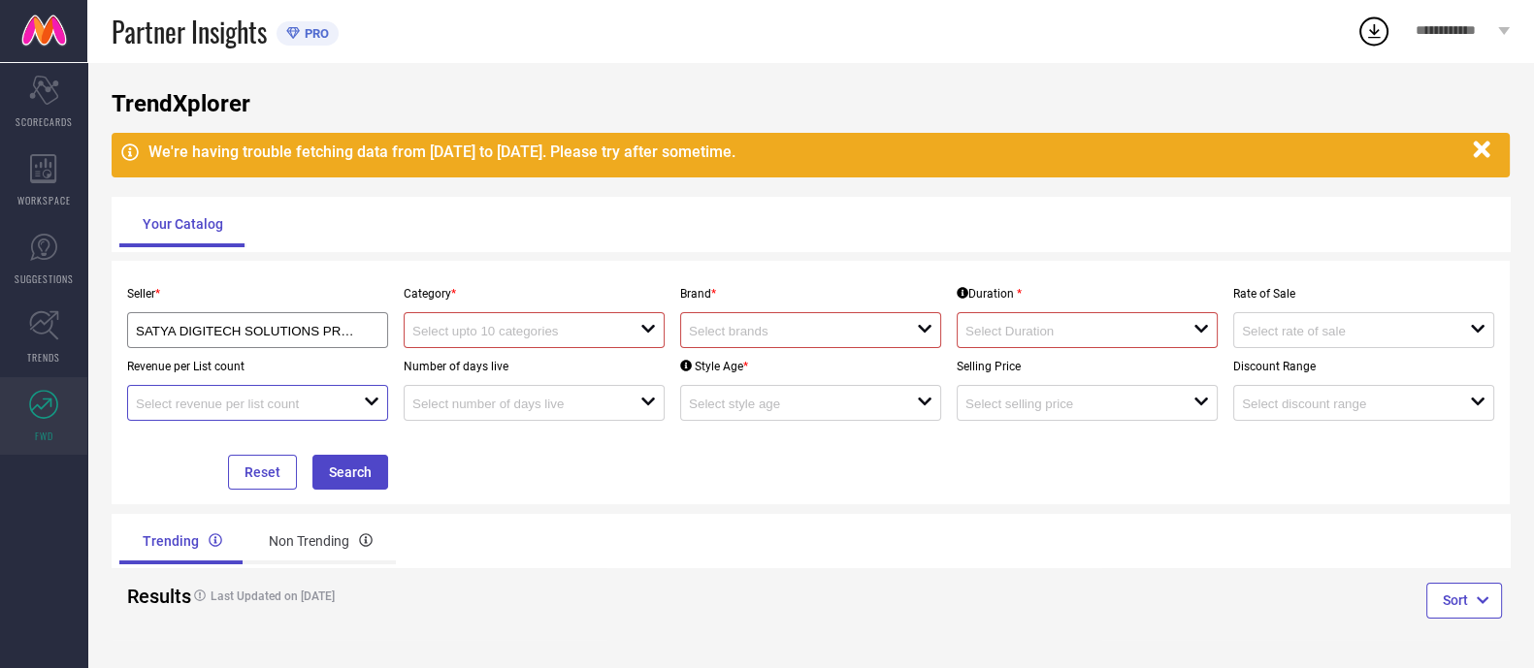
click at [223, 406] on input at bounding box center [239, 404] width 206 height 15
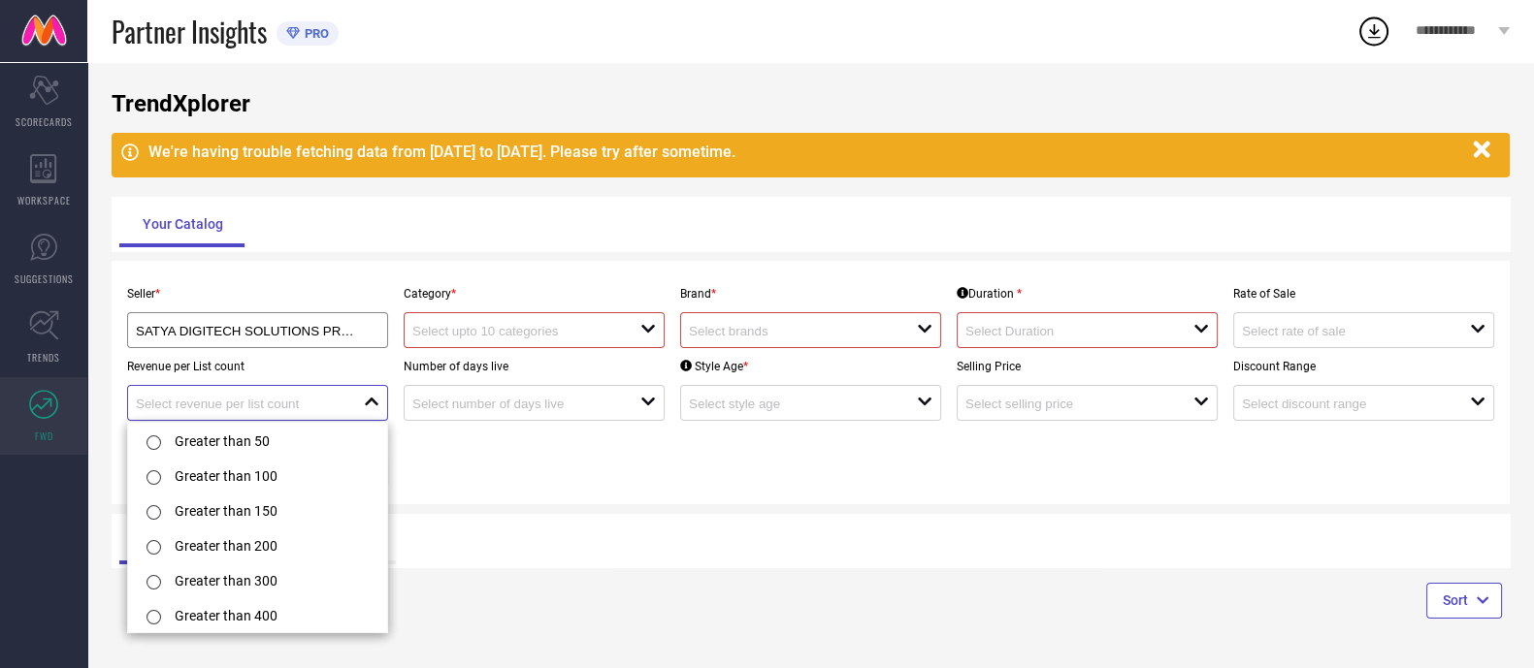
click at [223, 406] on input at bounding box center [239, 404] width 206 height 15
click at [653, 323] on icon "open" at bounding box center [648, 329] width 16 height 16
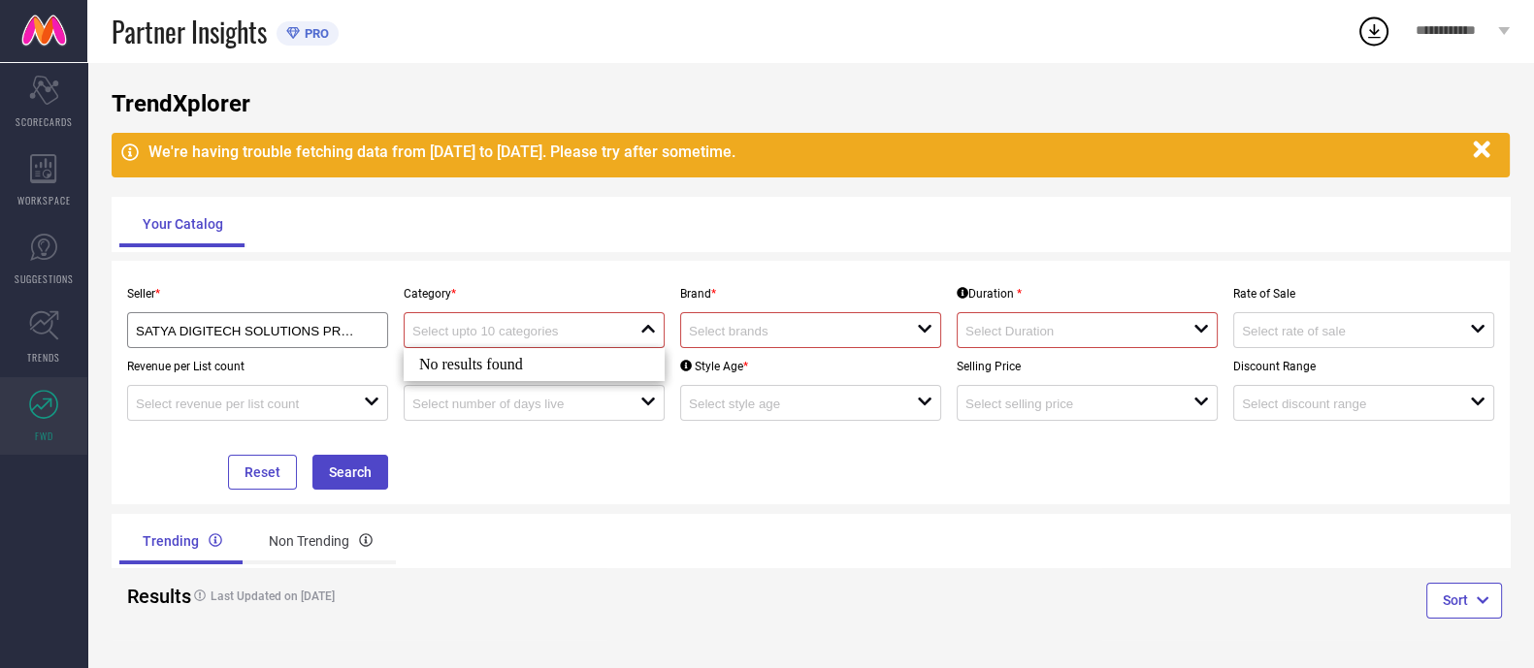
click at [611, 368] on div "No results found" at bounding box center [534, 364] width 261 height 33
click at [816, 322] on div at bounding box center [803, 330] width 228 height 18
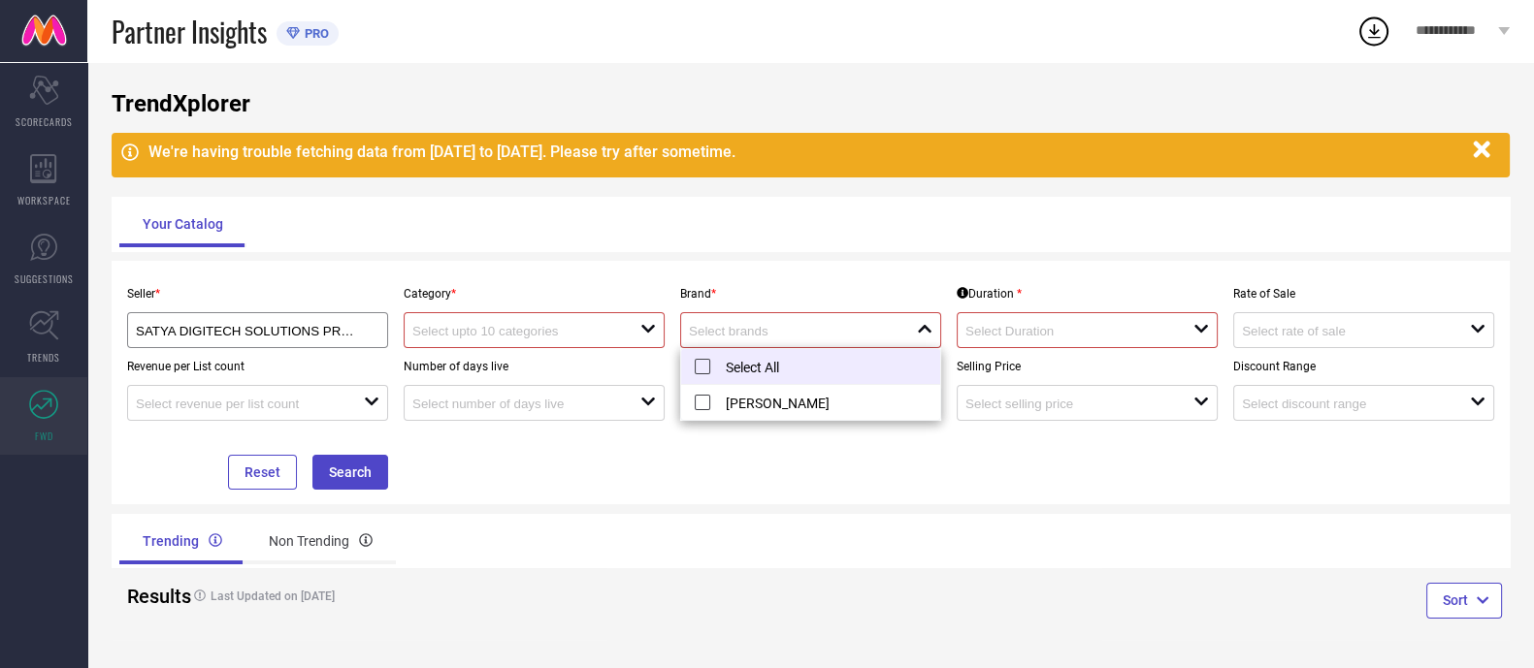
click at [827, 373] on li "Select All" at bounding box center [810, 367] width 259 height 36
type input "[PERSON_NAME]"
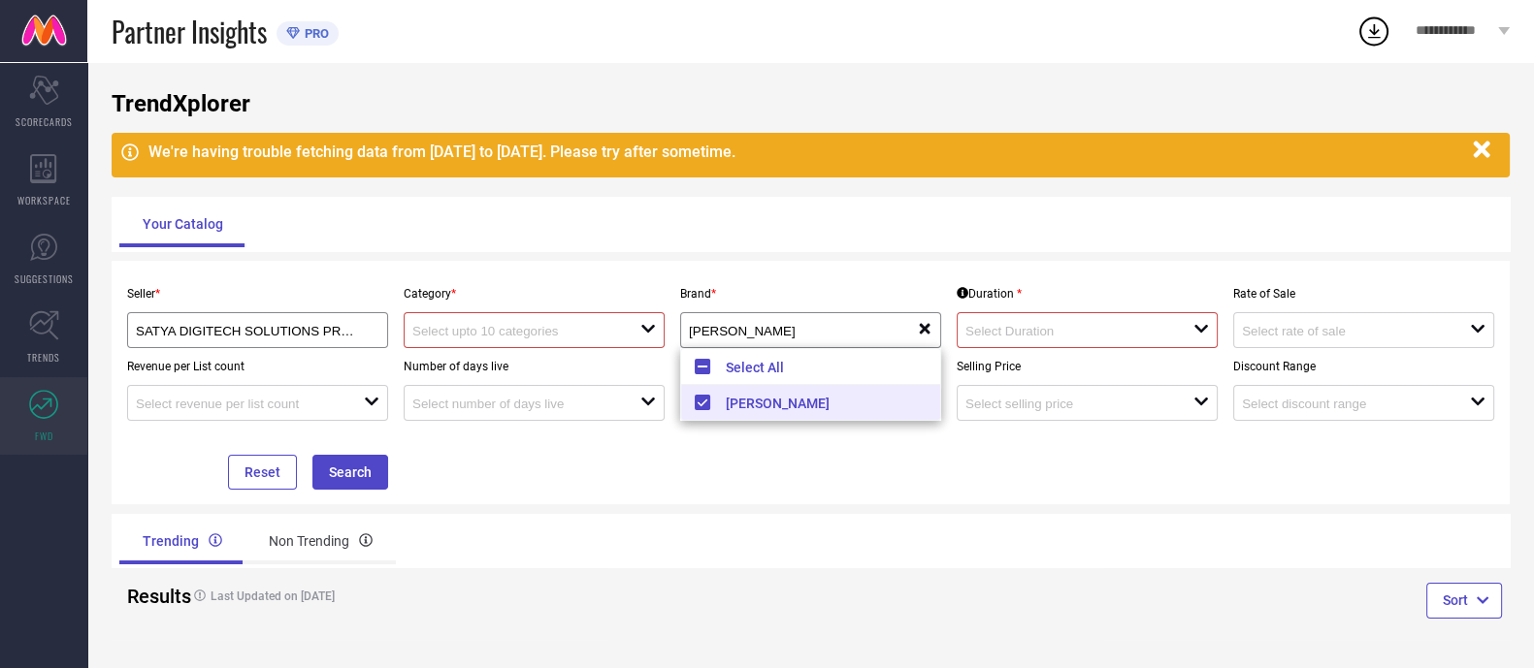
click at [800, 483] on div "Seller * SATYA DIGITECH SOLUTIONS PRIVATE LIMITED ( 26934 ) Category * open Bra…" at bounding box center [810, 383] width 1382 height 214
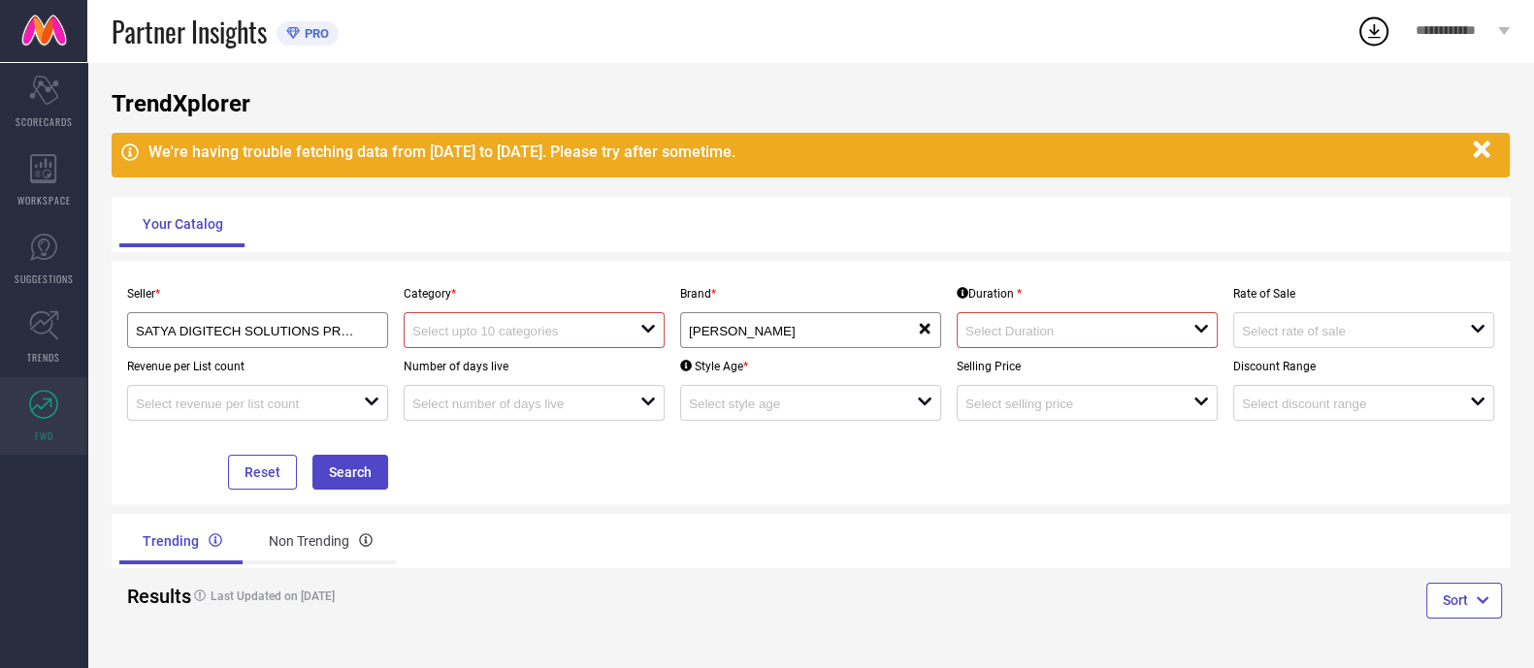
click at [1049, 324] on input at bounding box center [1068, 331] width 206 height 15
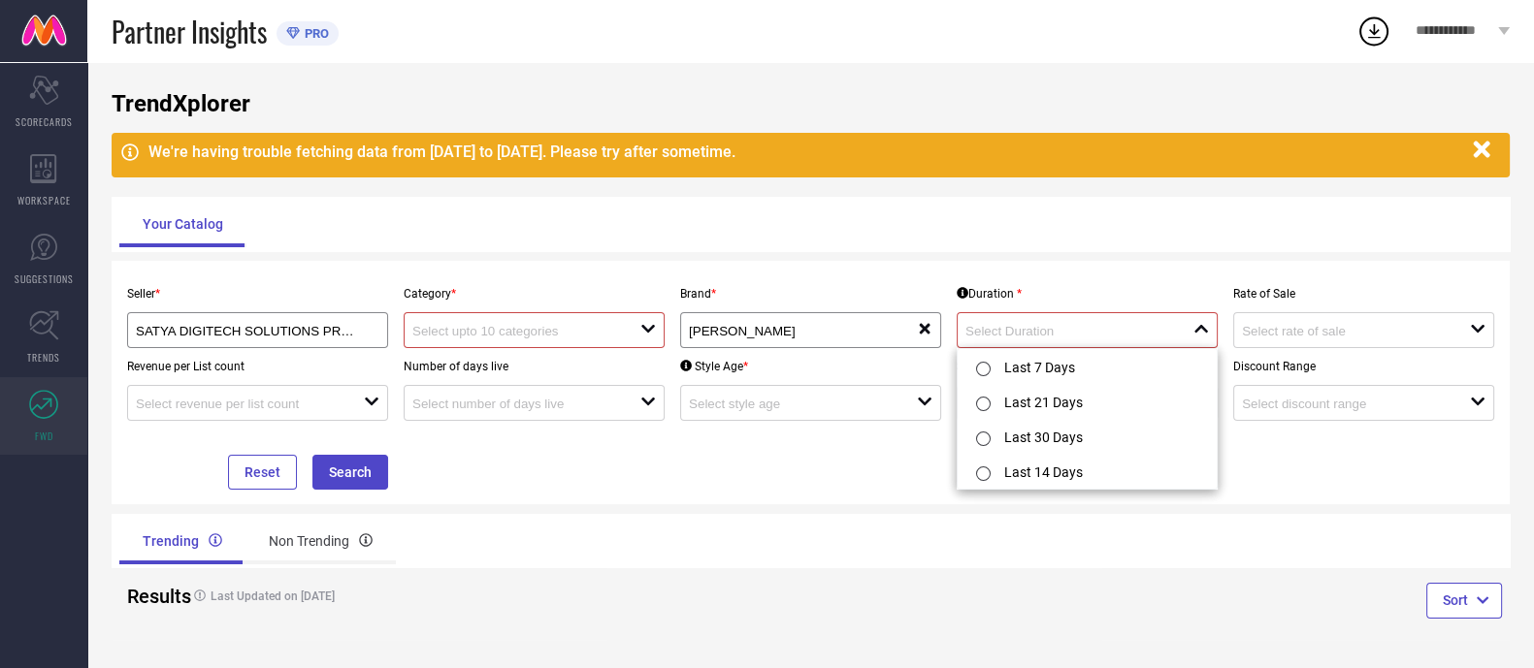
click at [521, 321] on div at bounding box center [526, 330] width 228 height 18
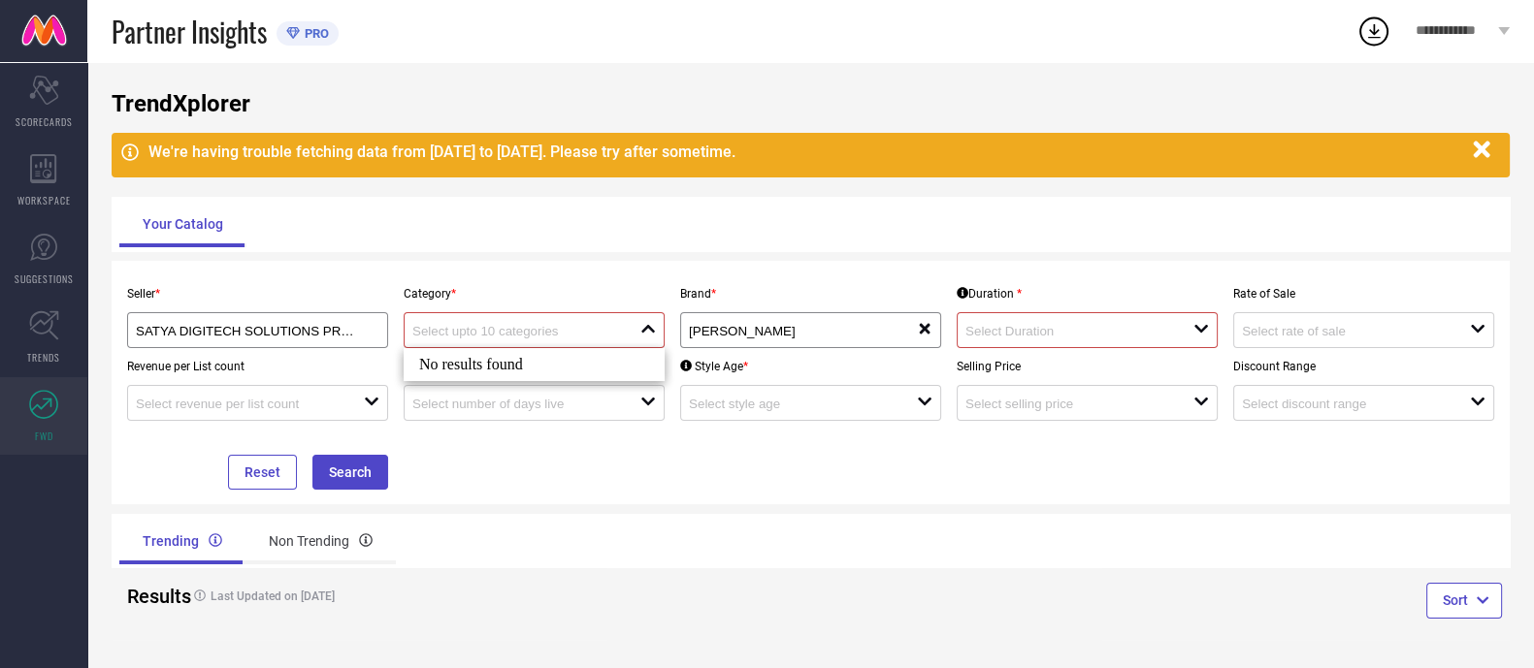
click at [525, 372] on div "No results found" at bounding box center [534, 364] width 261 height 33
click at [594, 478] on div "Seller * SATYA DIGITECH SOLUTIONS PRIVATE LIMITED ( 26934 ) Category * close Br…" at bounding box center [810, 383] width 1382 height 214
click at [1093, 327] on input at bounding box center [1068, 331] width 206 height 15
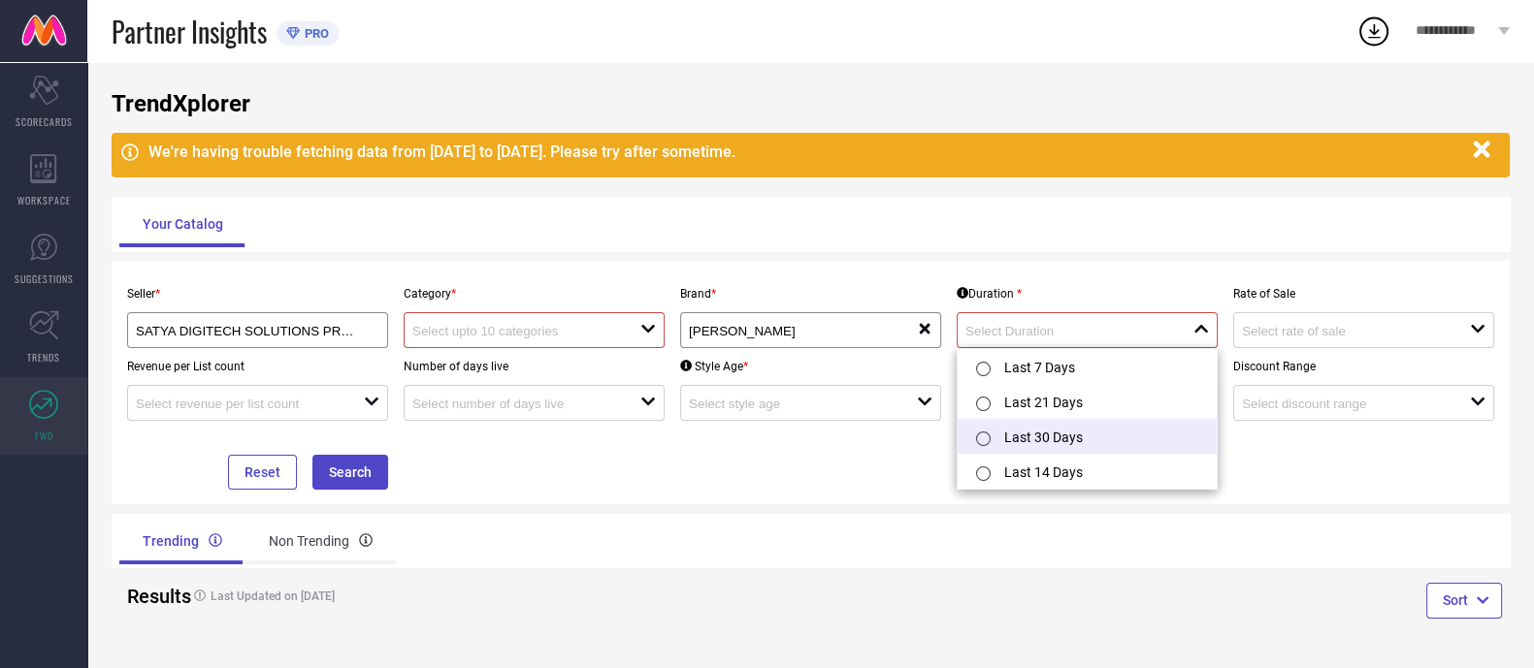
click at [1085, 433] on li "Last 30 Days" at bounding box center [1086, 436] width 259 height 35
type input "Last 30 Days"
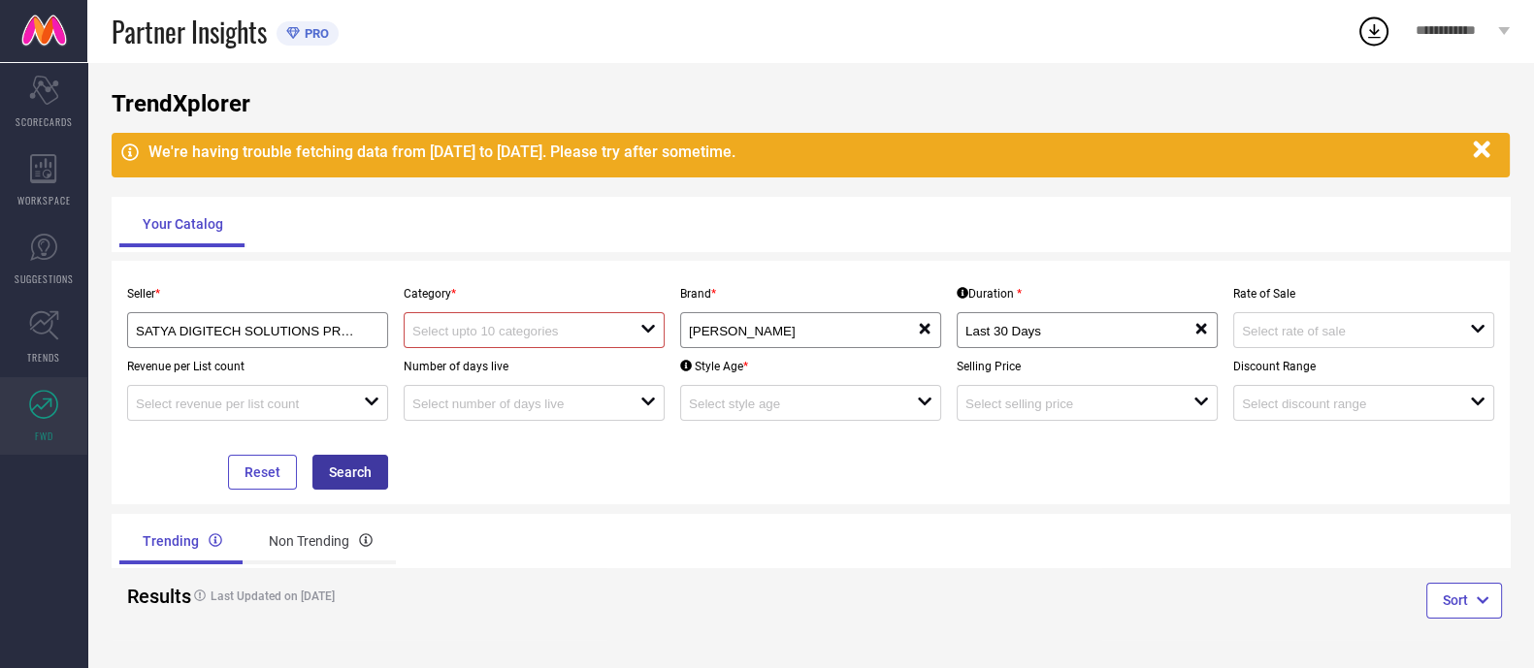
click at [340, 466] on button "Search" at bounding box center [350, 472] width 76 height 35
click at [635, 324] on div at bounding box center [526, 330] width 228 height 18
click at [171, 309] on div "Seller * SATYA DIGITECH SOLUTIONS PRIVATE LIMITED ( 26934 )" at bounding box center [257, 312] width 276 height 73
click at [181, 321] on div "SATYA DIGITECH SOLUTIONS PRIVATE LIMITED ( 26934 )" at bounding box center [257, 330] width 243 height 18
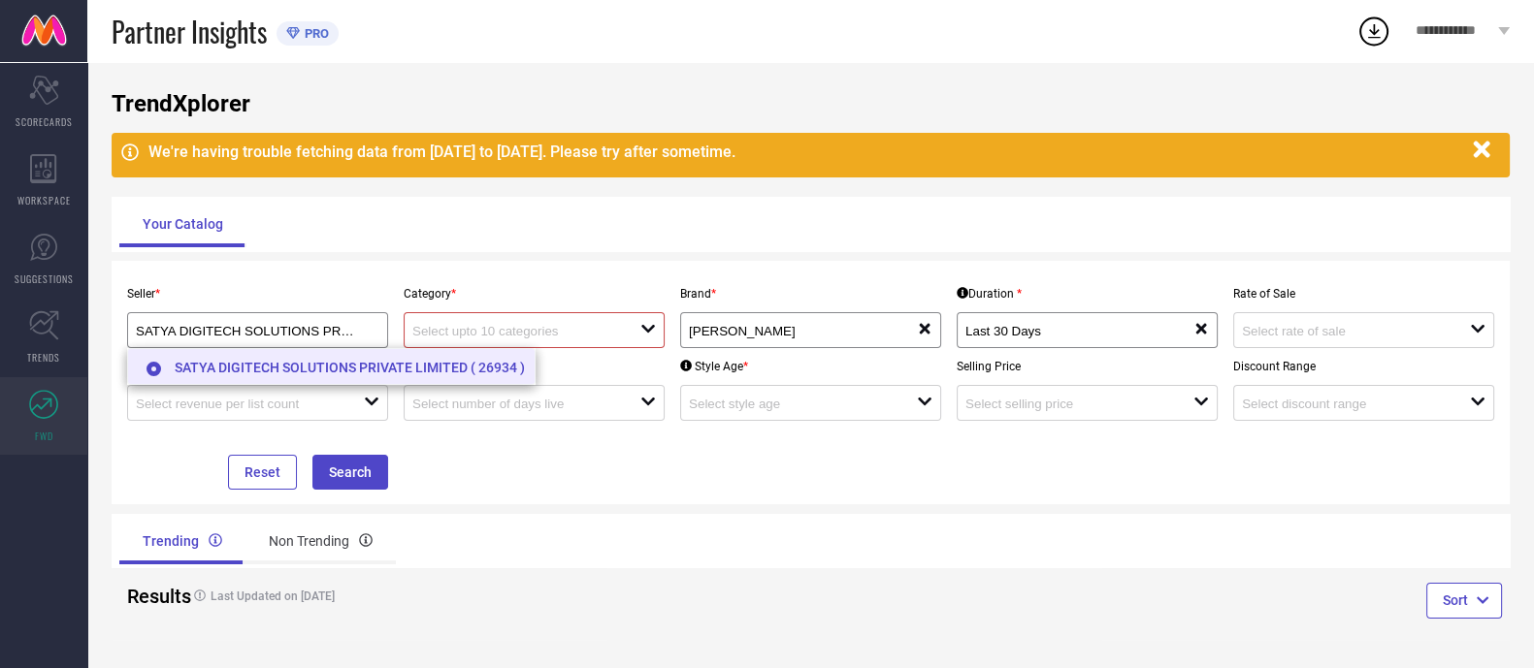
click at [208, 373] on li "SATYA DIGITECH SOLUTIONS PRIVATE LIMITED ( 26934 )" at bounding box center [331, 366] width 406 height 35
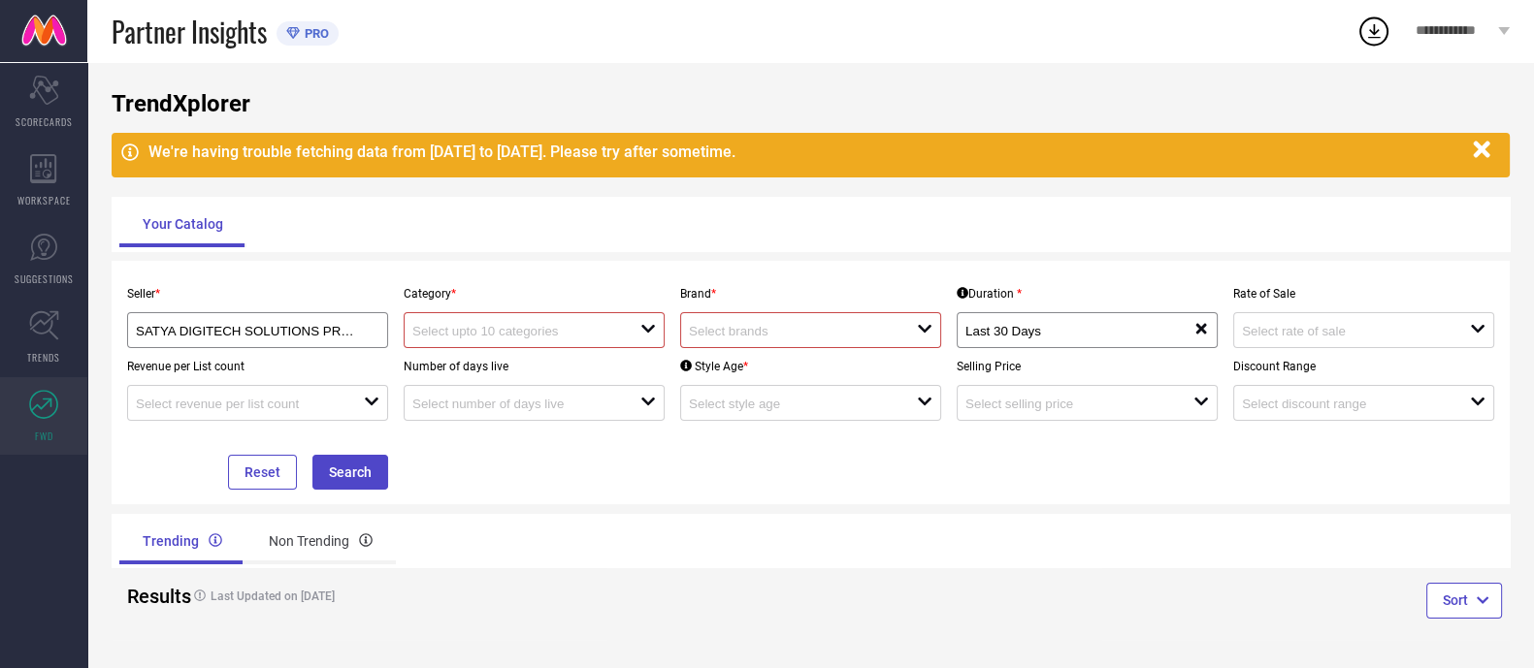
click at [515, 475] on div "Seller * SATYA DIGITECH SOLUTIONS PRIVATE LIMITED ( 26934 ) Category * open Bra…" at bounding box center [810, 383] width 1382 height 214
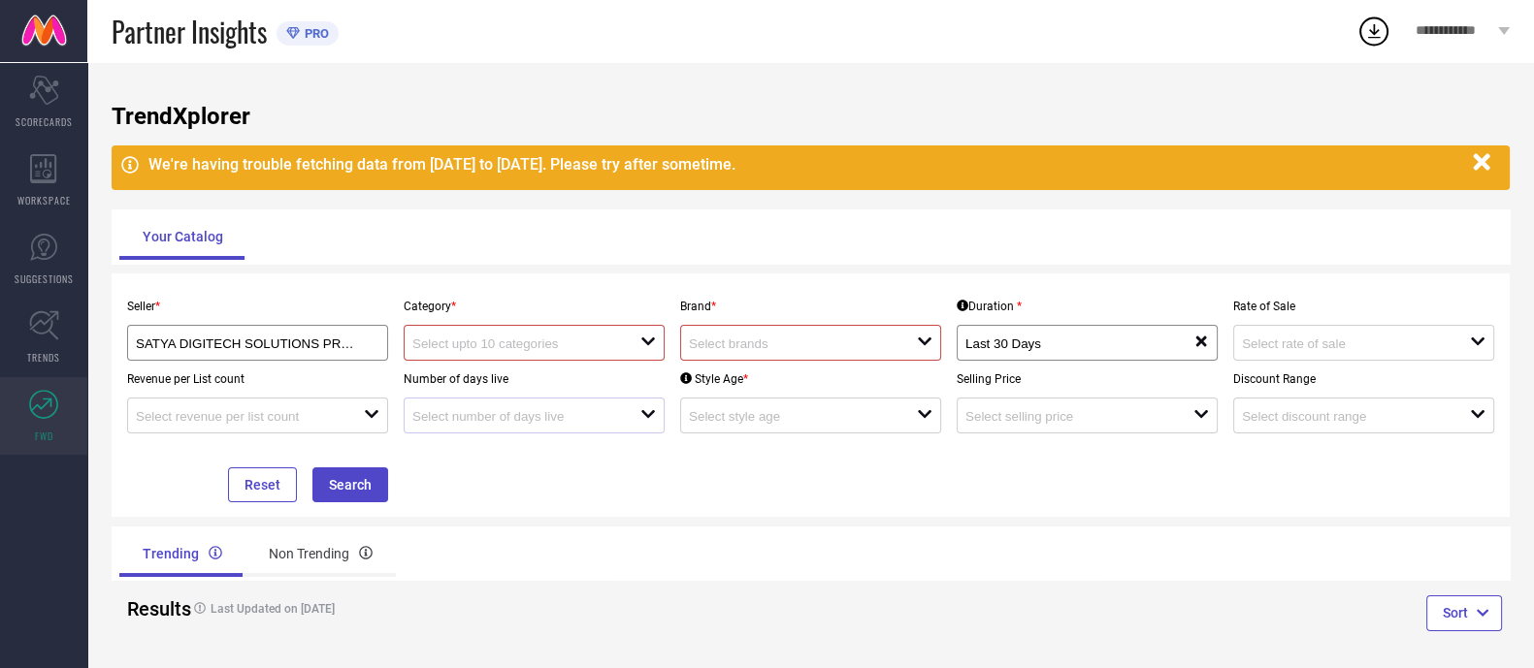
scroll to position [0, 0]
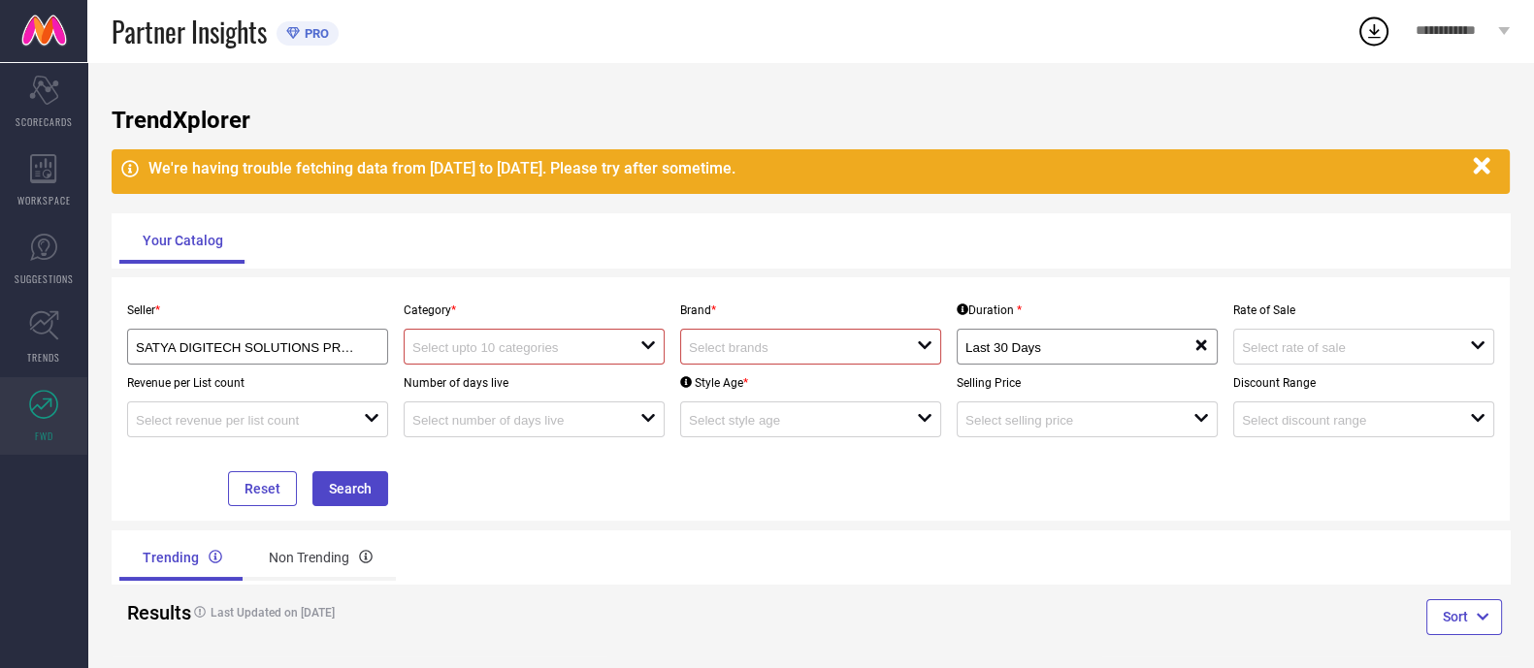
click at [441, 350] on input at bounding box center [515, 348] width 206 height 15
click at [486, 375] on div "No results found" at bounding box center [534, 381] width 261 height 33
click at [487, 380] on div "No results found" at bounding box center [534, 381] width 261 height 33
click at [489, 377] on div "No results found" at bounding box center [534, 381] width 261 height 33
drag, startPoint x: 519, startPoint y: 471, endPoint x: 680, endPoint y: 392, distance: 179.2
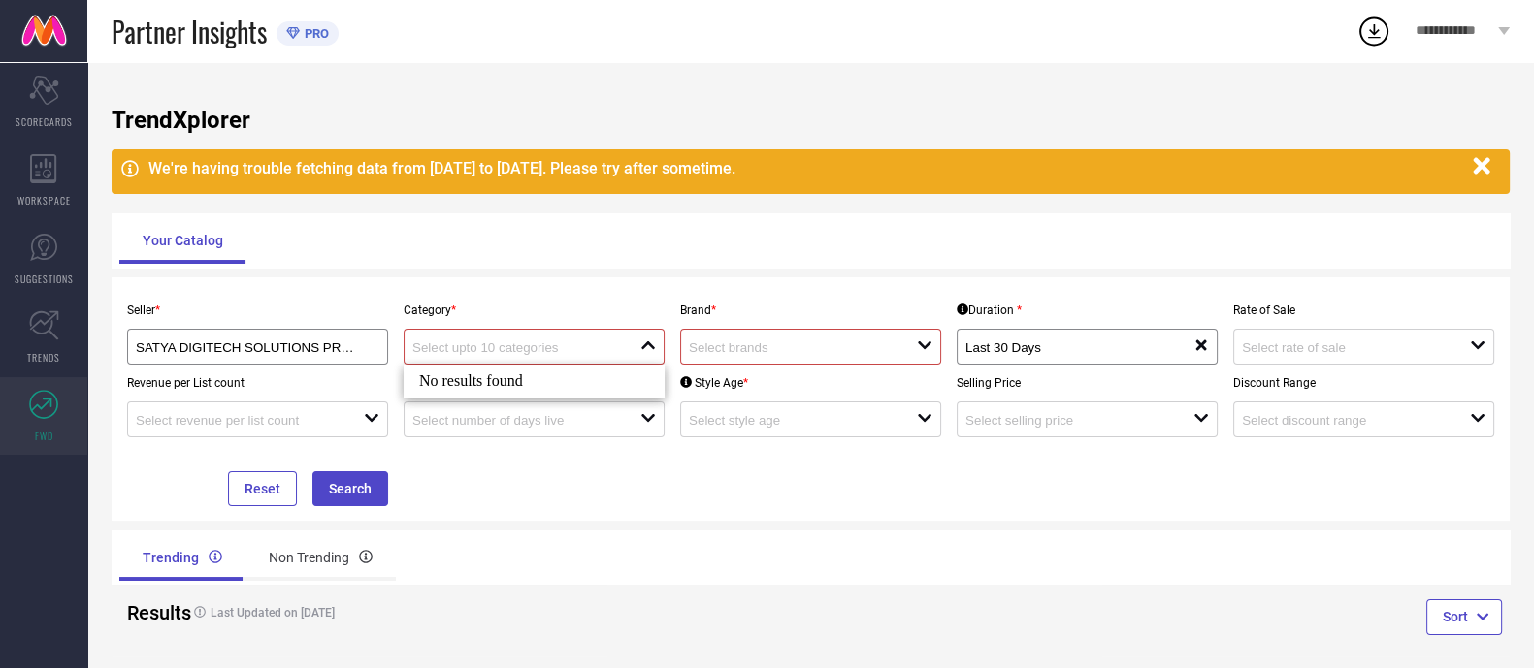
click at [519, 472] on div "Seller * SATYA DIGITECH SOLUTIONS PRIVATE LIMITED ( 26934 ) Category * close Br…" at bounding box center [810, 399] width 1382 height 214
click at [766, 348] on input at bounding box center [792, 348] width 206 height 15
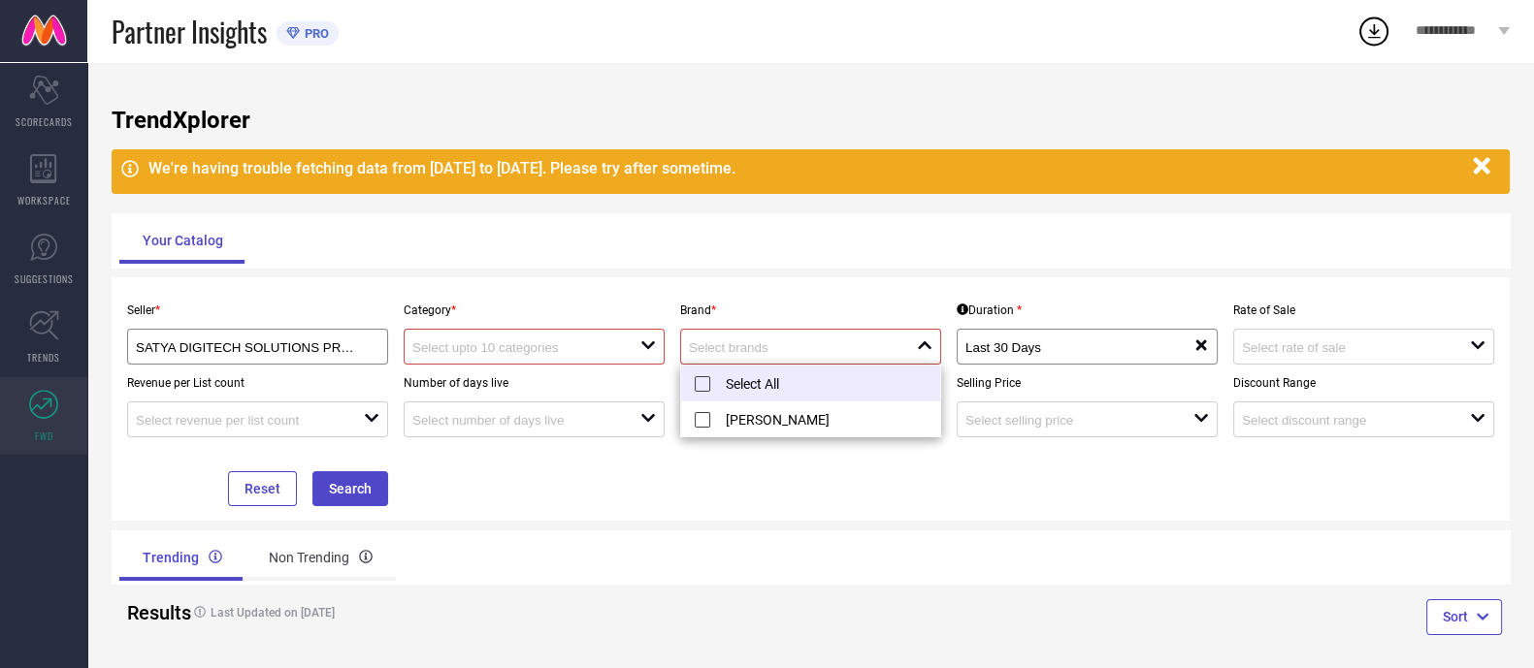
click at [782, 390] on li "Select All" at bounding box center [810, 384] width 259 height 36
type input "[PERSON_NAME]"
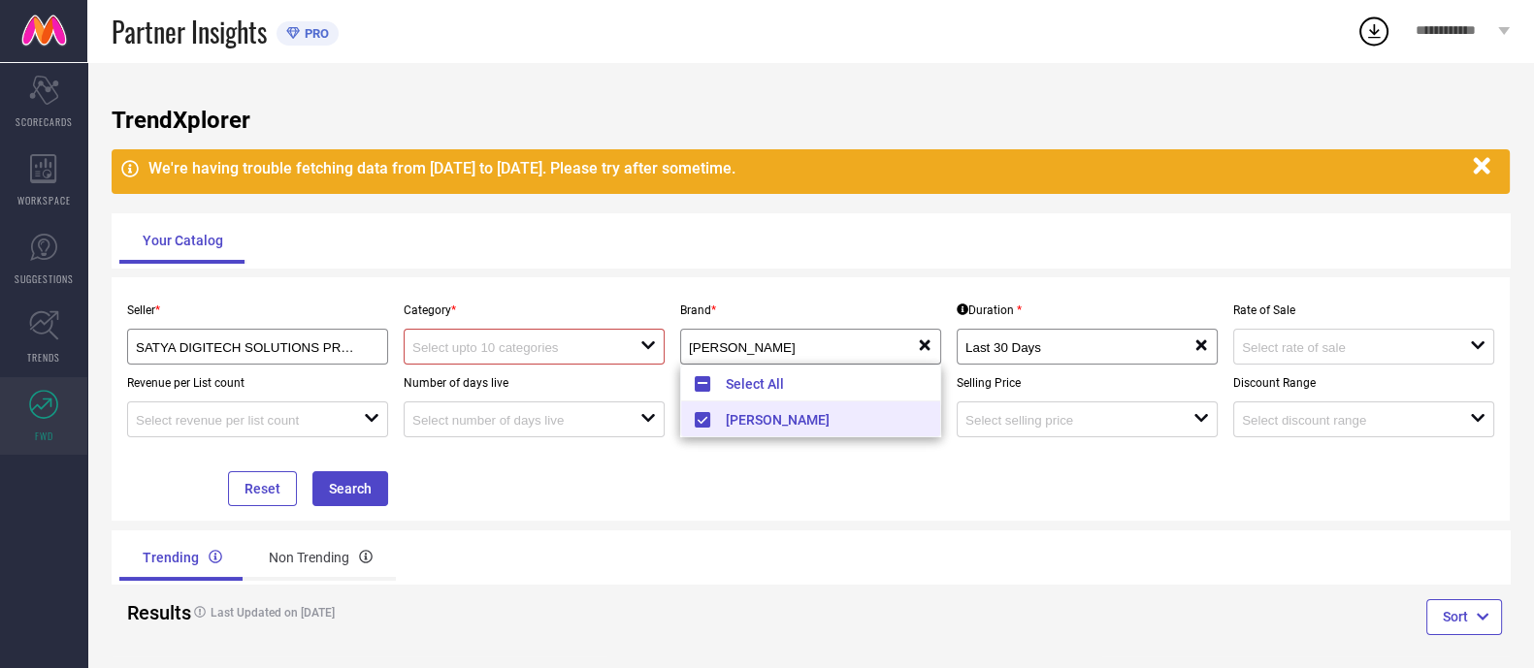
click at [698, 513] on div "Seller * SATYA DIGITECH SOLUTIONS PRIVATE LIMITED ( 26934 ) Category * open Bra…" at bounding box center [811, 398] width 1398 height 243
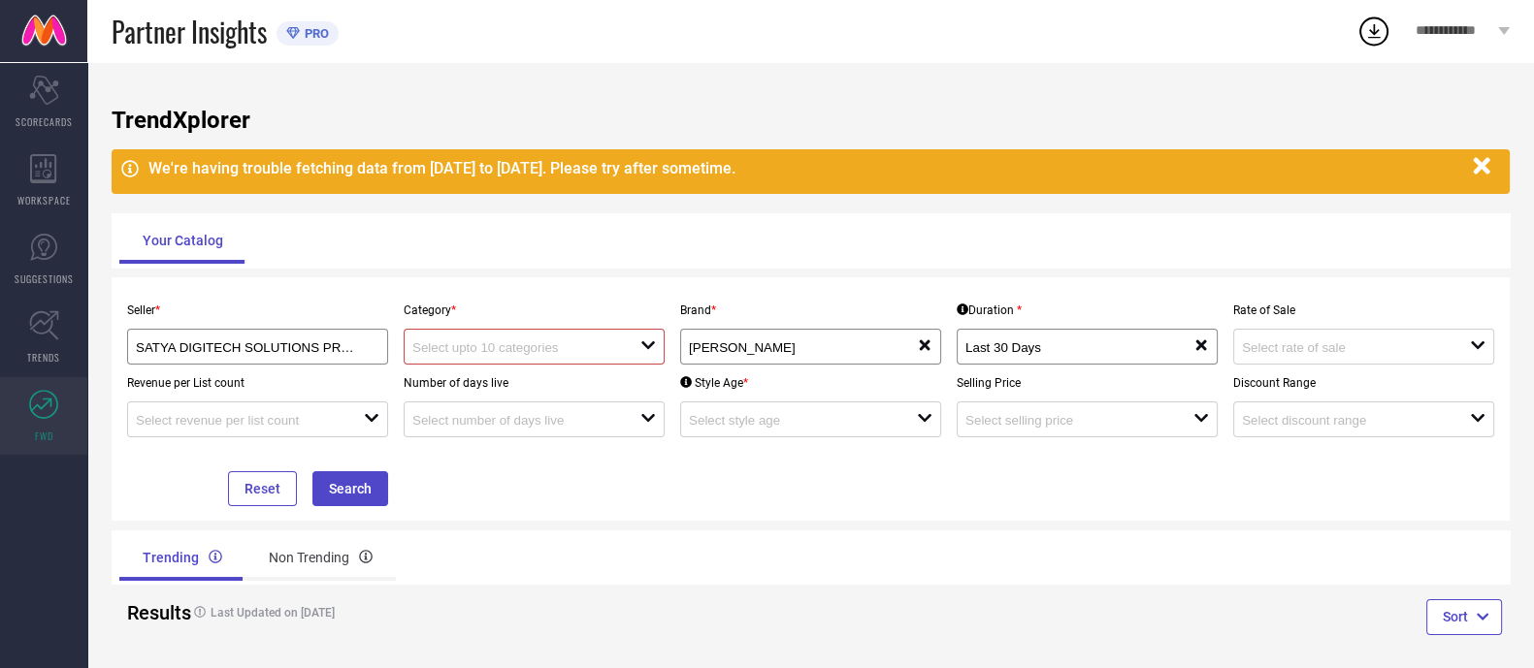
click at [568, 352] on input at bounding box center [515, 348] width 206 height 15
click at [564, 378] on div "No results found" at bounding box center [534, 381] width 261 height 33
click at [619, 511] on div "Seller * SATYA DIGITECH SOLUTIONS PRIVATE LIMITED ( 26934 ) Category * close Br…" at bounding box center [811, 398] width 1398 height 243
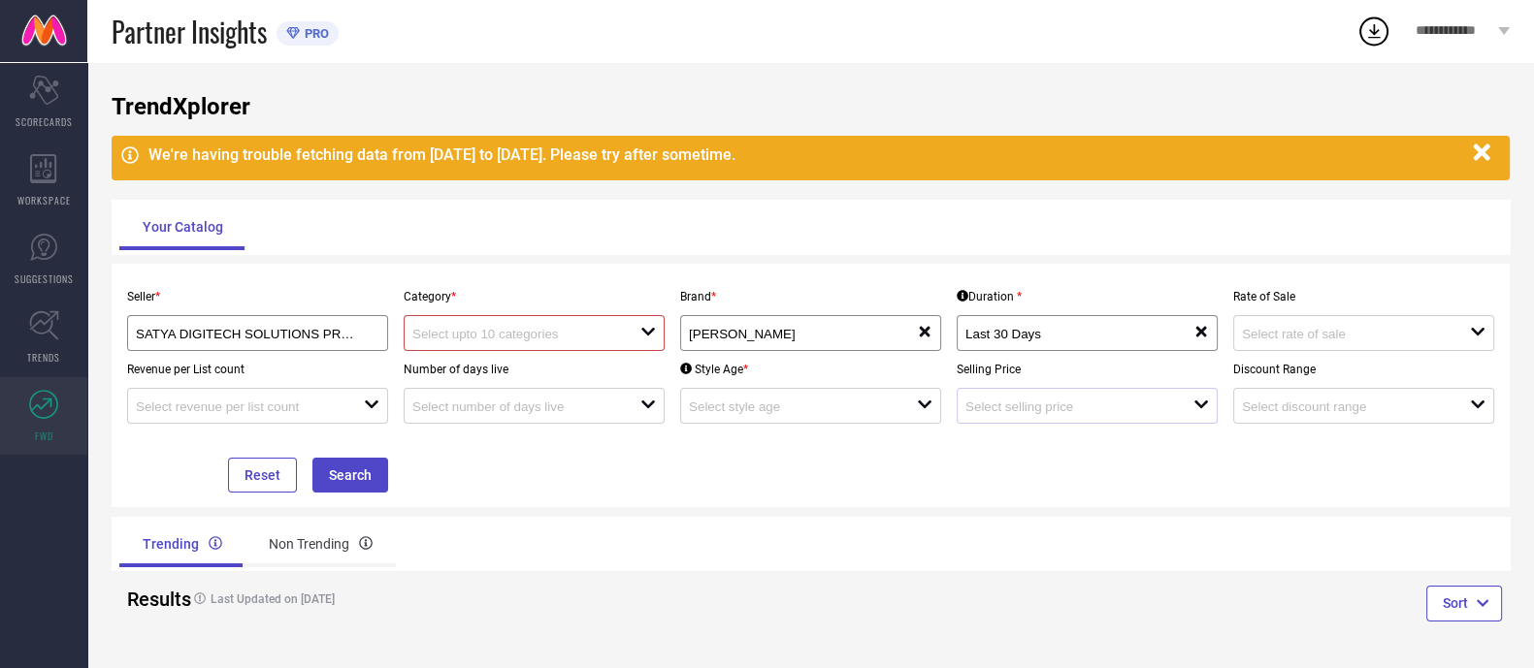
scroll to position [16, 0]
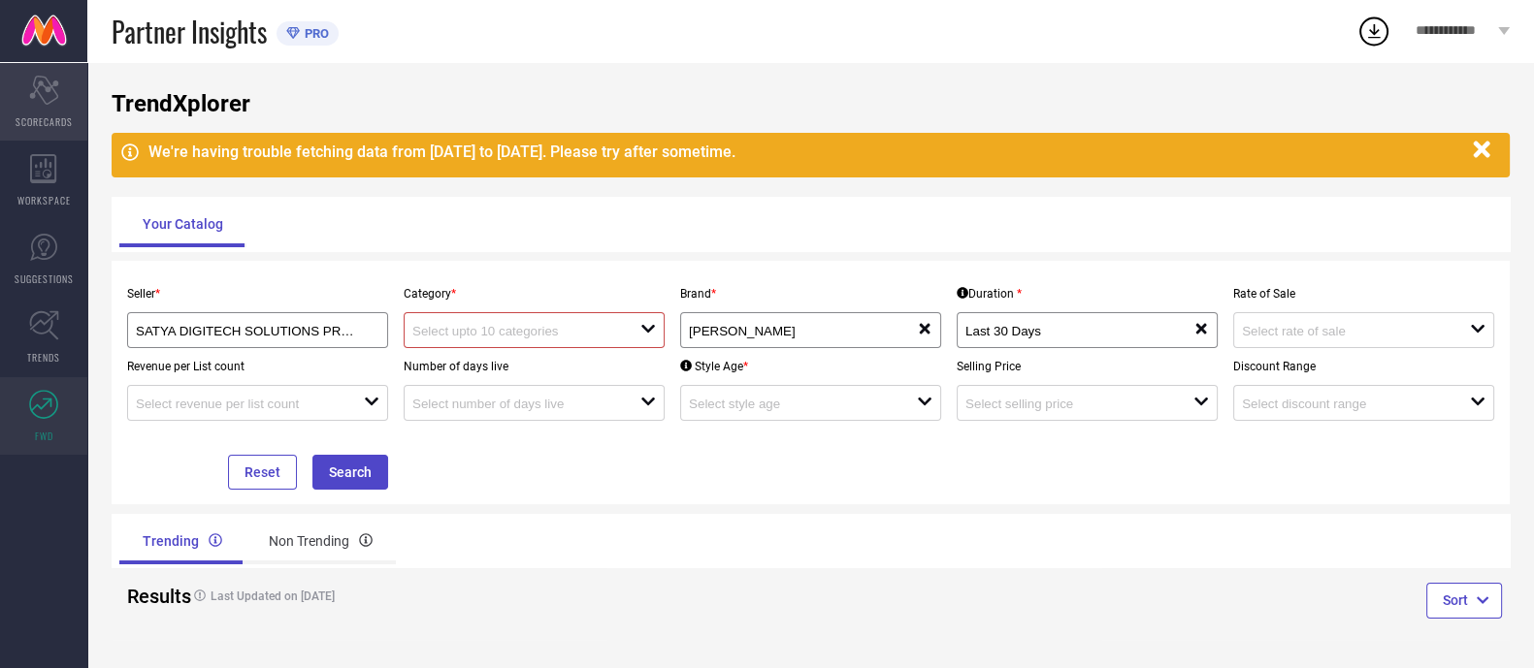
click at [68, 109] on div "Scorecard SCORECARDS" at bounding box center [43, 102] width 87 height 78
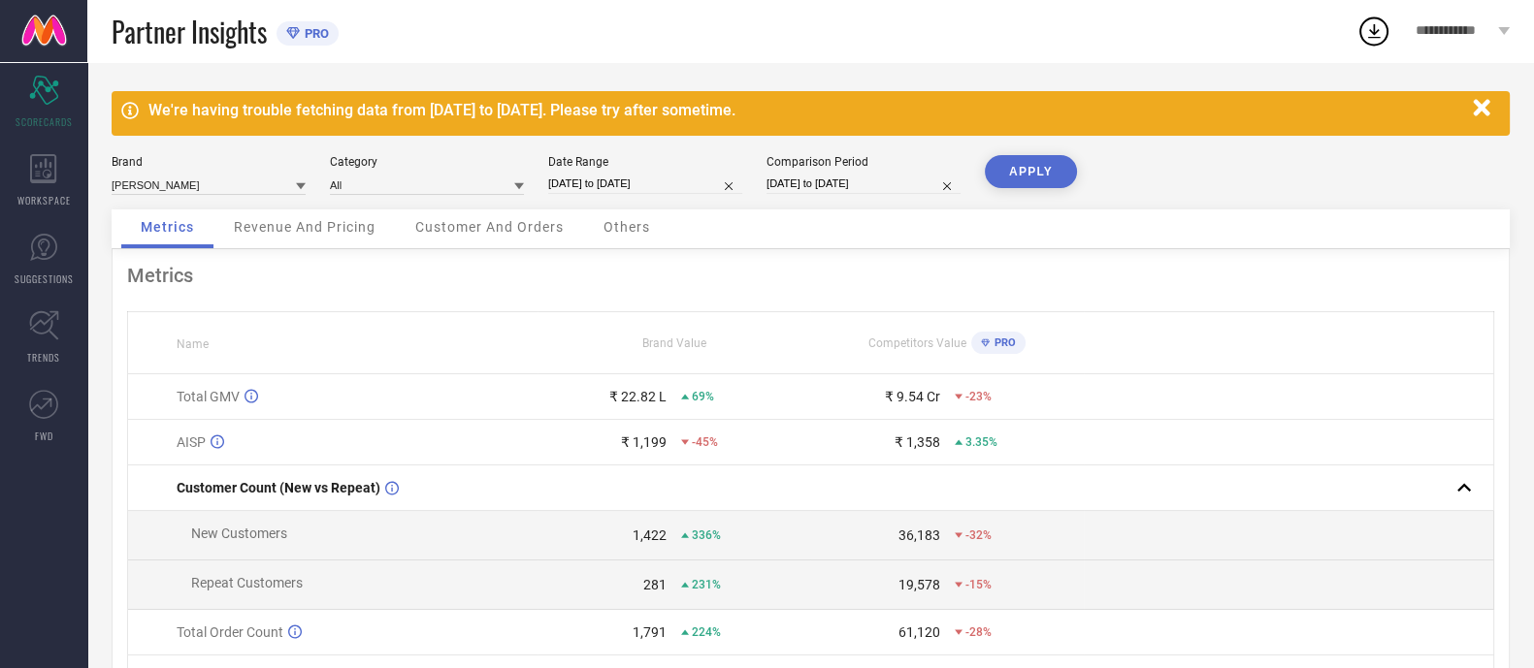
click at [339, 225] on span "Revenue And Pricing" at bounding box center [305, 227] width 142 height 16
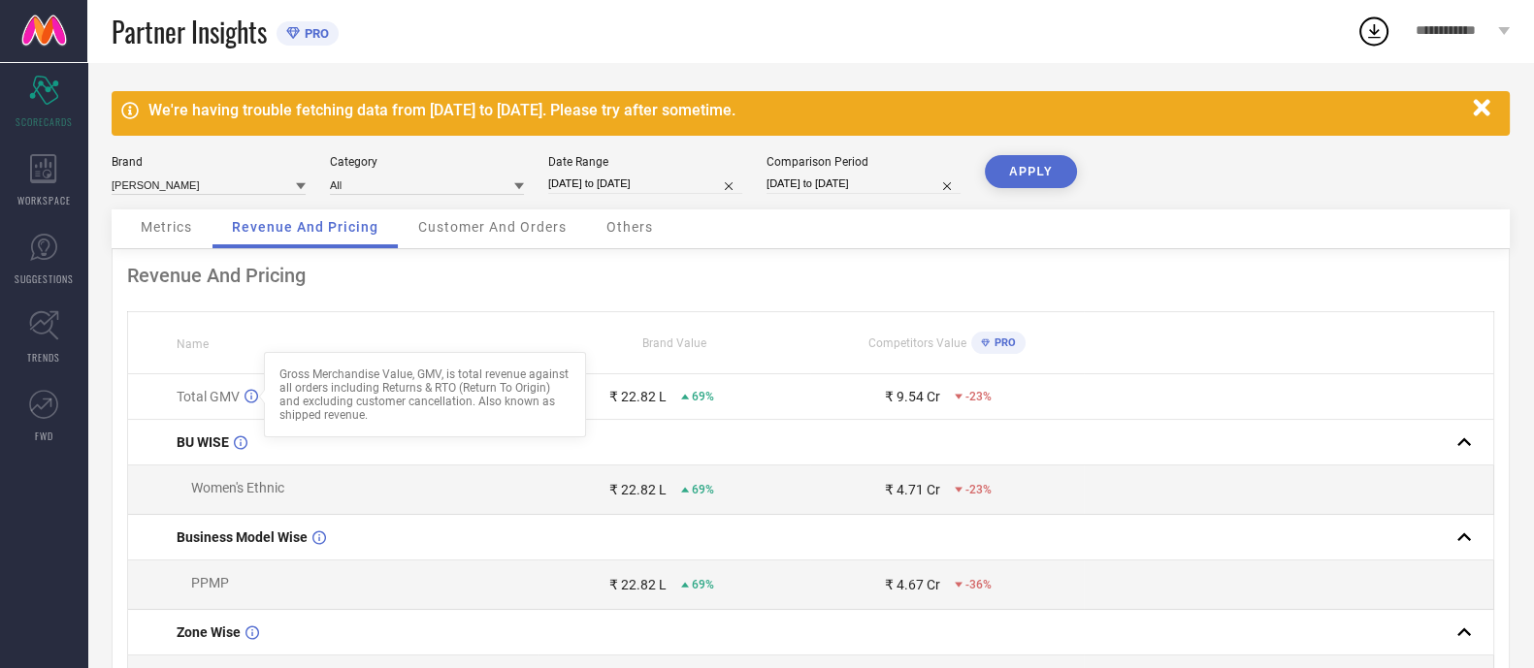
select select "7"
select select "2025"
select select "8"
select select "2025"
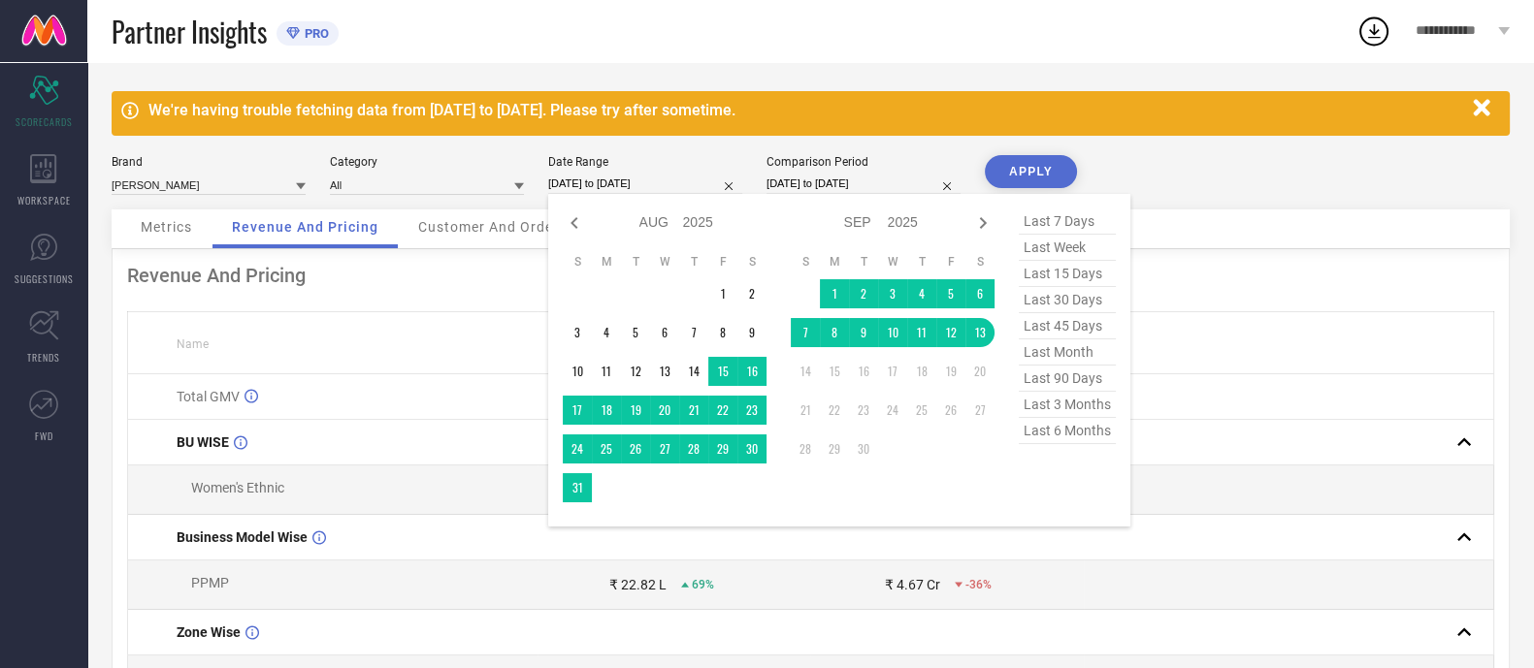
click at [627, 181] on input "[DATE] to [DATE]" at bounding box center [645, 184] width 194 height 20
click at [718, 285] on td "1" at bounding box center [722, 293] width 29 height 29
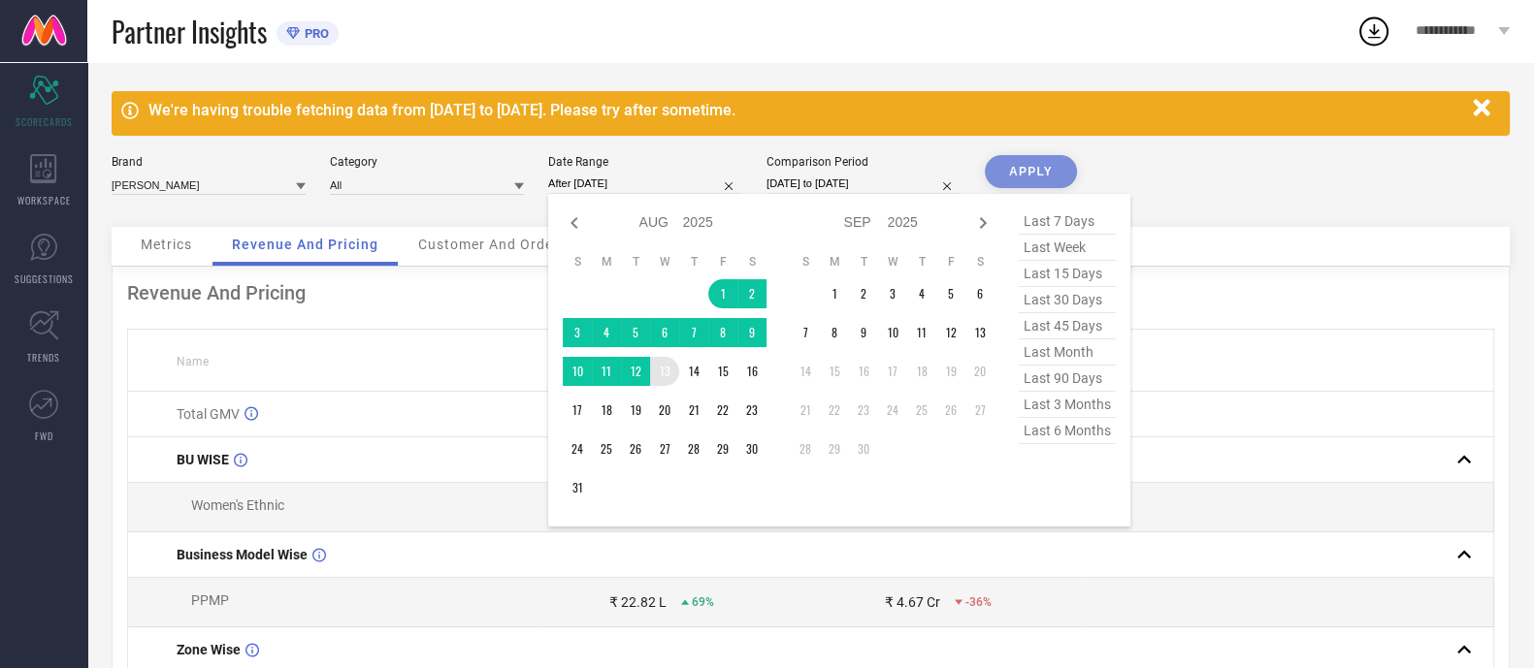
type input "[DATE] to [DATE]"
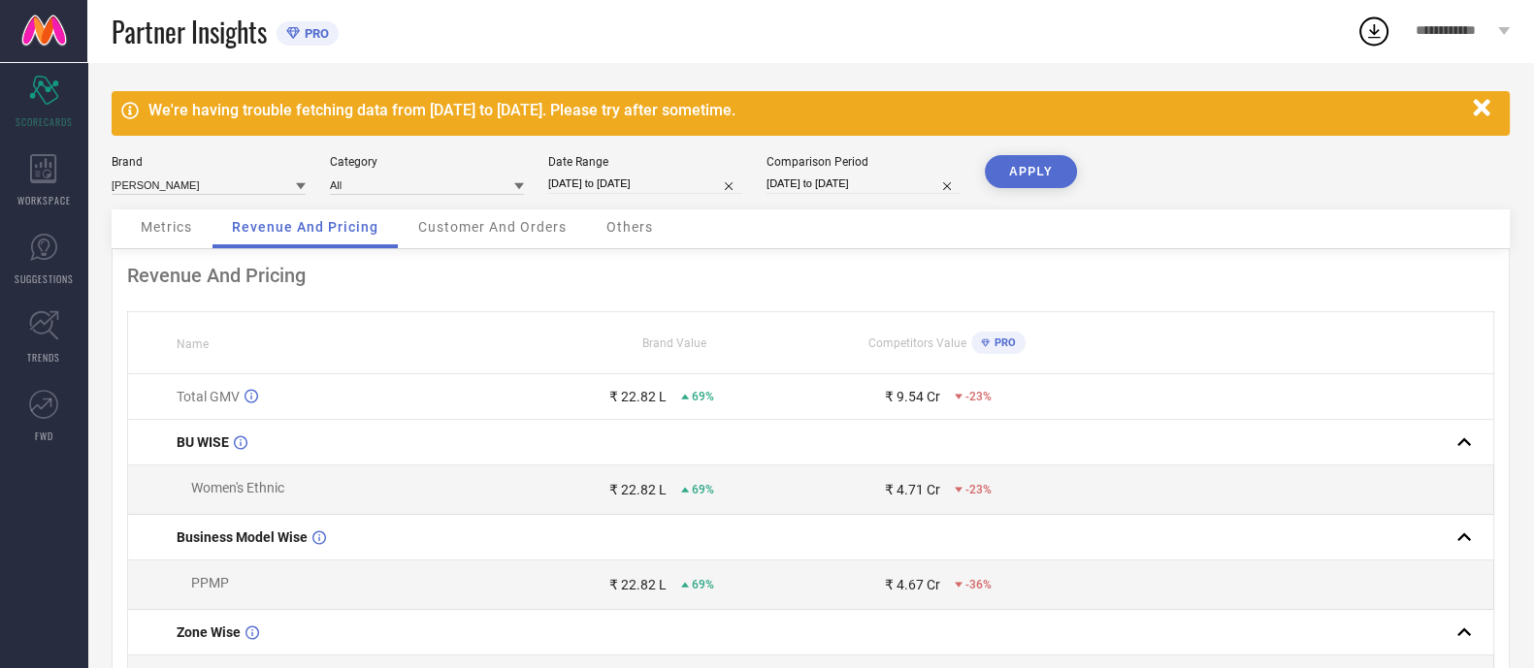
click at [849, 189] on input "[DATE] to [DATE]" at bounding box center [863, 184] width 194 height 20
select select "7"
select select "2024"
select select "8"
select select "2024"
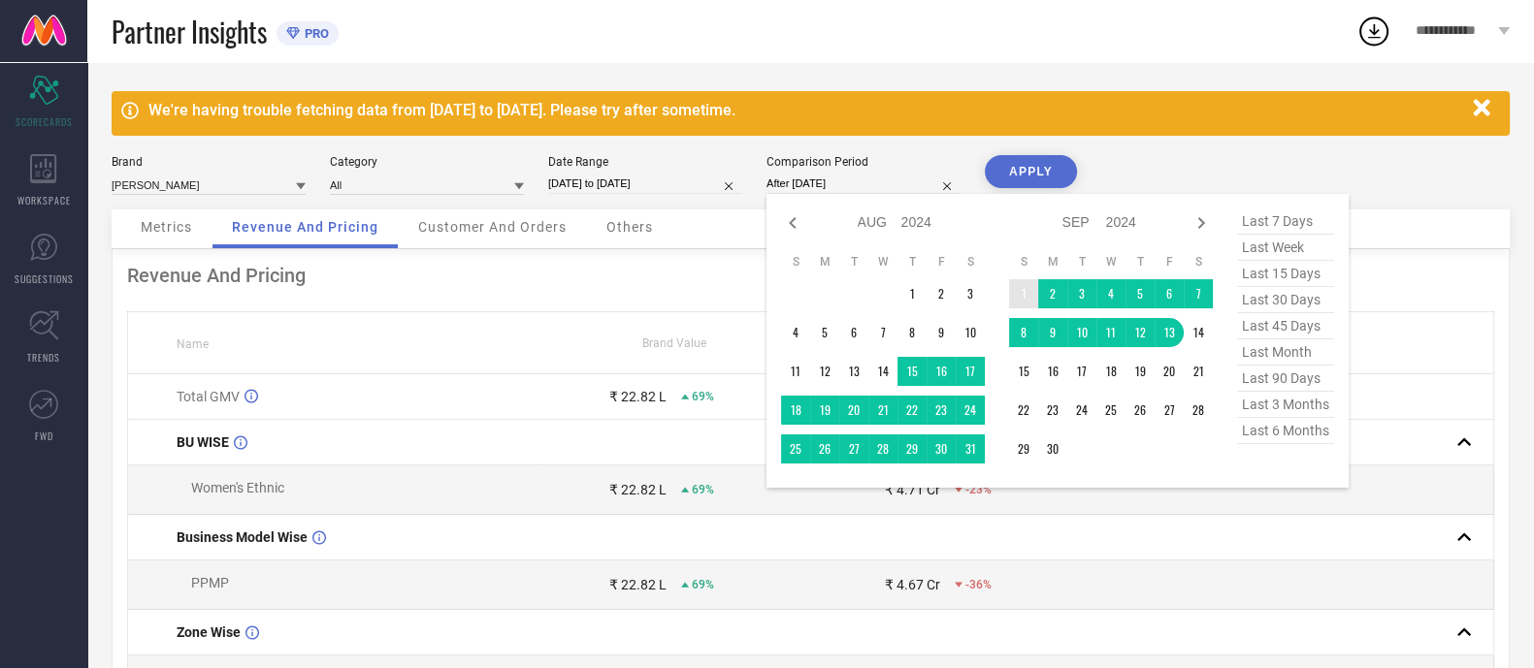
click at [1028, 301] on td "1" at bounding box center [1023, 293] width 29 height 29
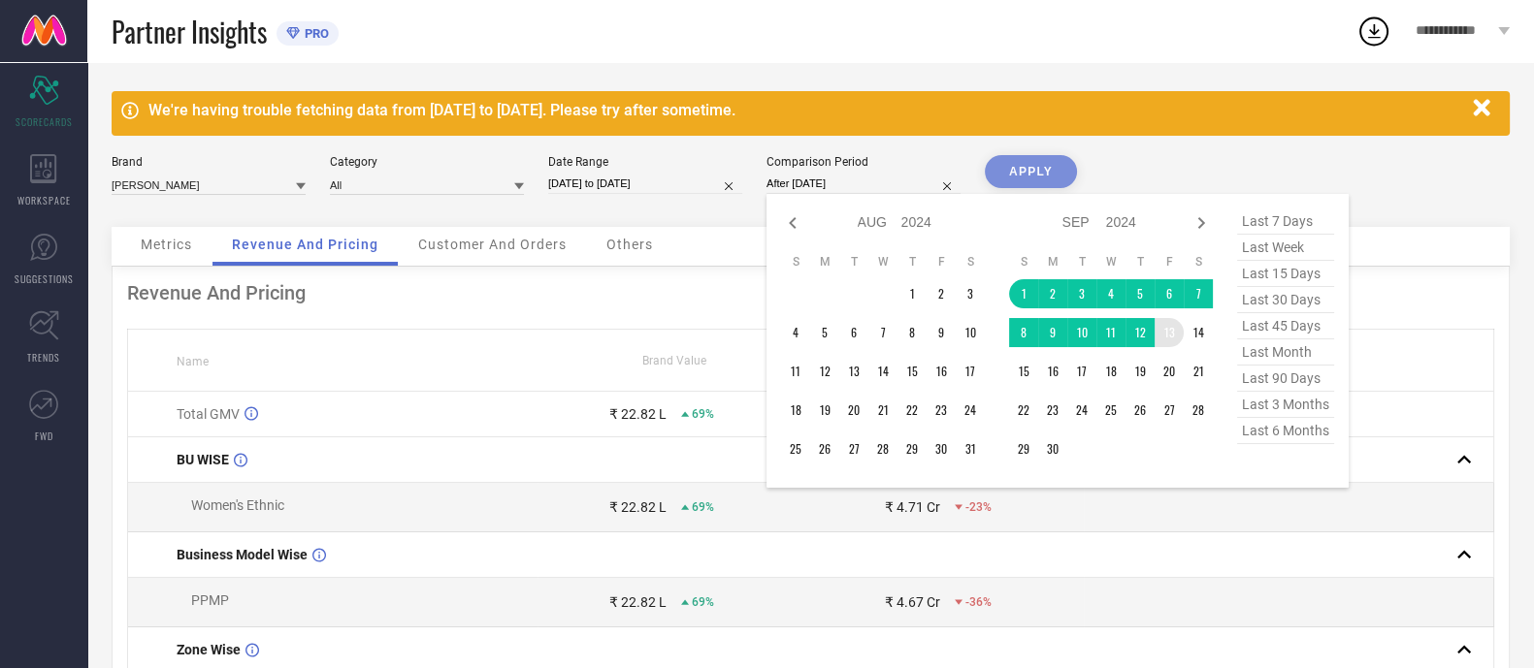
type input "[DATE] to [DATE]"
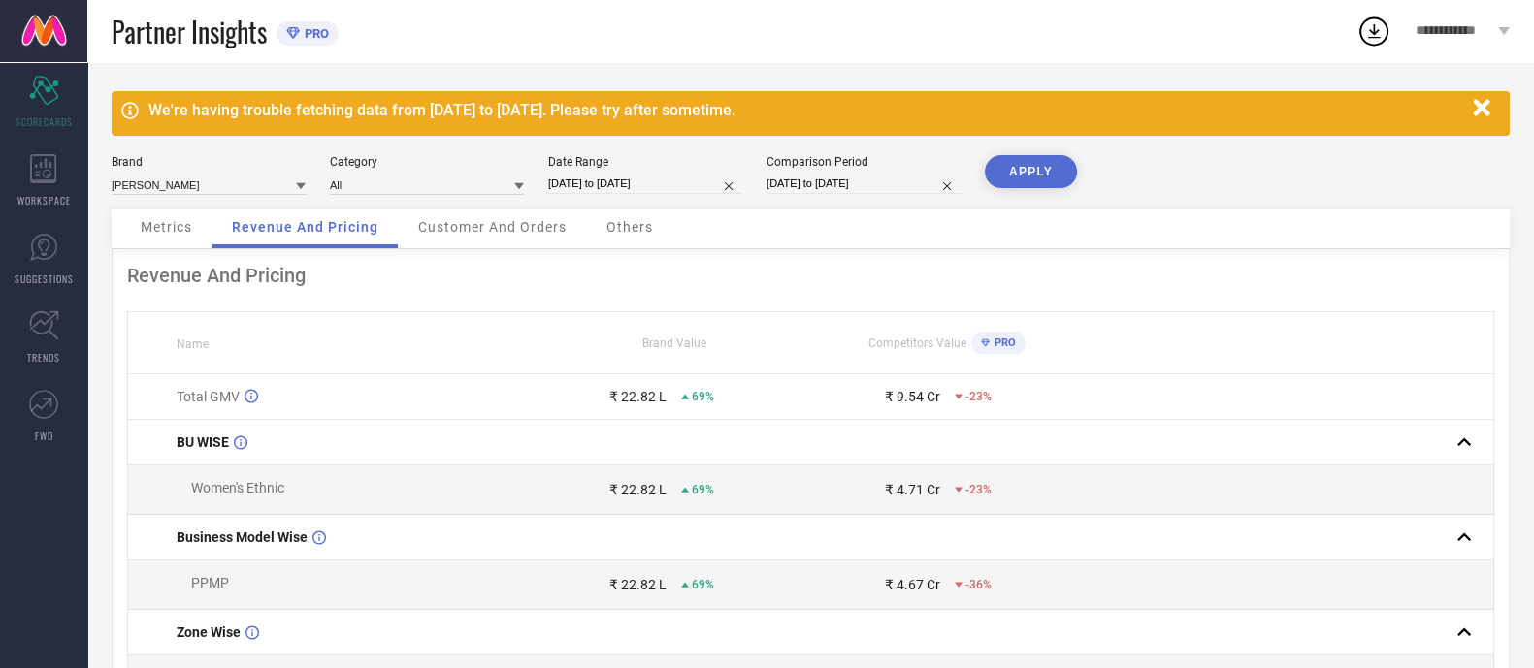
click at [1053, 181] on button "APPLY" at bounding box center [1031, 171] width 92 height 33
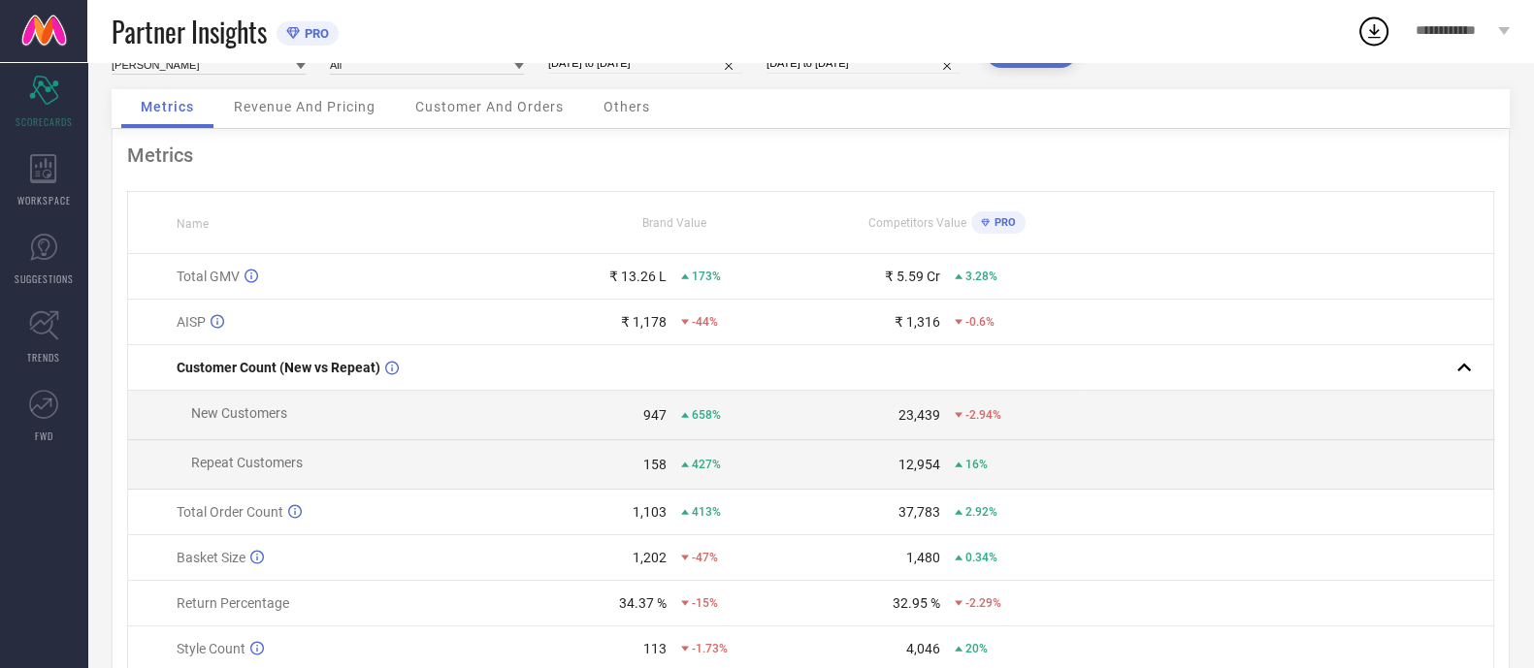
scroll to position [209, 0]
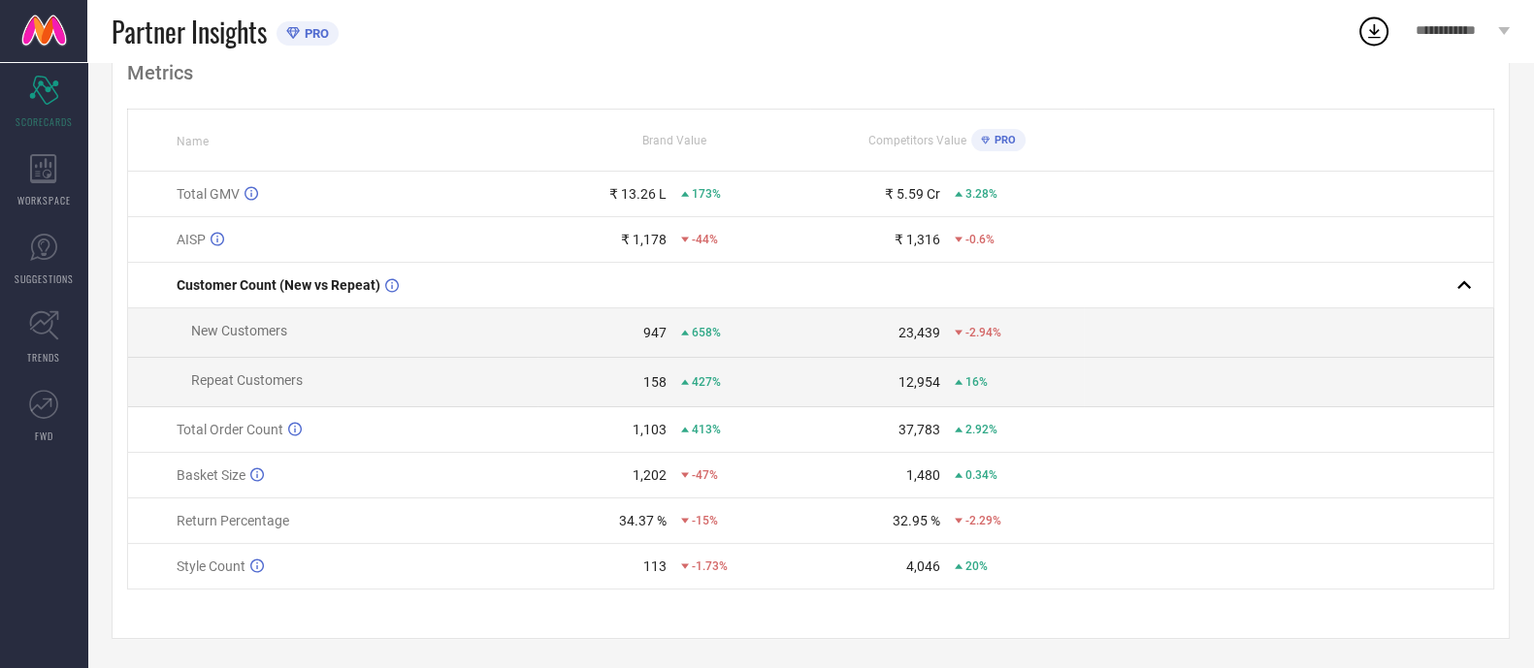
click at [685, 534] on icon at bounding box center [685, 566] width 8 height 5
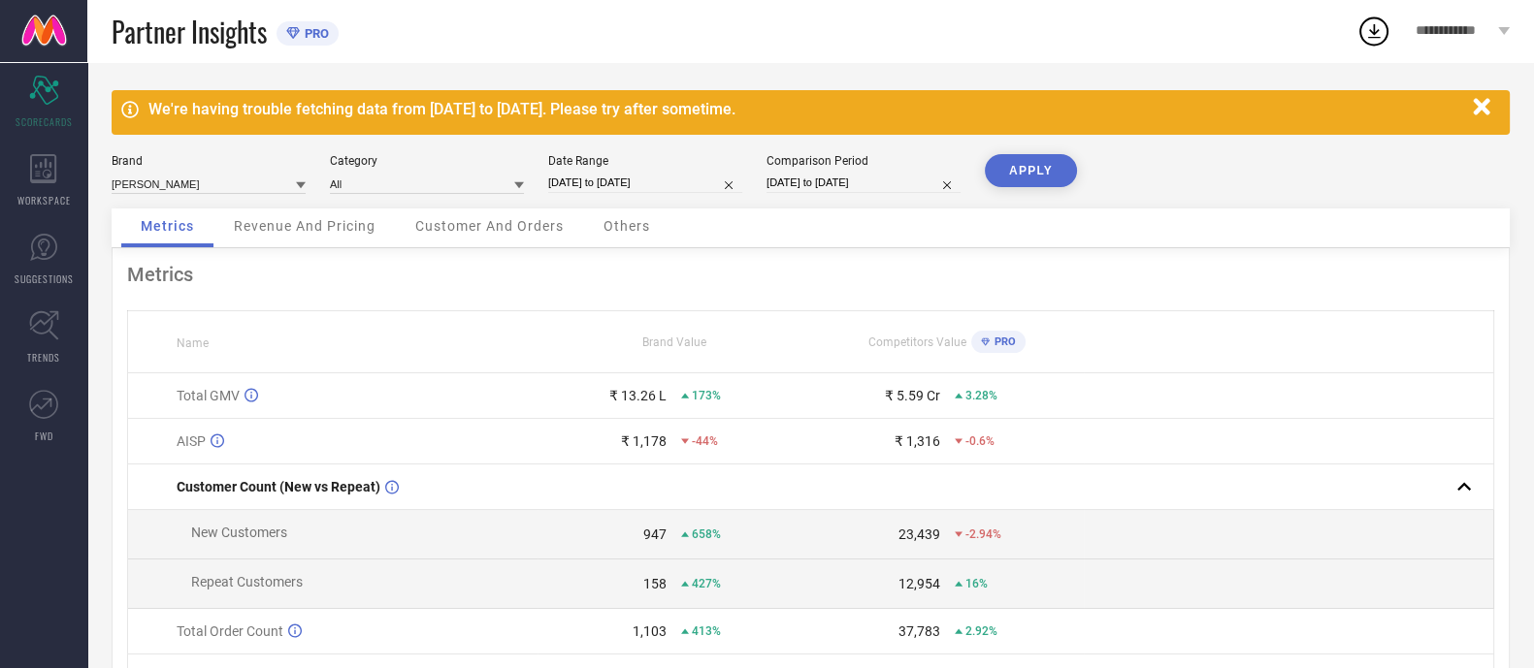
scroll to position [0, 0]
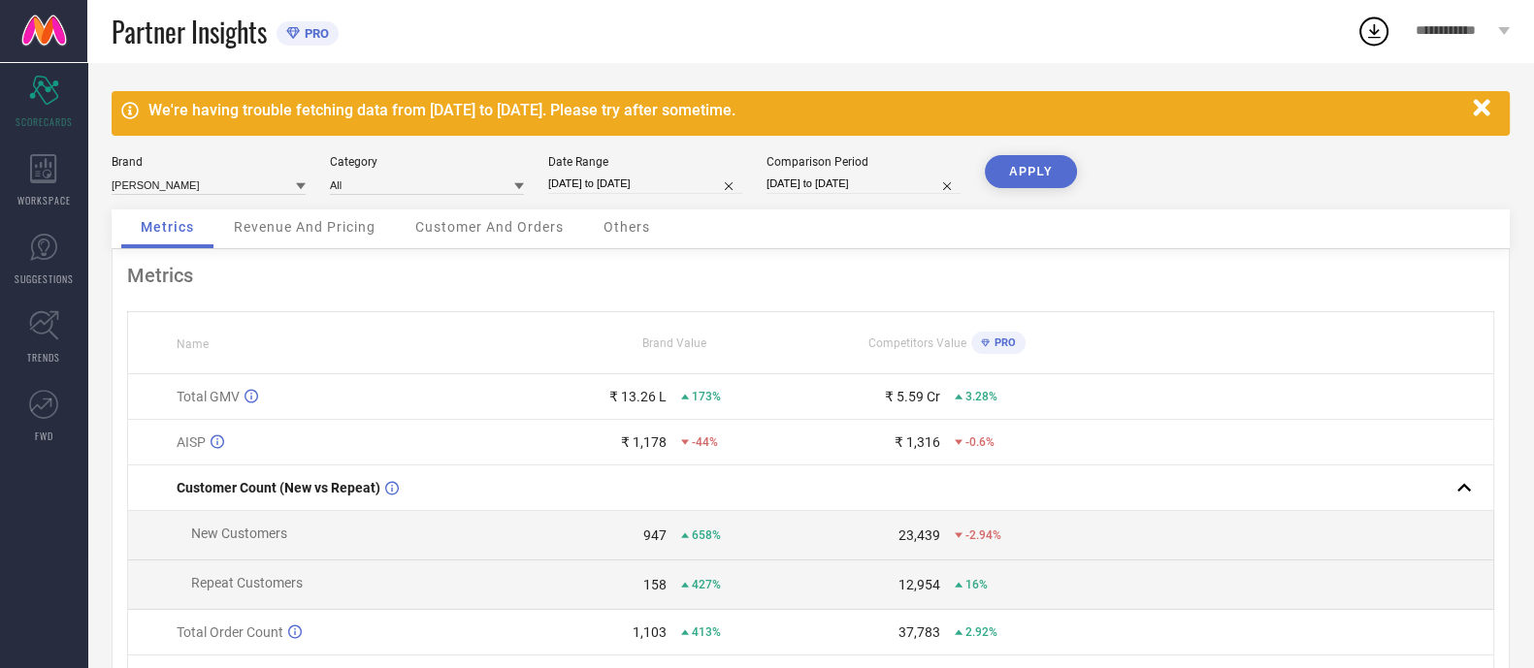
click at [326, 228] on span "Revenue And Pricing" at bounding box center [305, 227] width 142 height 16
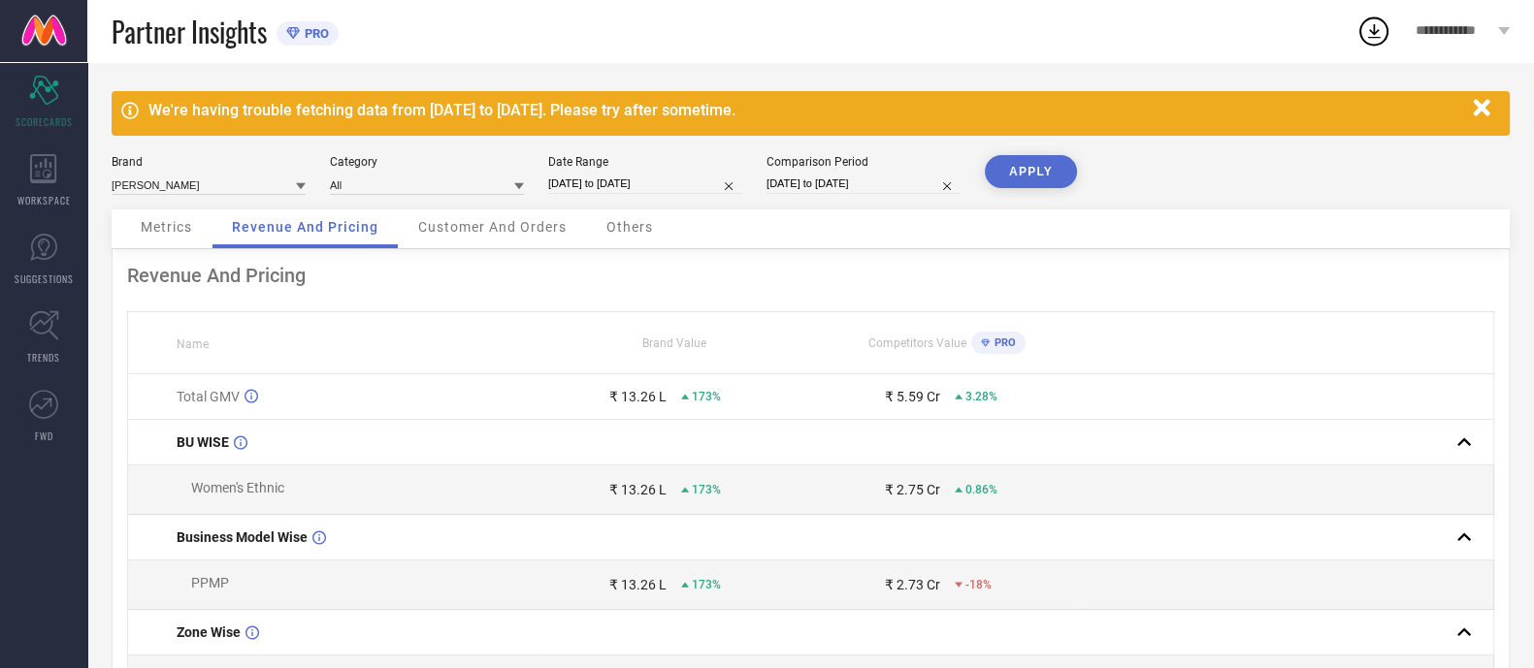
click at [493, 222] on span "Customer And Orders" at bounding box center [492, 227] width 148 height 16
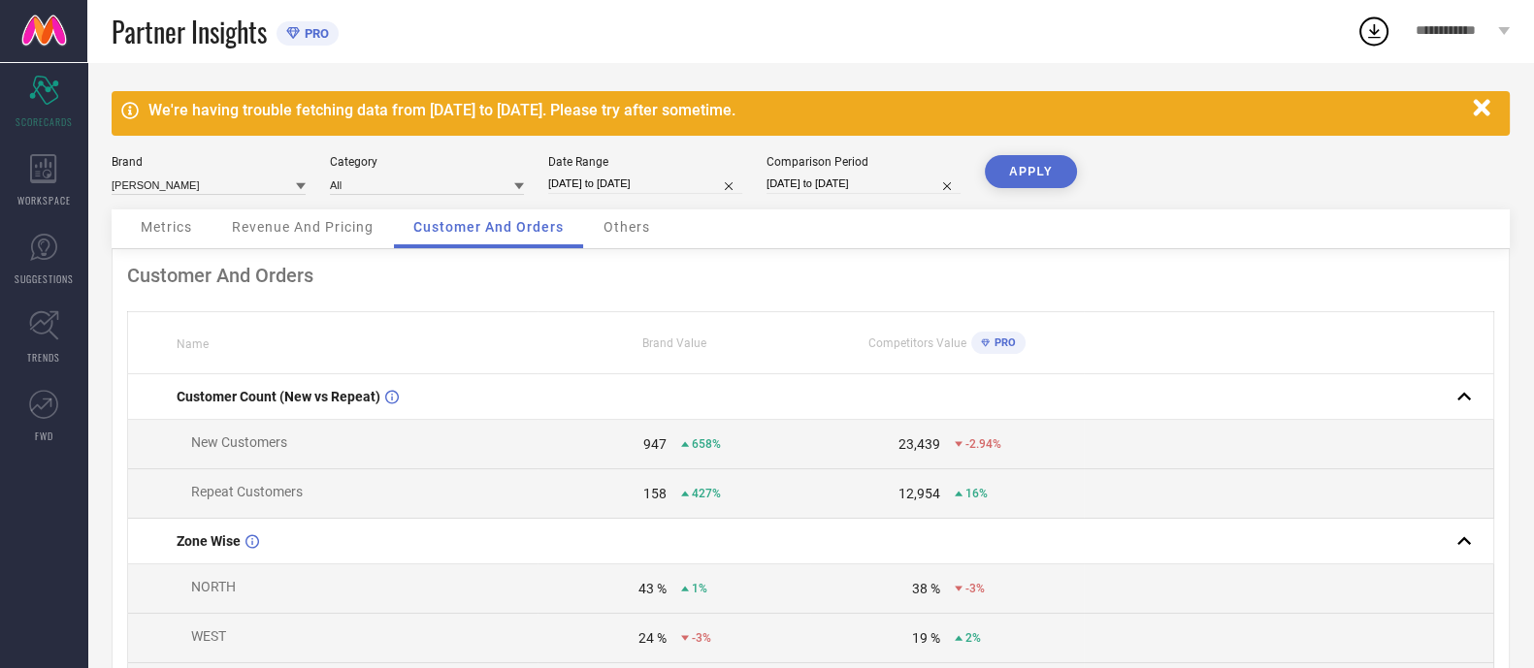
click at [611, 215] on div "Others" at bounding box center [626, 229] width 85 height 39
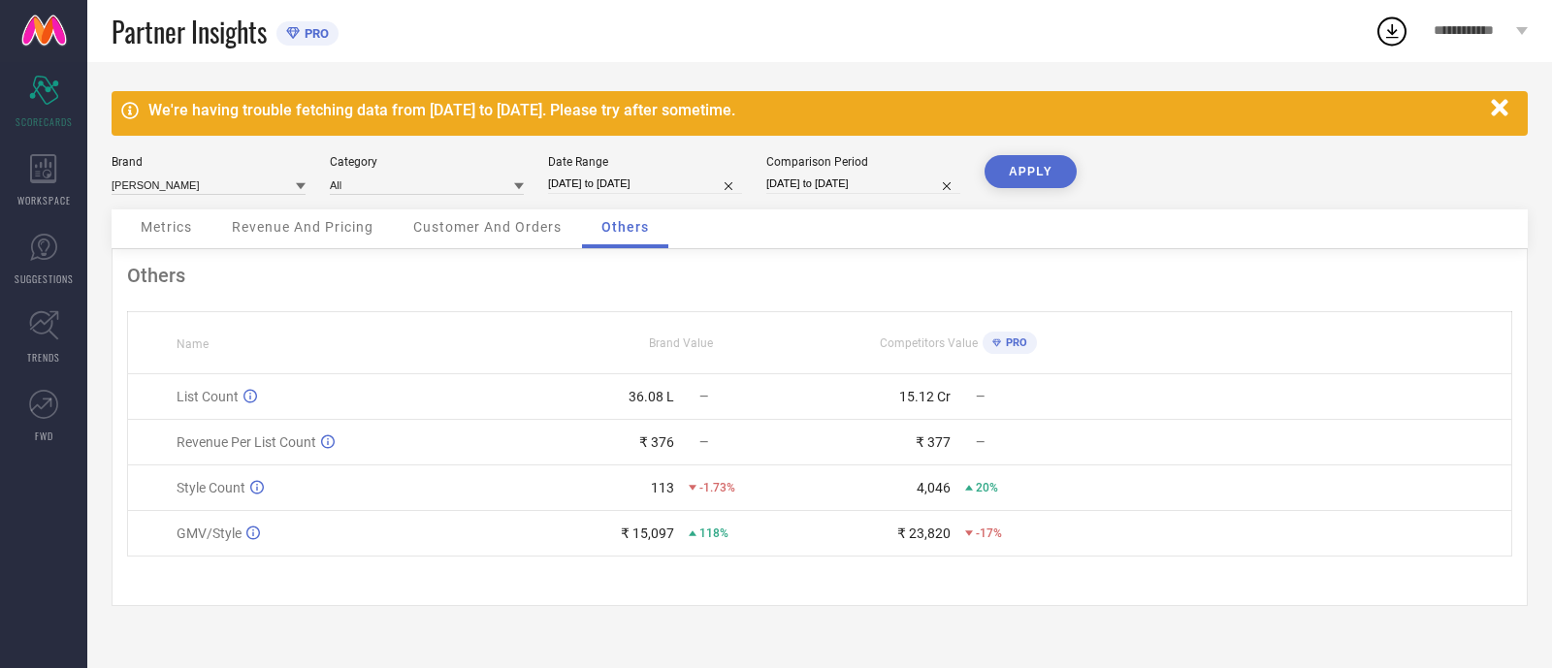
click at [577, 182] on input "[DATE] to [DATE]" at bounding box center [645, 184] width 194 height 20
select select "7"
select select "2025"
select select "8"
select select "2025"
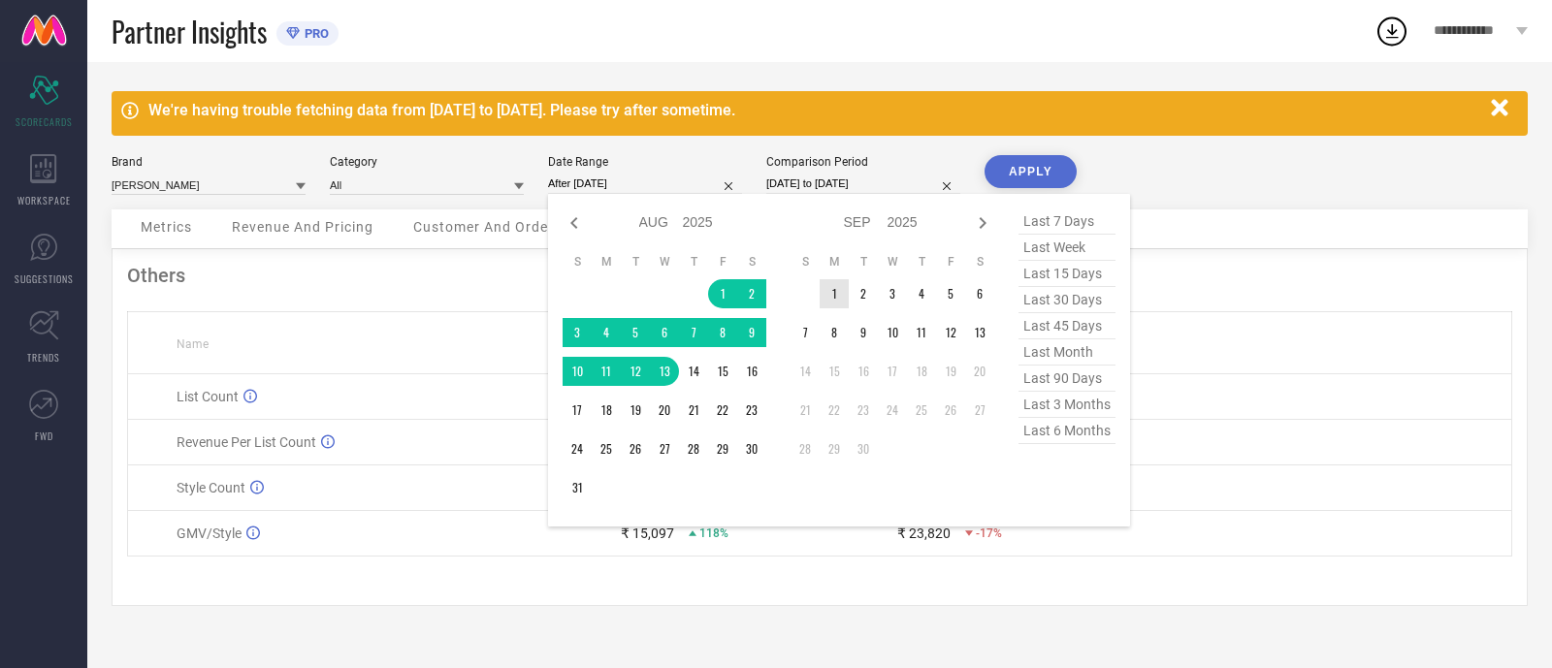
click at [838, 292] on td "1" at bounding box center [834, 293] width 29 height 29
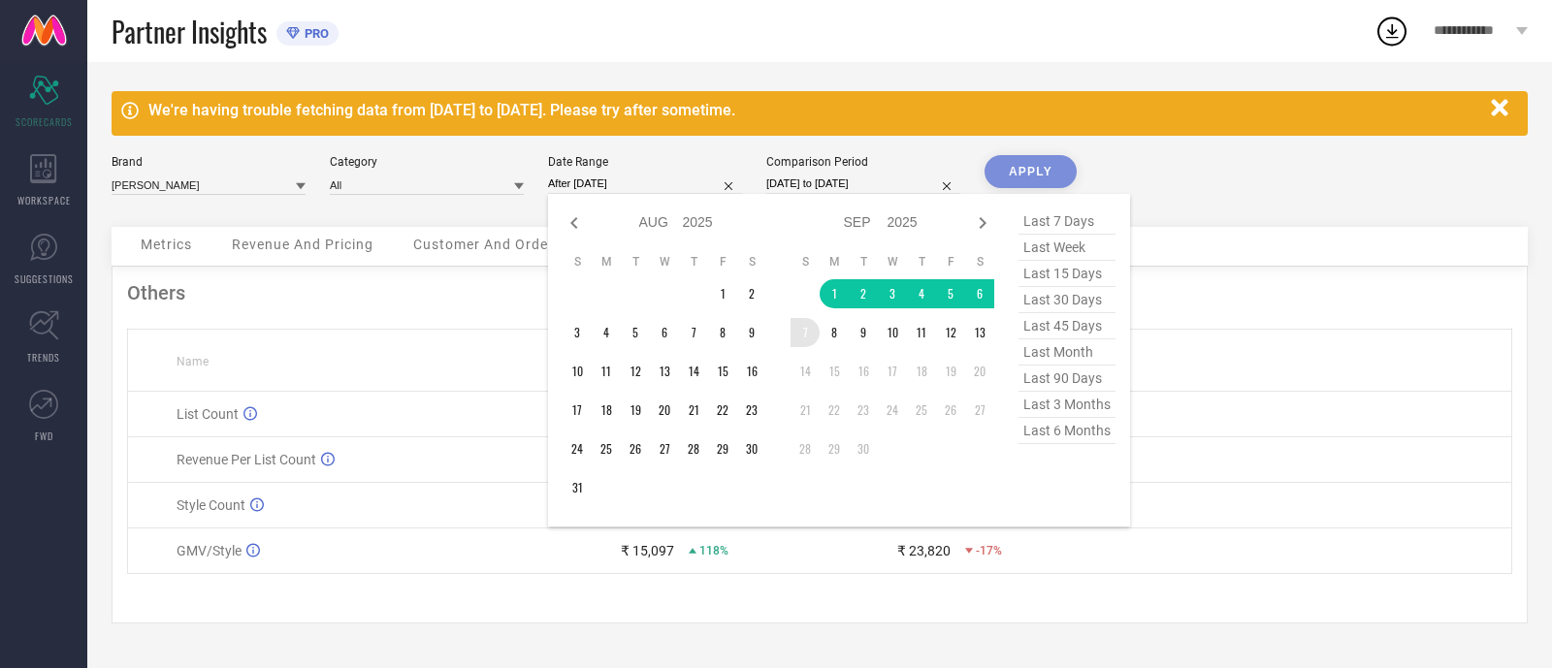
type input "[DATE] to [DATE]"
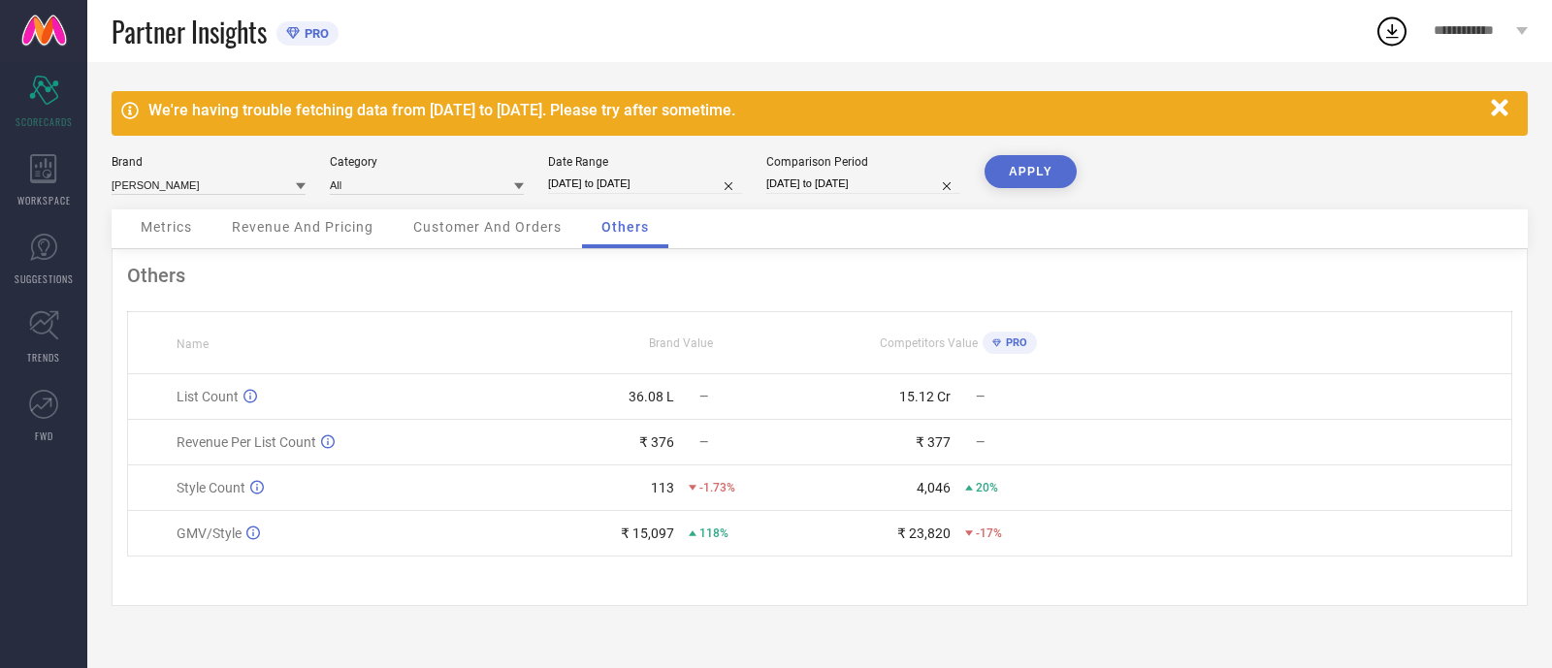
select select "8"
select select "2024"
select select "9"
select select "2024"
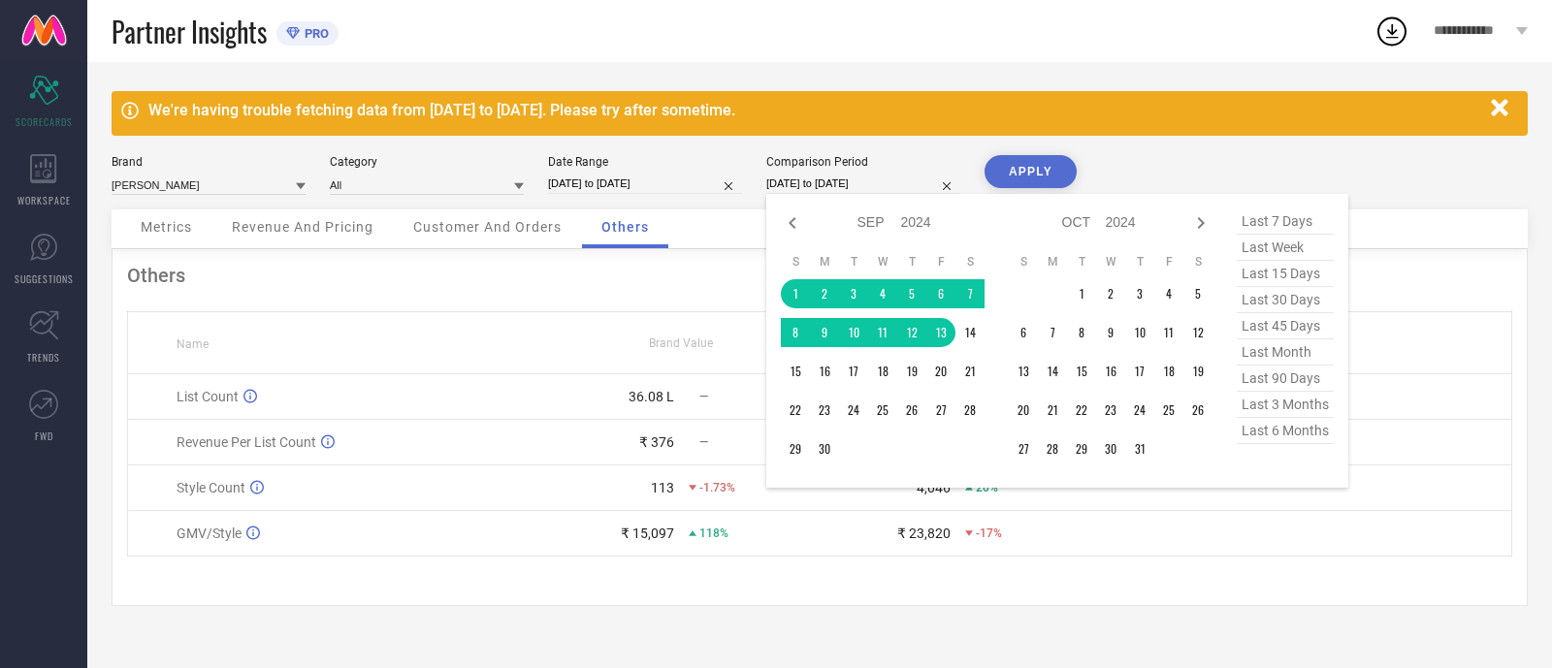
click at [854, 186] on input "[DATE] to [DATE]" at bounding box center [863, 184] width 194 height 20
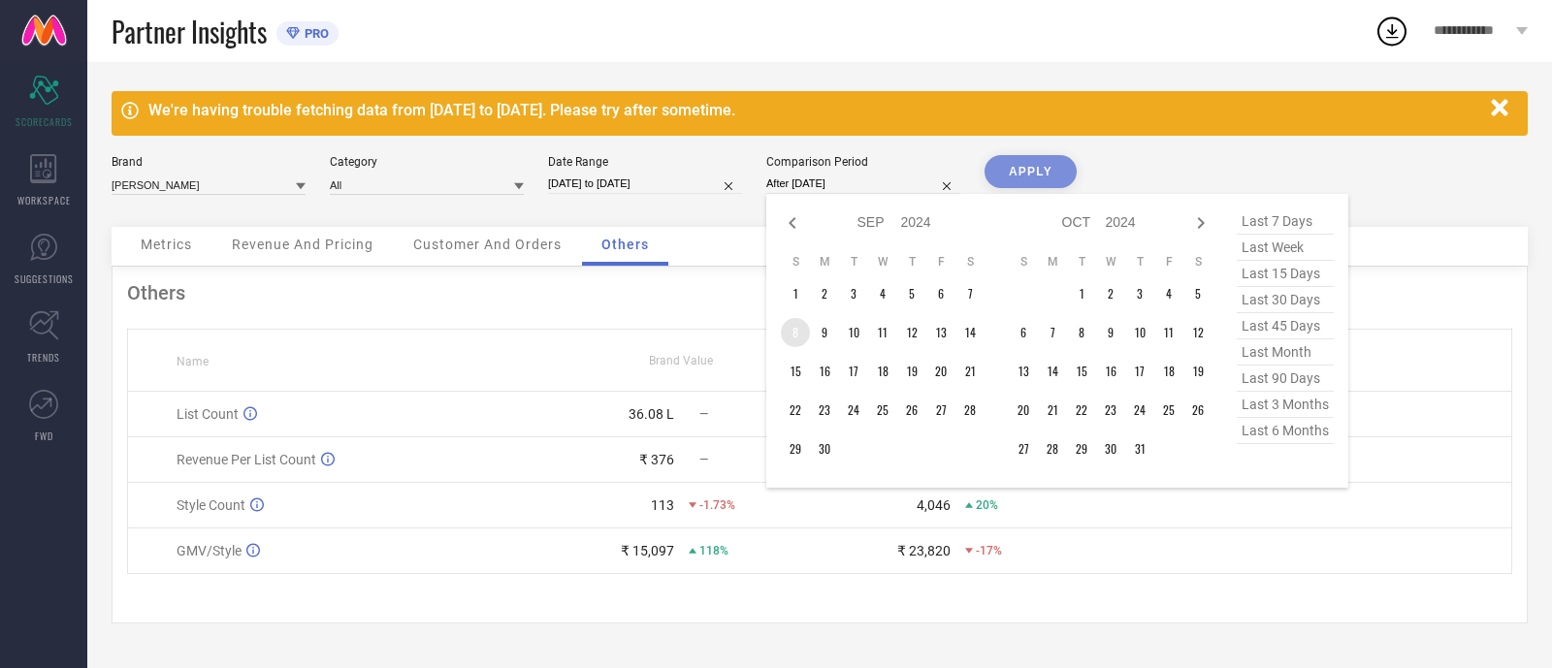
click at [793, 326] on td "8" at bounding box center [795, 332] width 29 height 29
type input "[DATE] to [DATE]"
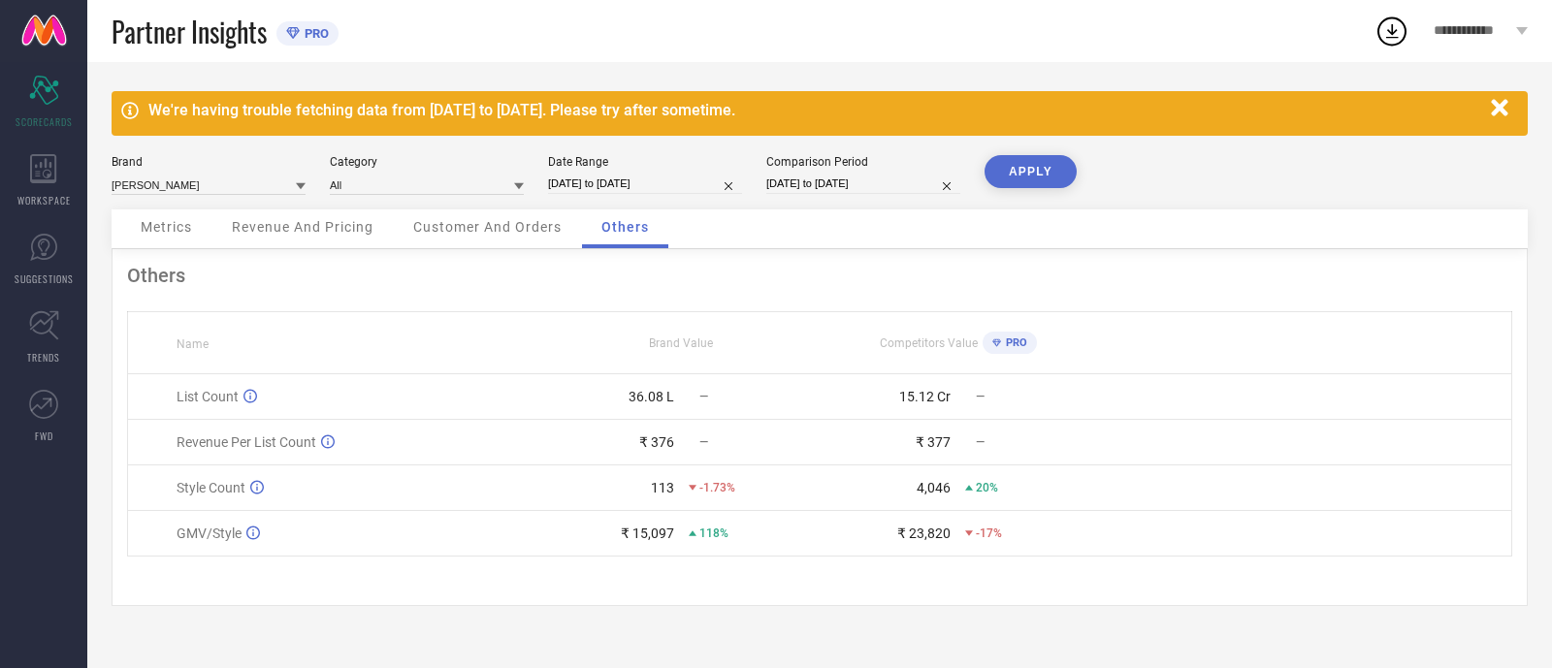
click at [1044, 162] on button "APPLY" at bounding box center [1031, 171] width 92 height 33
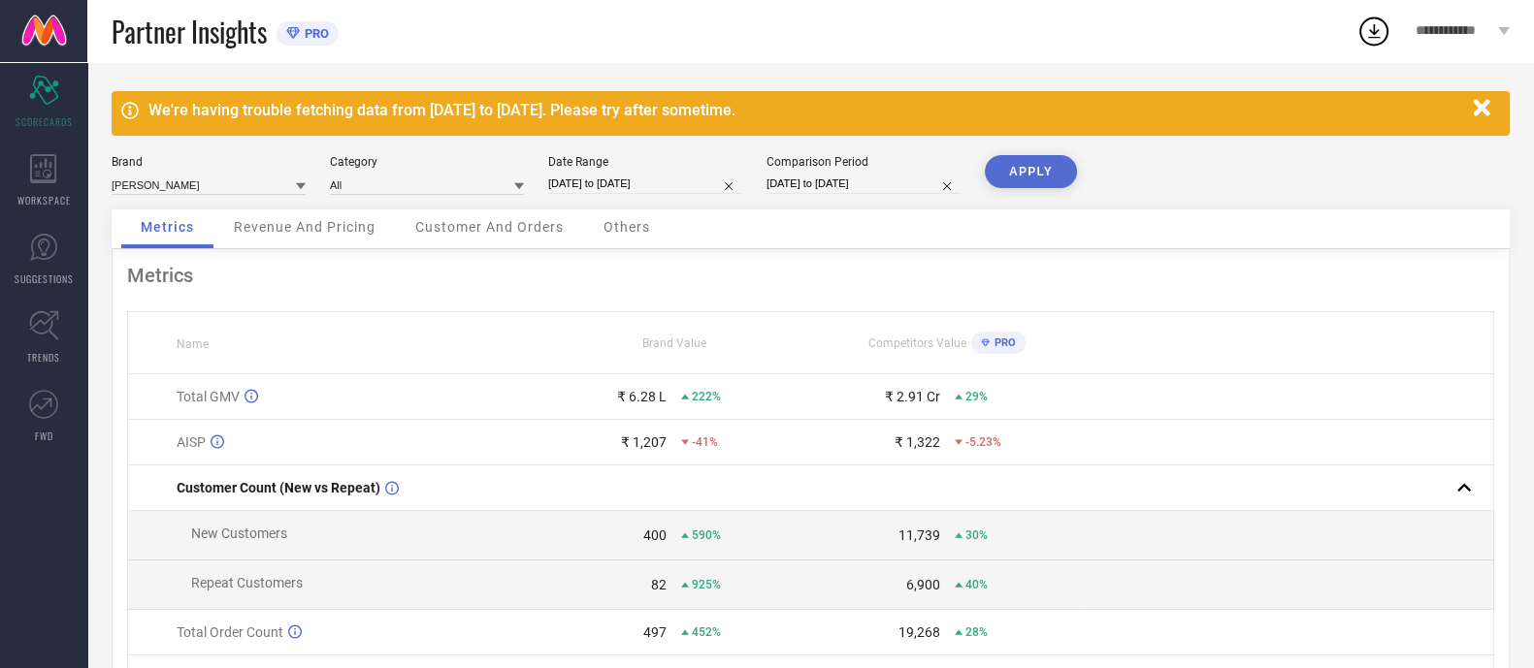
select select "8"
select select "2024"
select select "9"
select select "2024"
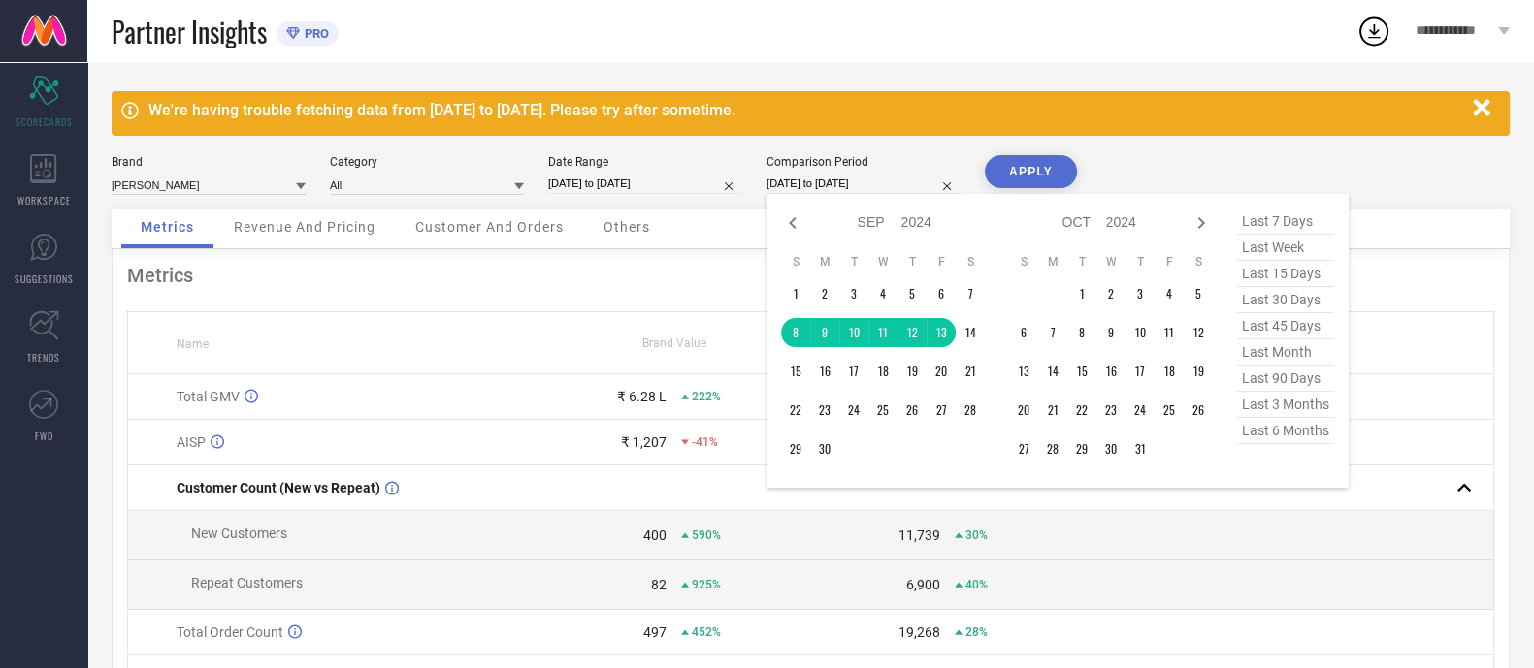
click at [801, 174] on input "[DATE] to [DATE]" at bounding box center [863, 184] width 194 height 20
click at [640, 187] on input "[DATE] to [DATE]" at bounding box center [645, 184] width 194 height 20
select select "8"
select select "2025"
select select "9"
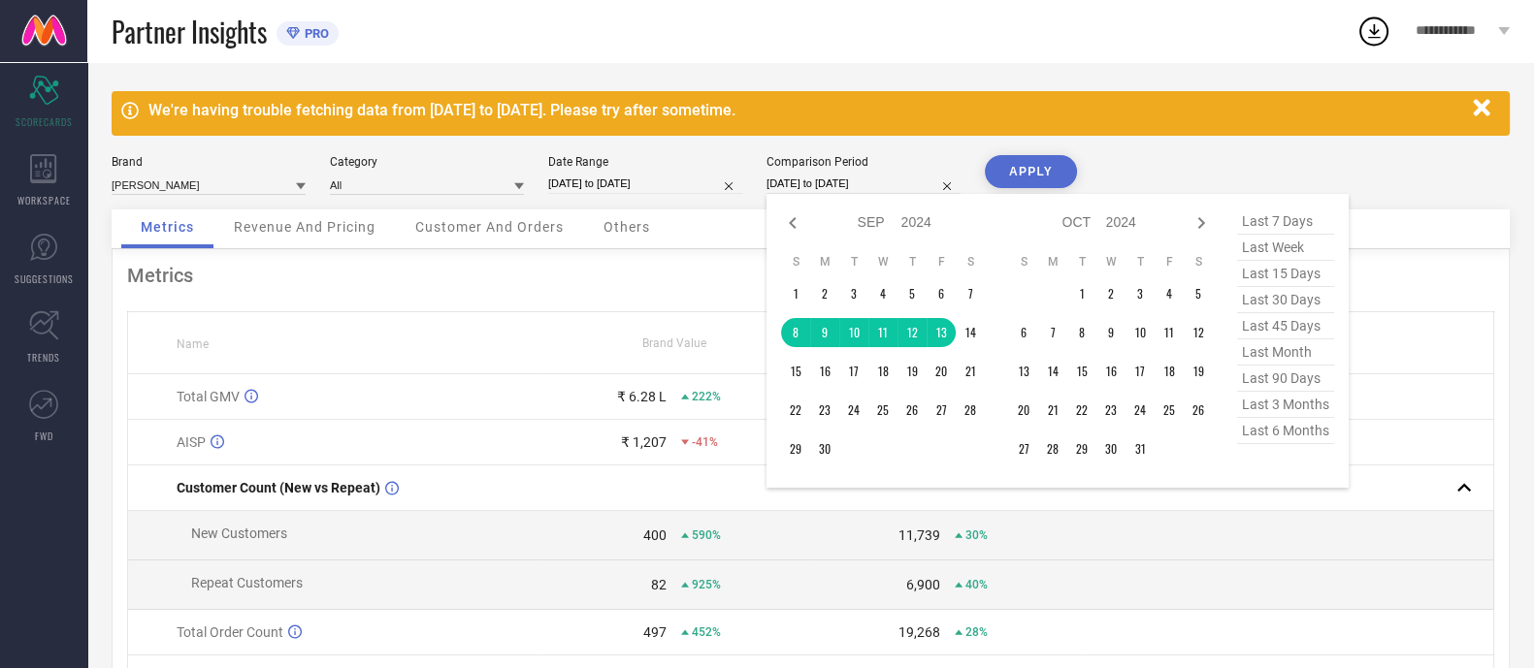
select select "2025"
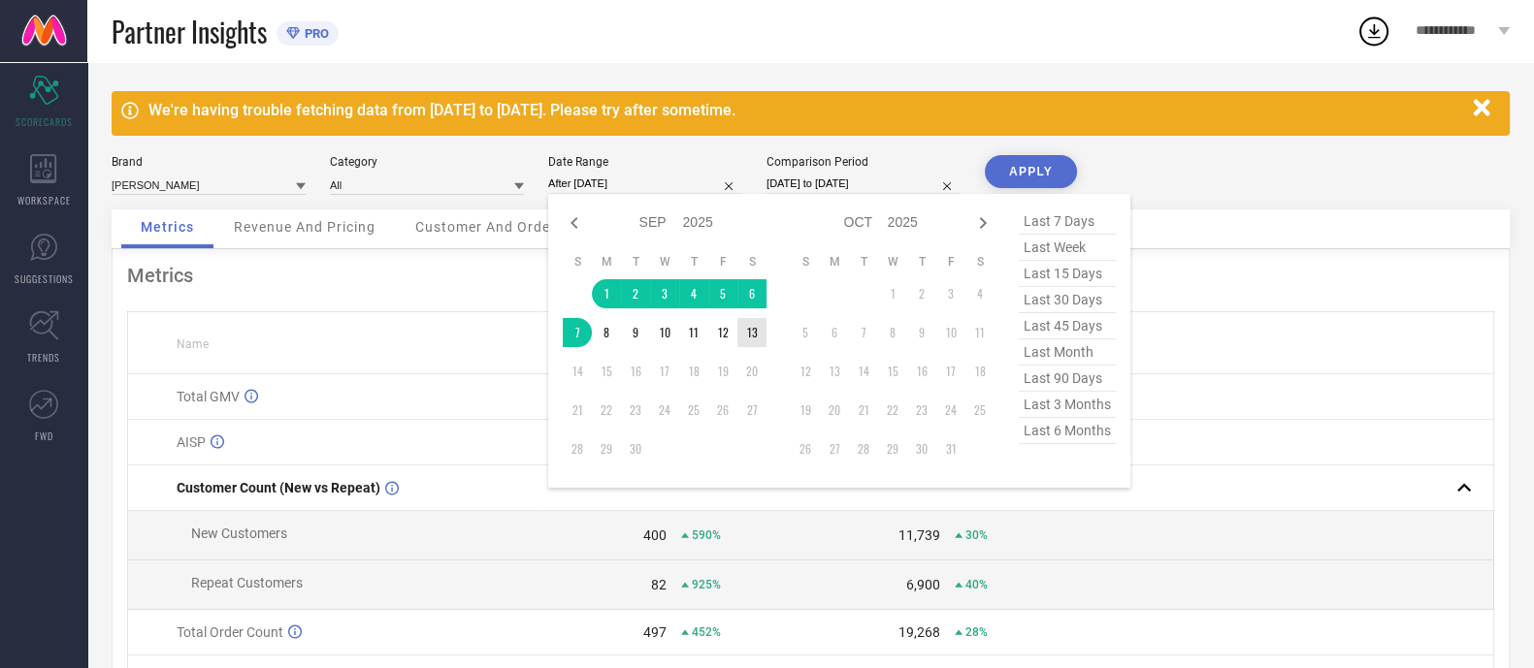
click at [750, 338] on td "13" at bounding box center [751, 332] width 29 height 29
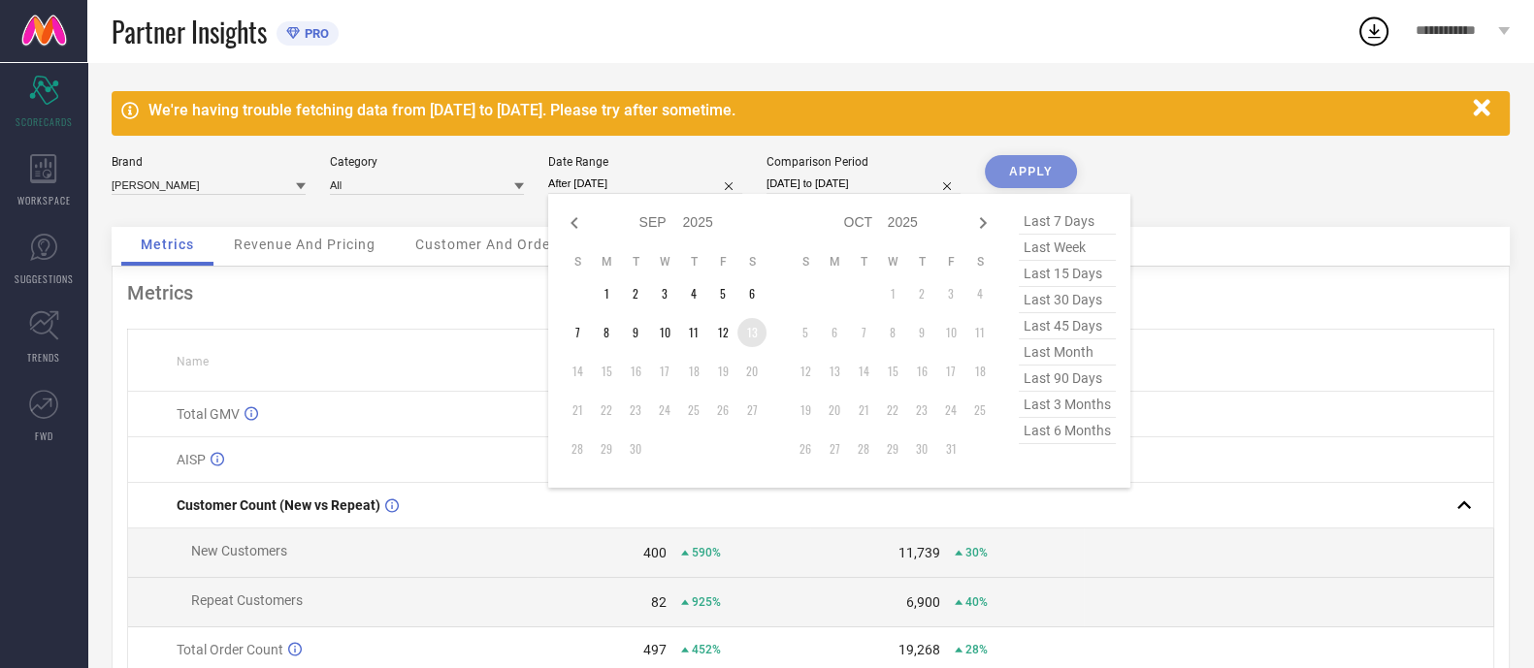
type input "[DATE] to [DATE]"
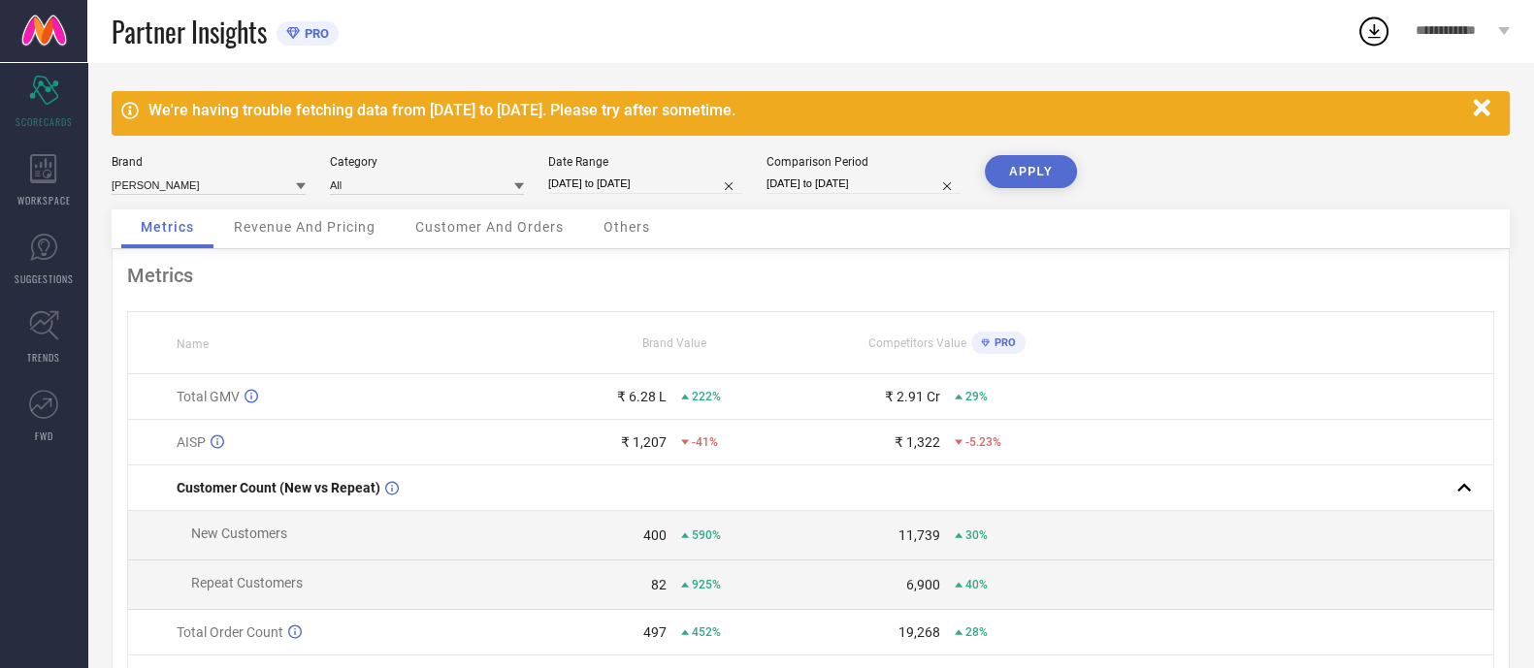
select select "8"
select select "2024"
select select "9"
select select "2024"
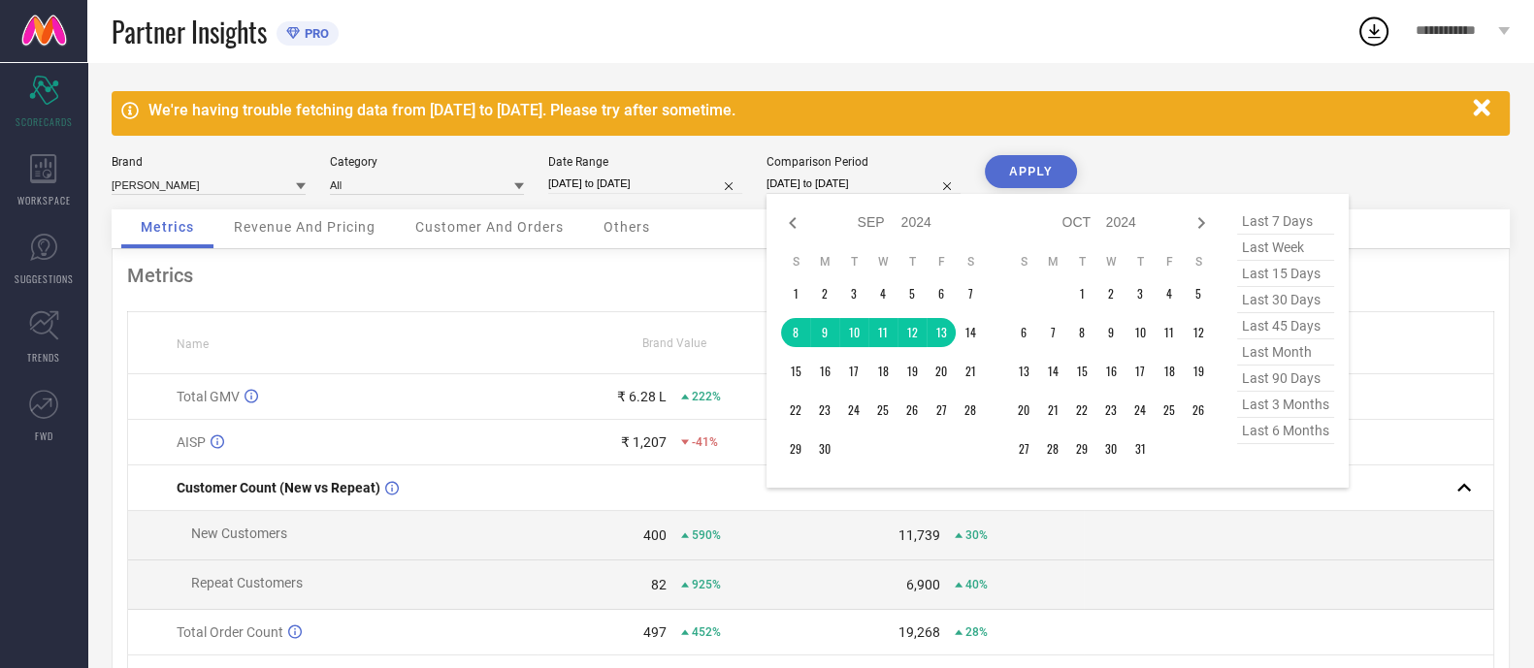
click at [868, 175] on input "[DATE] to [DATE]" at bounding box center [863, 184] width 194 height 20
click at [919, 329] on td "12" at bounding box center [911, 332] width 29 height 29
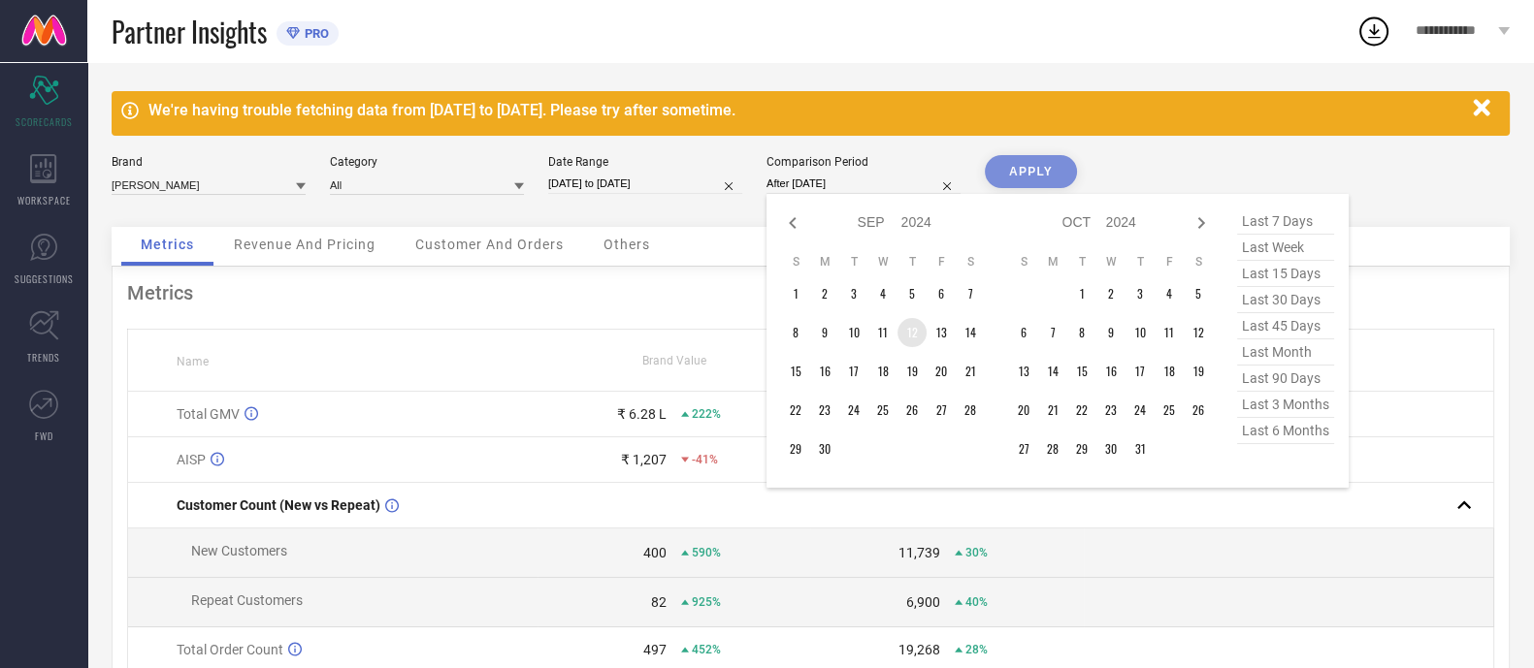
type input "[DATE] to [DATE]"
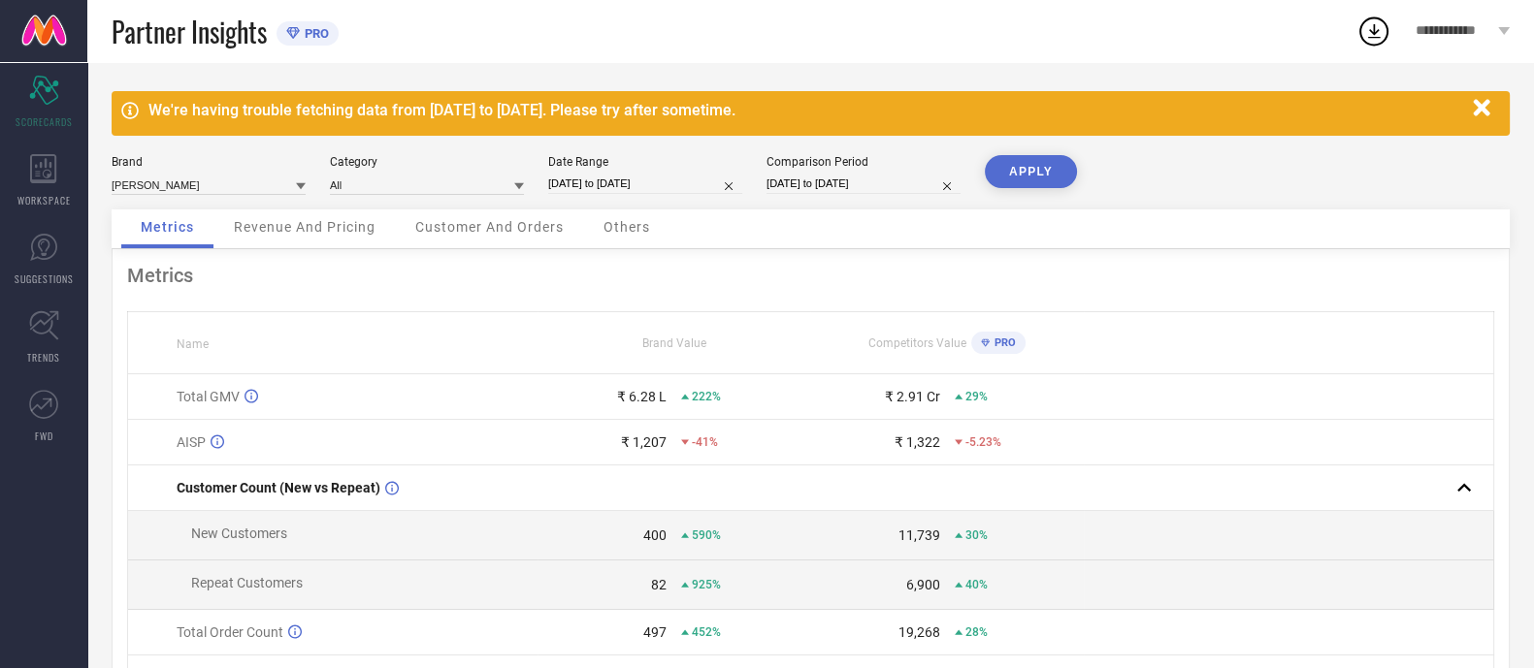
click at [1030, 174] on button "APPLY" at bounding box center [1031, 171] width 92 height 33
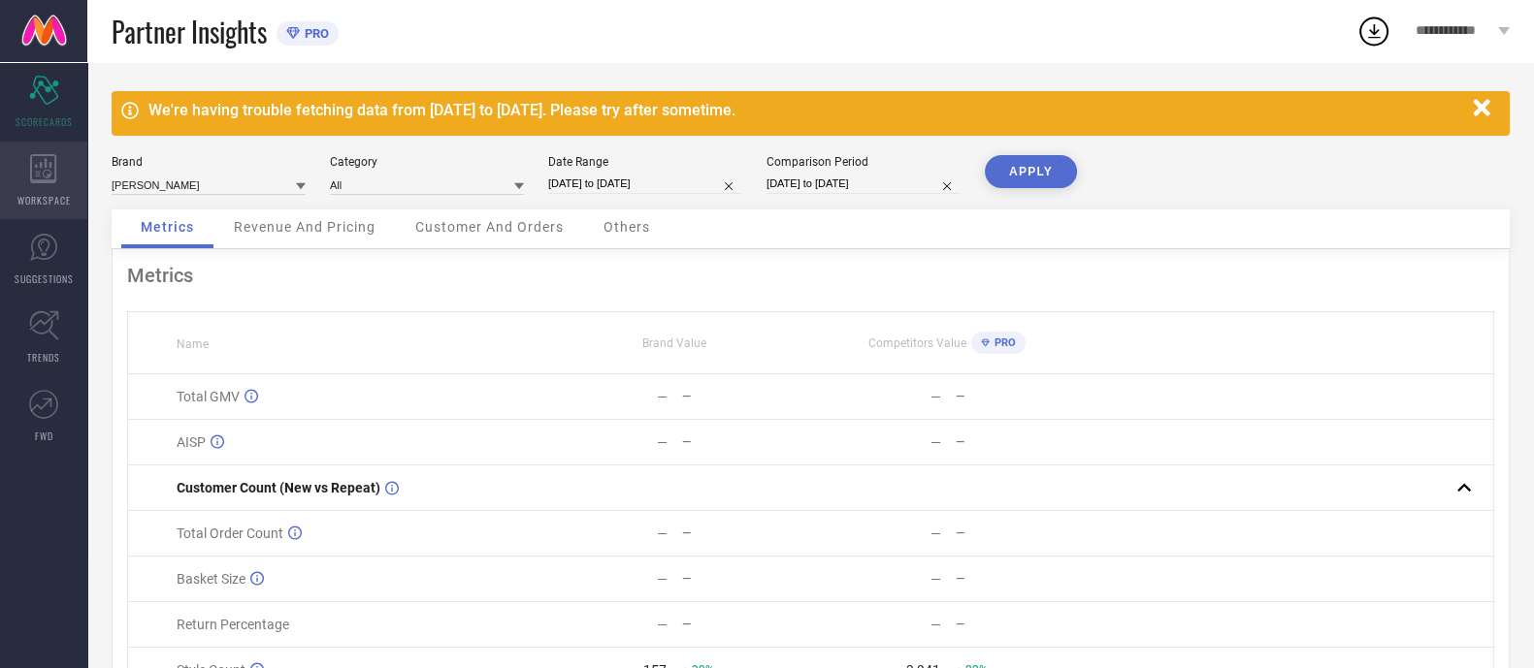
click at [35, 183] on div "WORKSPACE" at bounding box center [43, 181] width 87 height 78
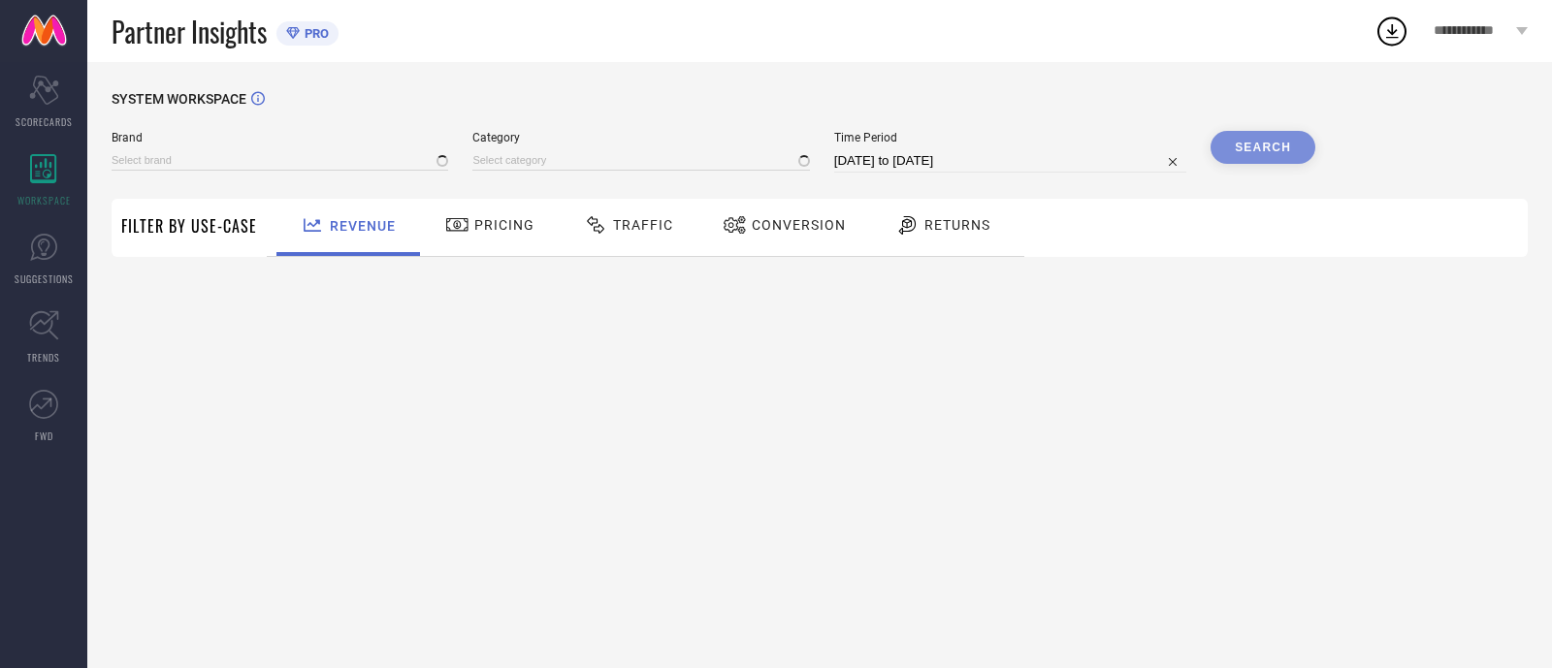
type input "[PERSON_NAME]"
type input "All"
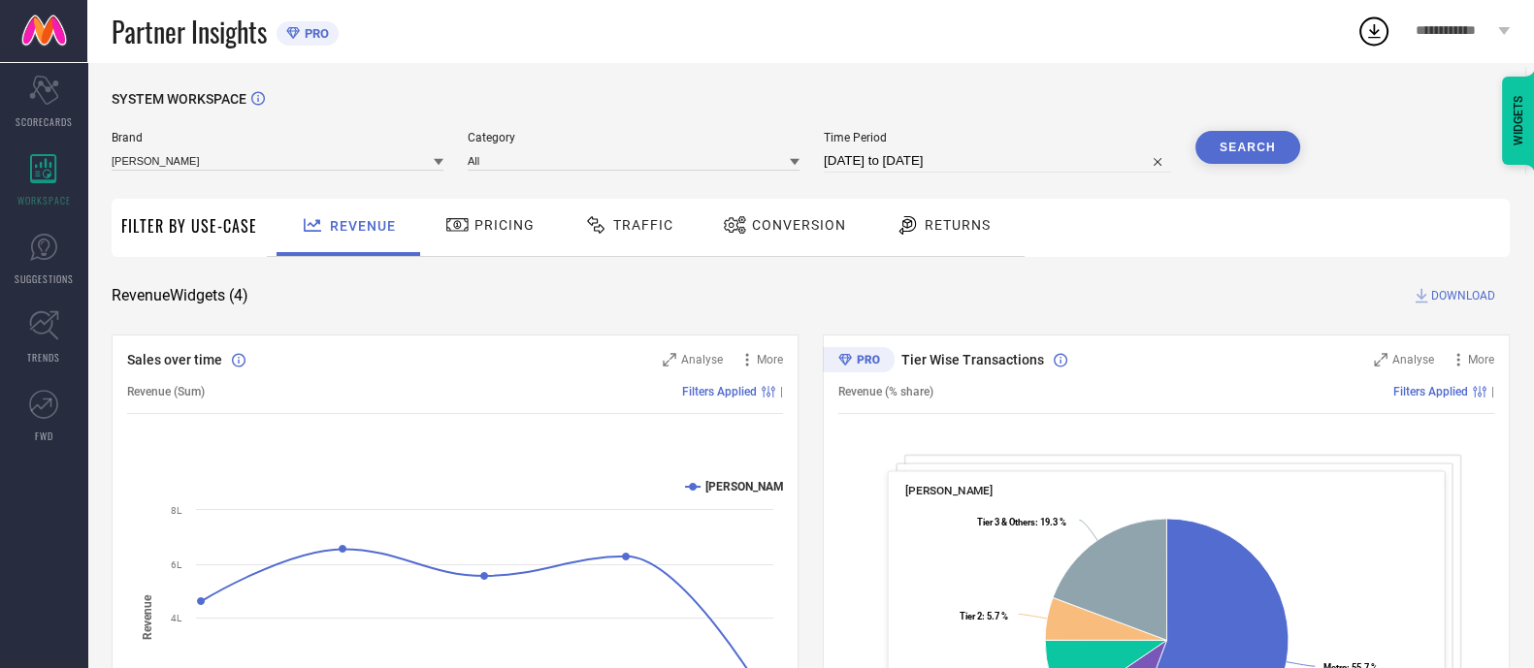
click at [463, 225] on icon at bounding box center [457, 224] width 24 height 23
